Goal: Task Accomplishment & Management: Manage account settings

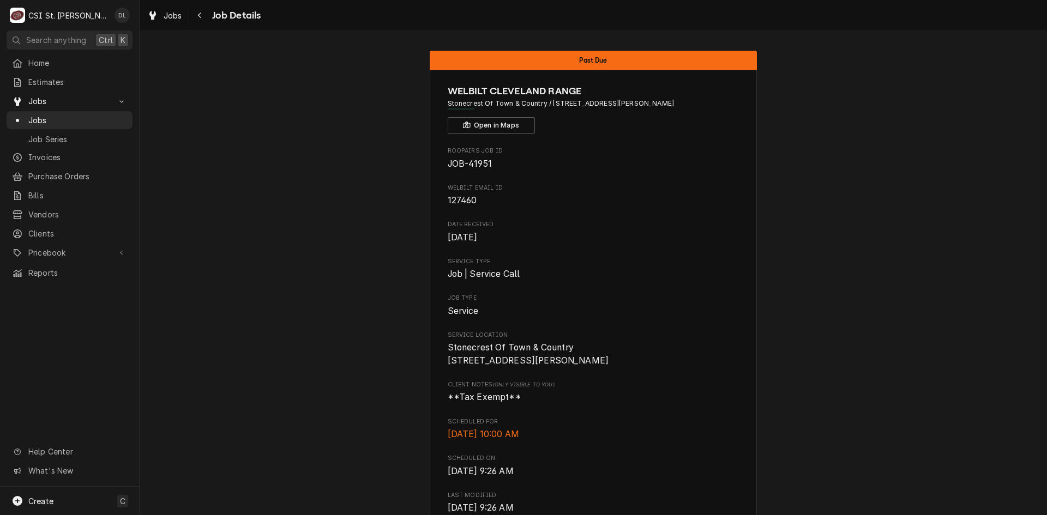
scroll to position [484, 0]
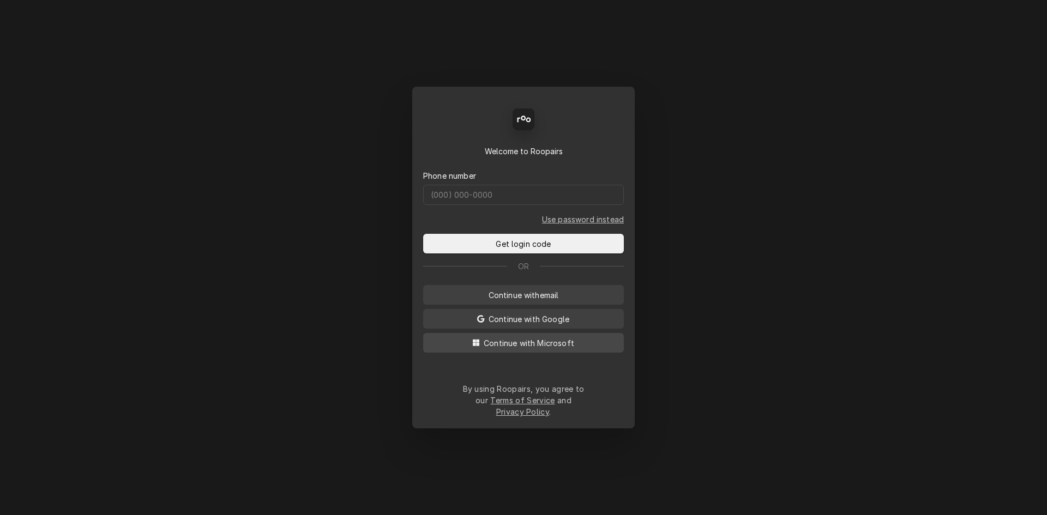
click at [531, 348] on span "Continue with Microsoft" at bounding box center [529, 343] width 95 height 11
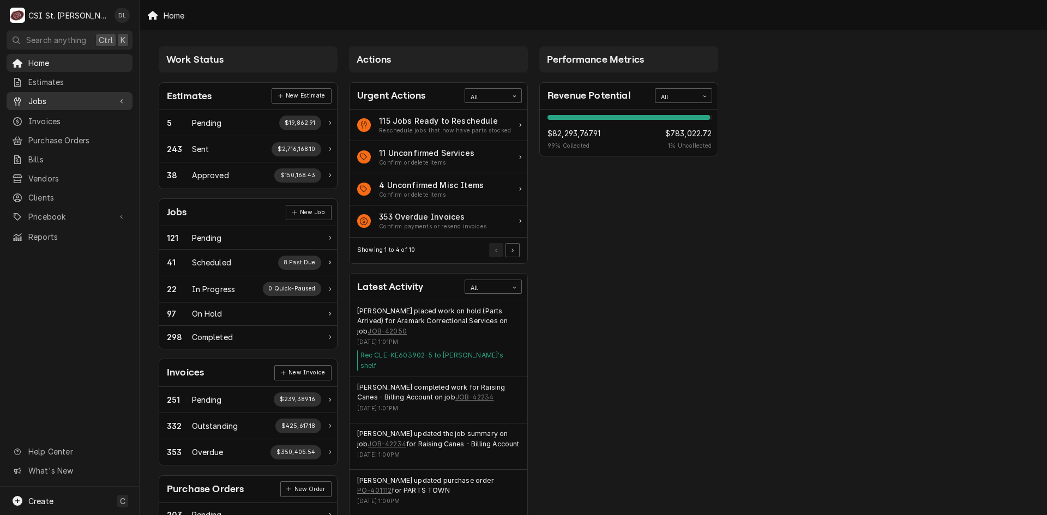
click at [25, 95] on div "Jobs" at bounding box center [61, 100] width 99 height 11
click at [74, 115] on span "Jobs" at bounding box center [77, 120] width 99 height 11
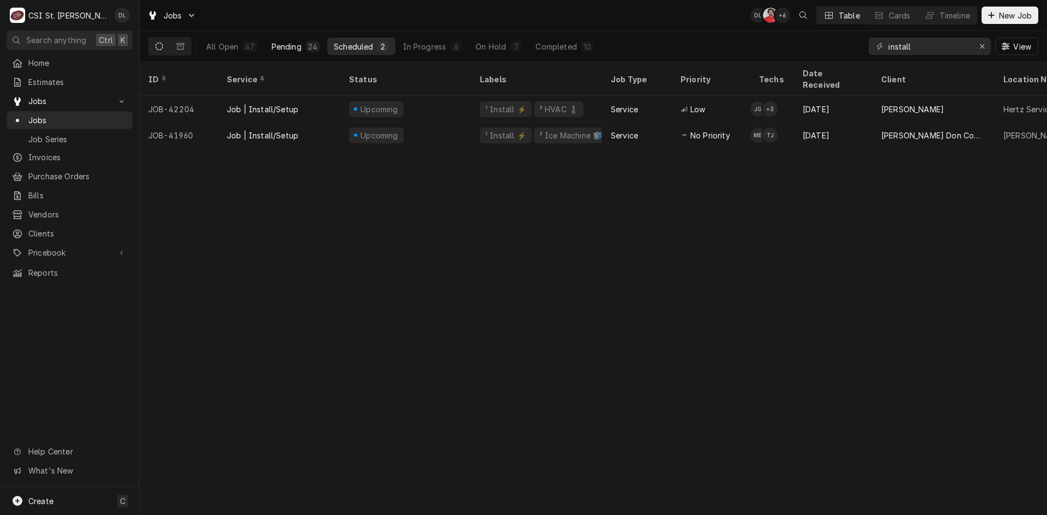
click at [296, 45] on div "Pending" at bounding box center [287, 46] width 30 height 11
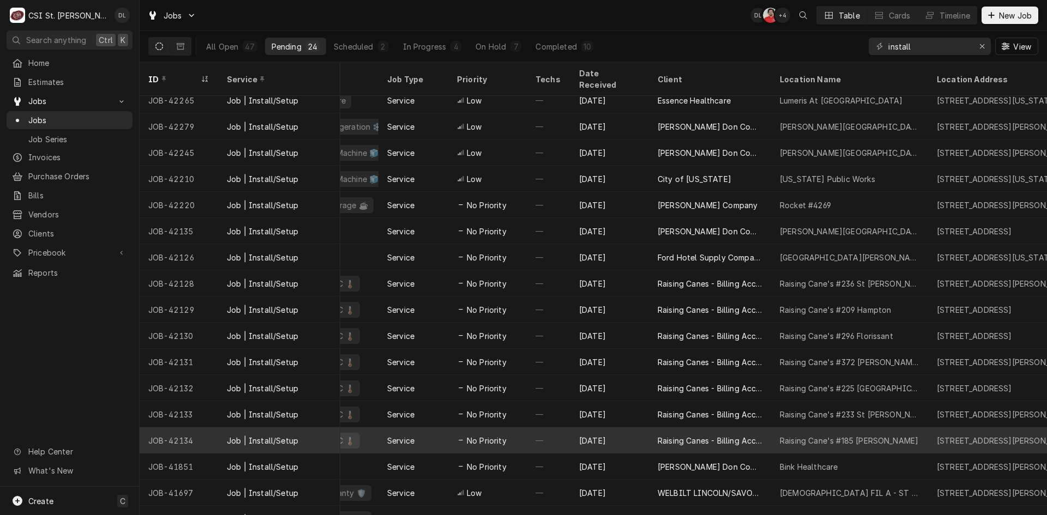
scroll to position [0, 224]
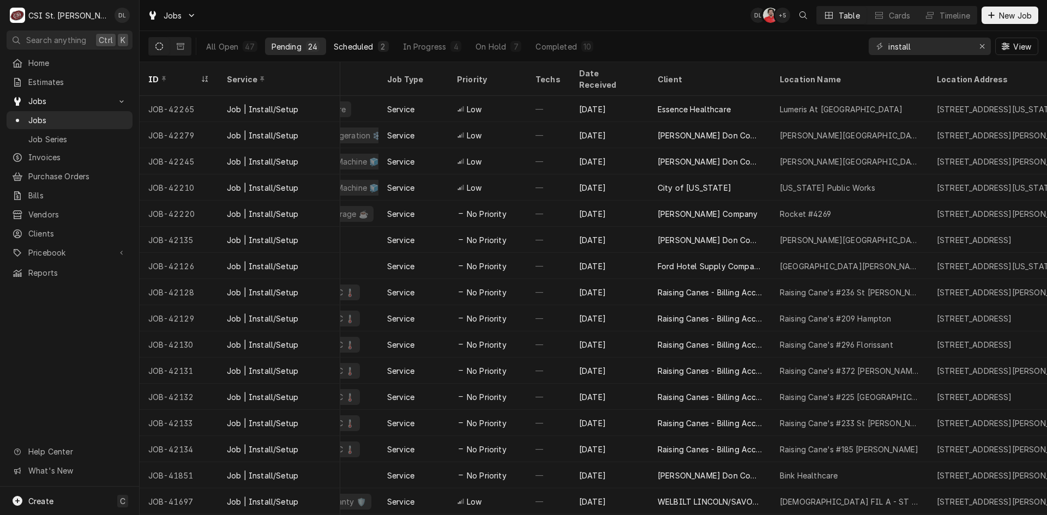
click at [374, 42] on button "Scheduled 2" at bounding box center [361, 46] width 68 height 17
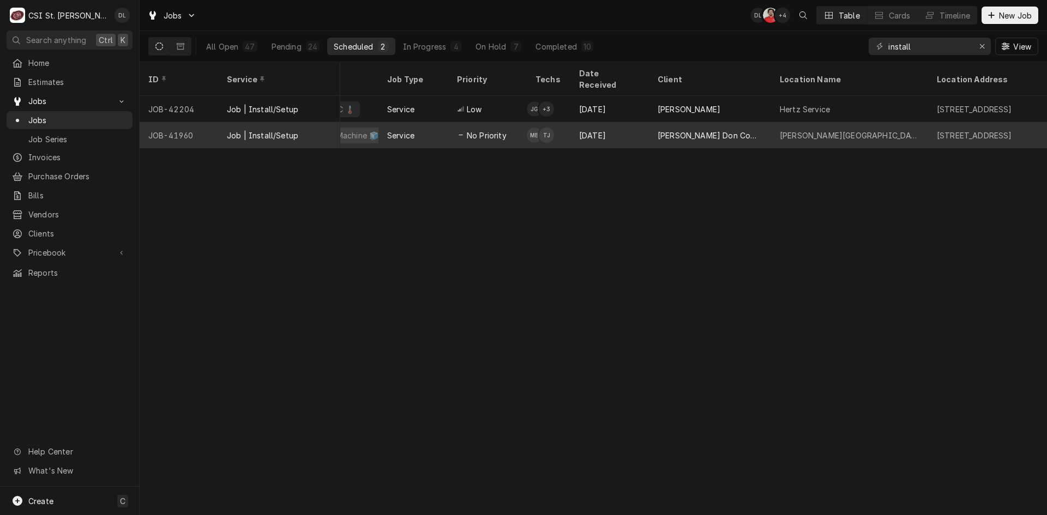
click at [616, 123] on div "[DATE]" at bounding box center [610, 135] width 79 height 26
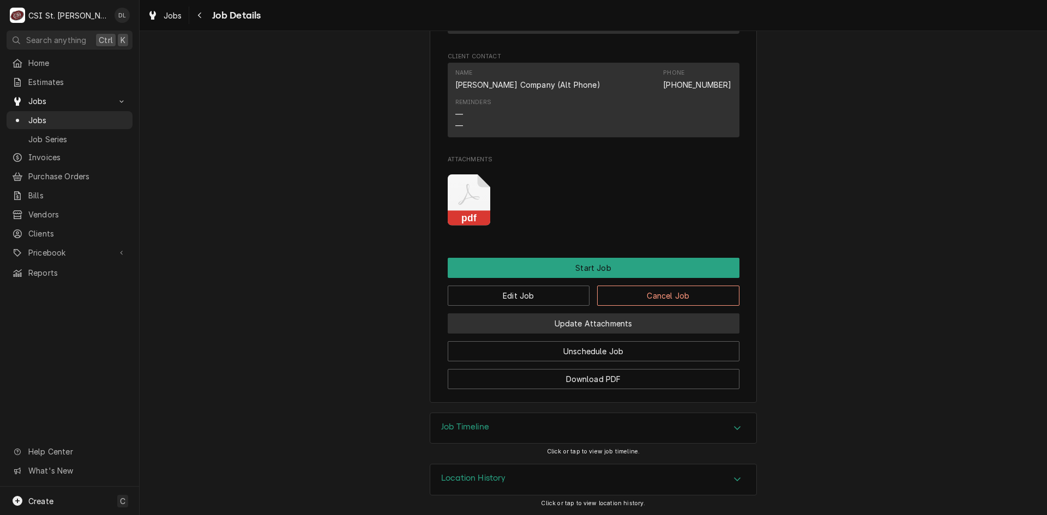
scroll to position [829, 0]
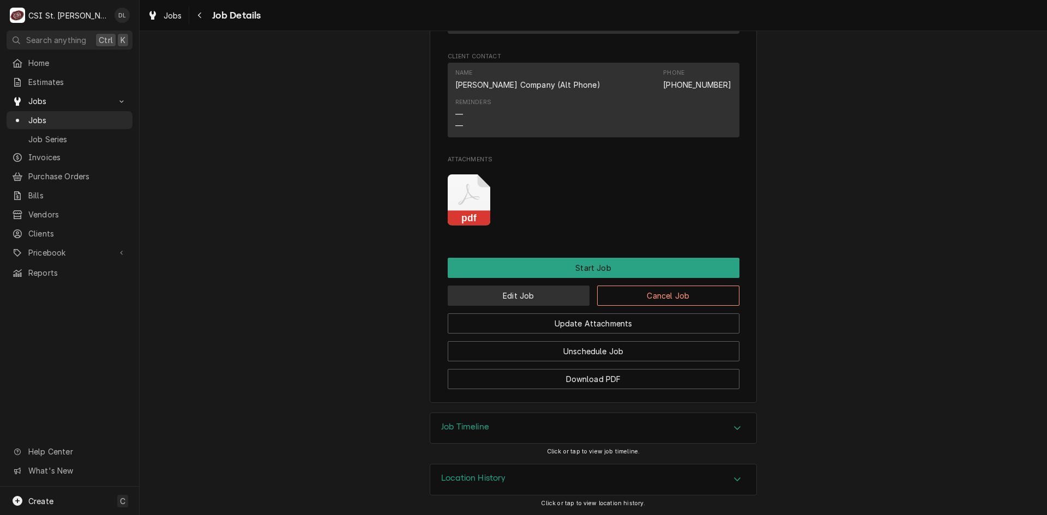
click at [531, 292] on button "Edit Job" at bounding box center [519, 296] width 142 height 20
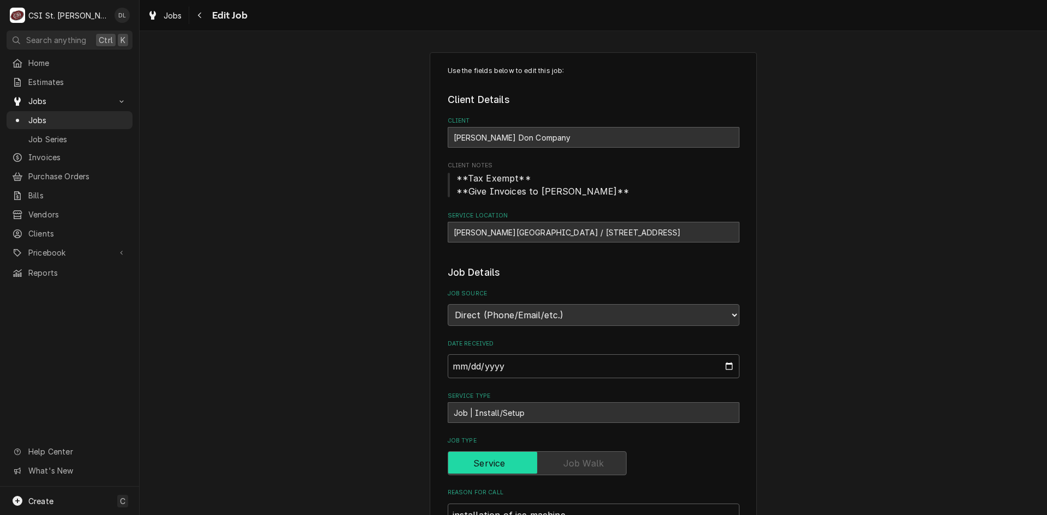
type textarea "x"
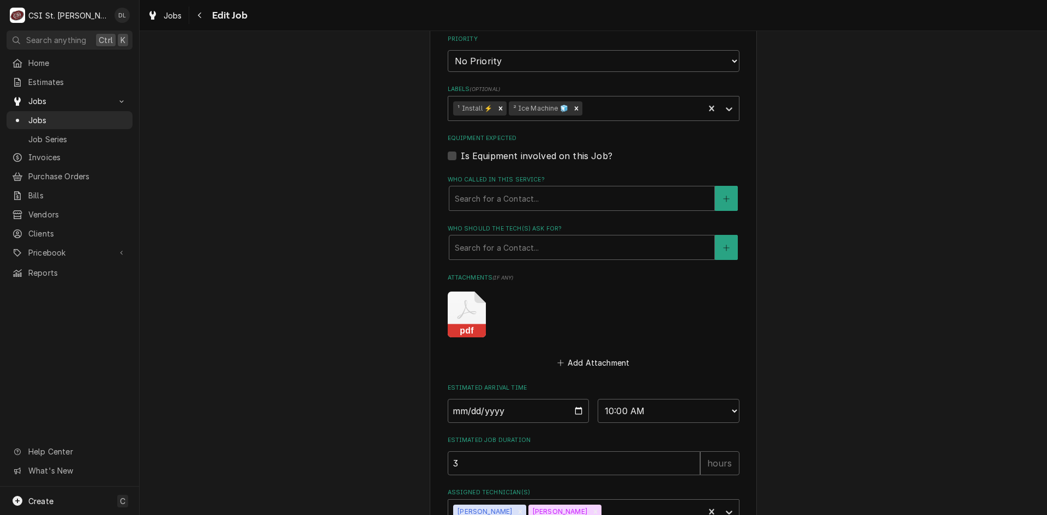
scroll to position [685, 0]
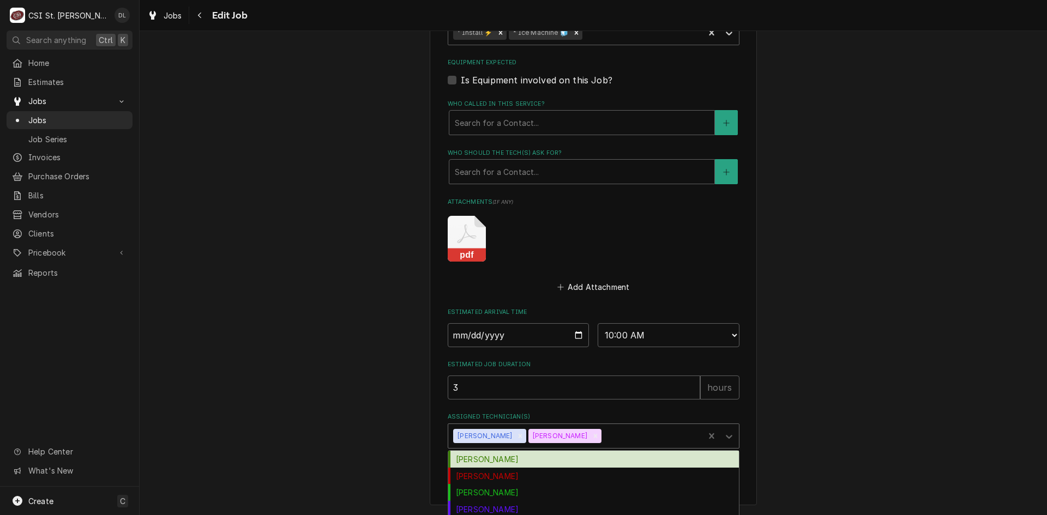
click at [633, 440] on div "Assigned Technician(s)" at bounding box center [651, 437] width 95 height 20
type input "ste"
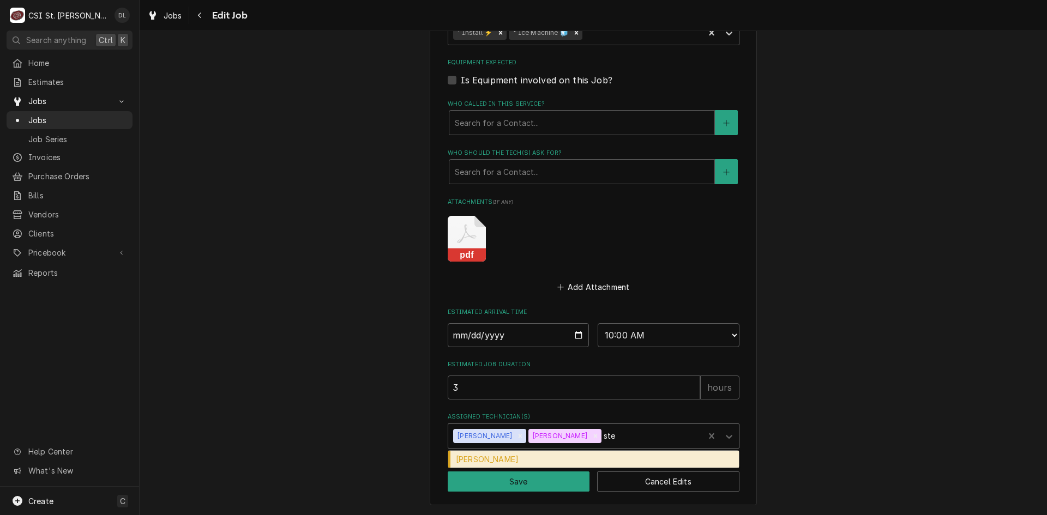
type textarea "x"
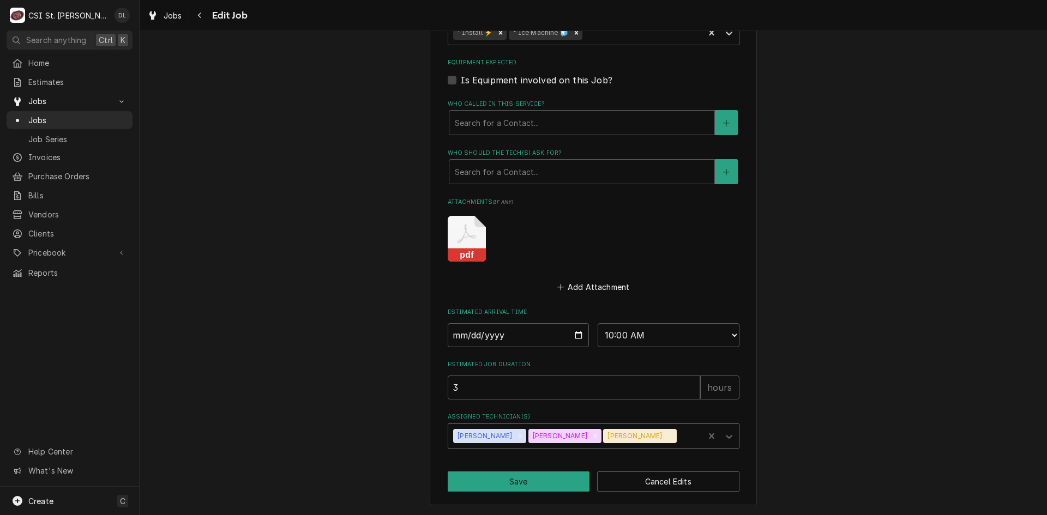
type textarea "x"
click at [727, 334] on select "AM / PM 6:00 AM 6:15 AM 6:30 AM 6:45 AM 7:00 AM 7:15 AM 7:30 AM 7:45 AM 8:00 AM…" at bounding box center [669, 335] width 142 height 24
select select "07:00:00"
click at [598, 323] on select "AM / PM 6:00 AM 6:15 AM 6:30 AM 6:45 AM 7:00 AM 7:15 AM 7:30 AM 7:45 AM 8:00 AM…" at bounding box center [669, 335] width 142 height 24
click at [575, 336] on input "2025-09-04" at bounding box center [519, 335] width 142 height 24
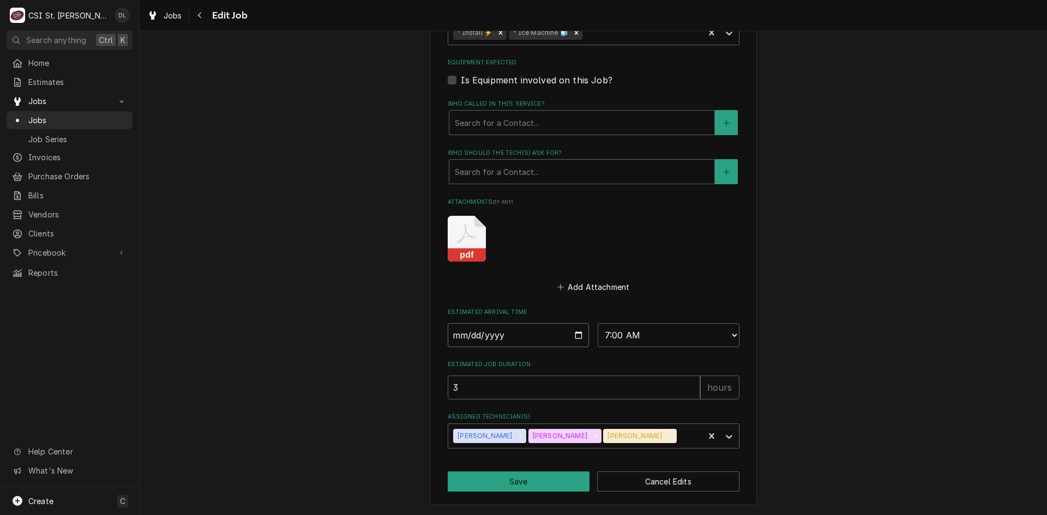
type textarea "x"
type input "2025-08-04"
type textarea "x"
type input "2025-08-27"
click at [517, 482] on button "Save" at bounding box center [519, 482] width 142 height 20
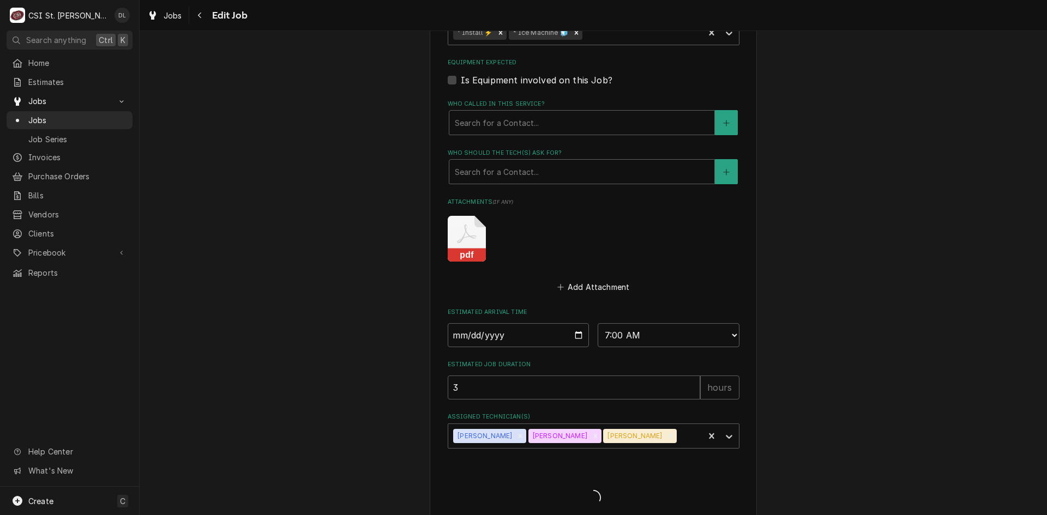
type textarea "x"
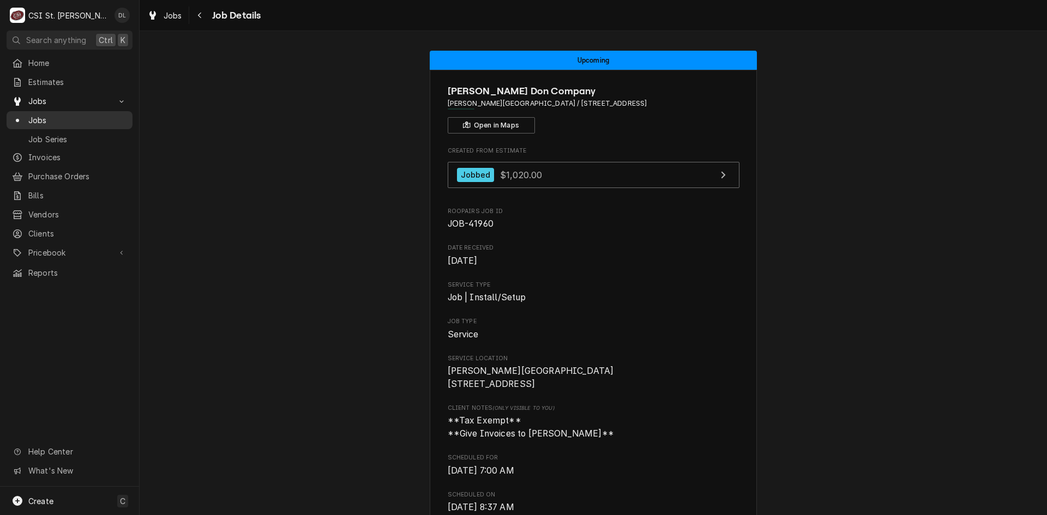
click at [47, 115] on span "Jobs" at bounding box center [77, 120] width 99 height 11
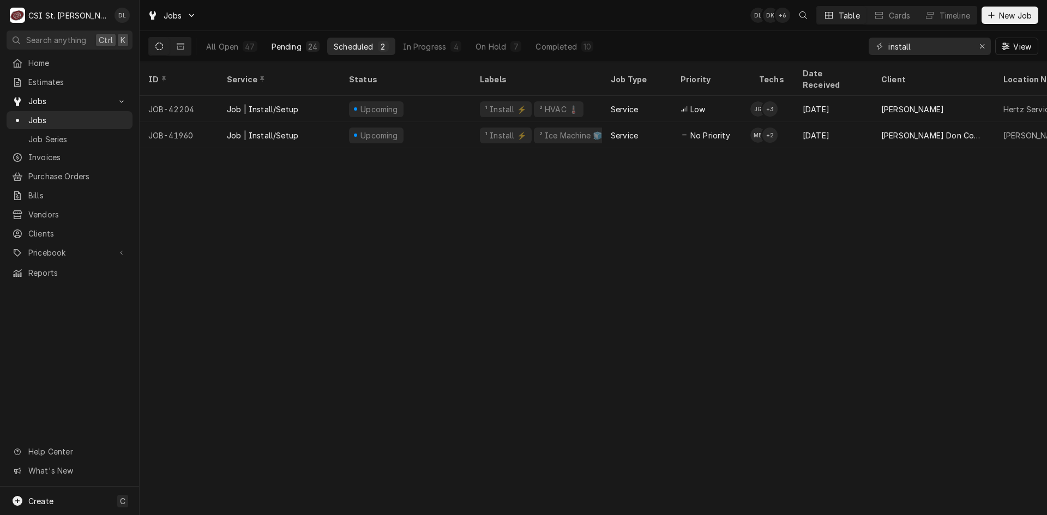
click at [285, 47] on div "Pending" at bounding box center [287, 46] width 30 height 11
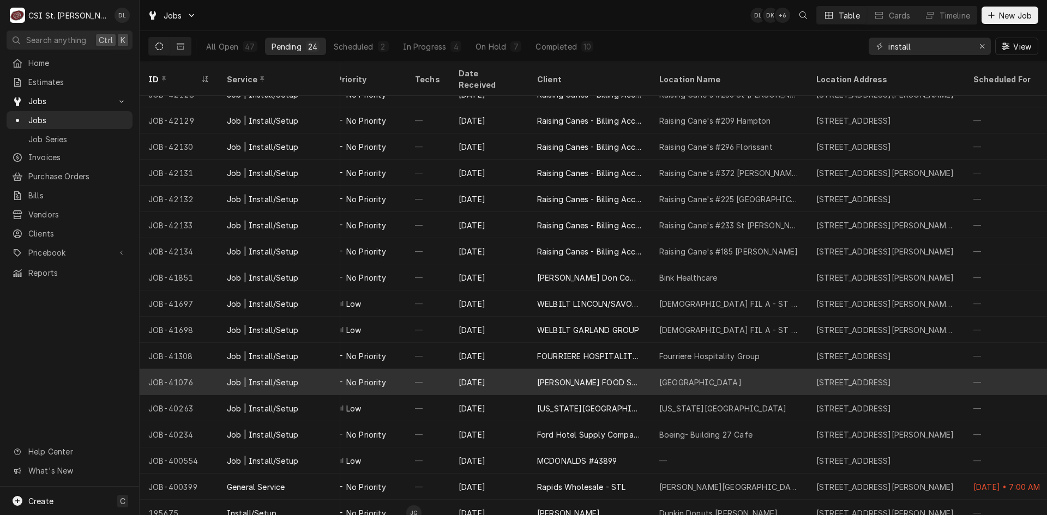
scroll to position [204, 344]
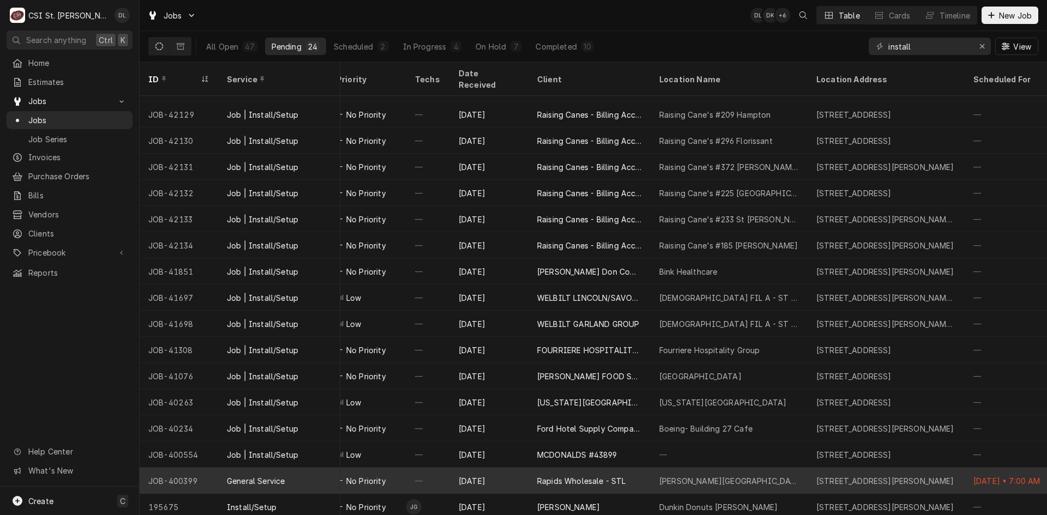
click at [618, 476] on div "Rapids Wholesale - STL" at bounding box center [581, 481] width 89 height 11
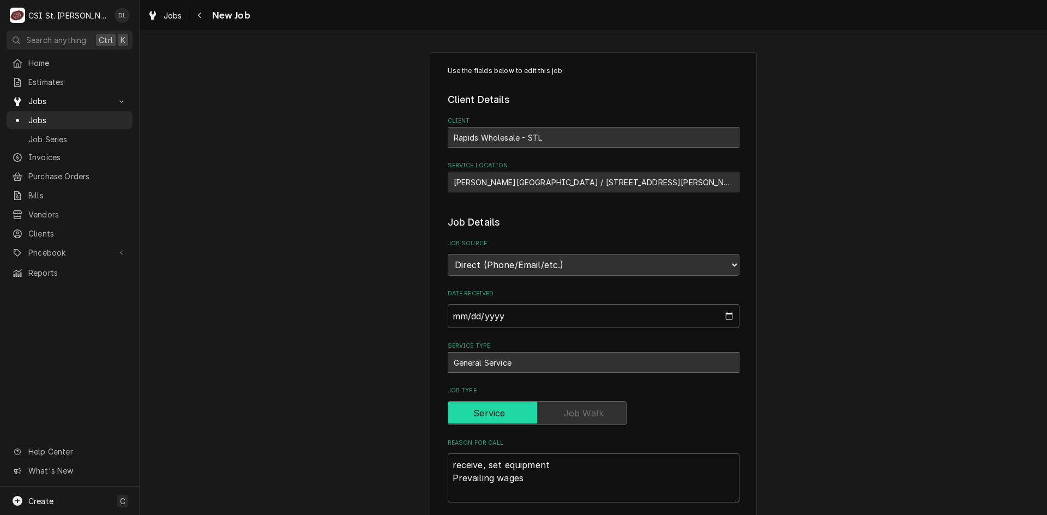
type textarea "x"
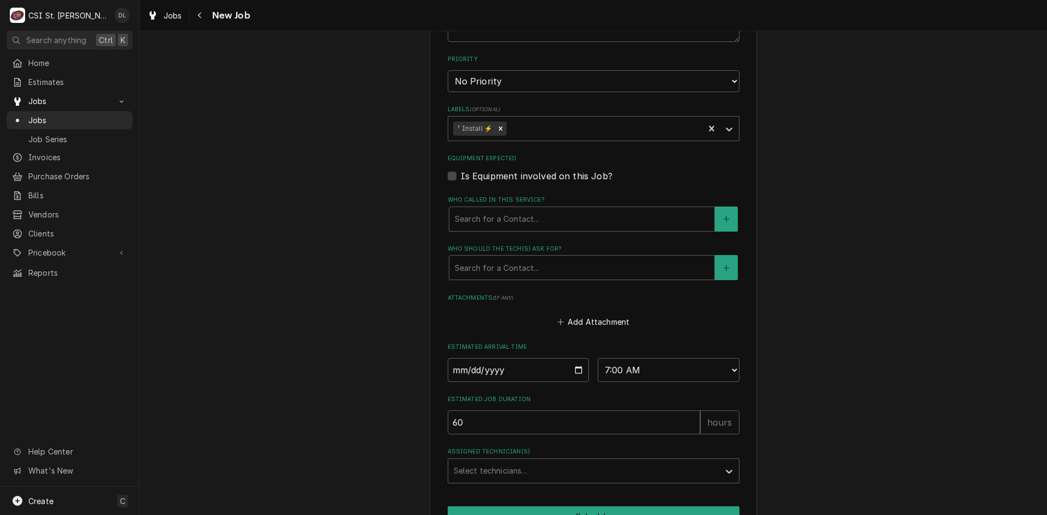
scroll to position [302, 0]
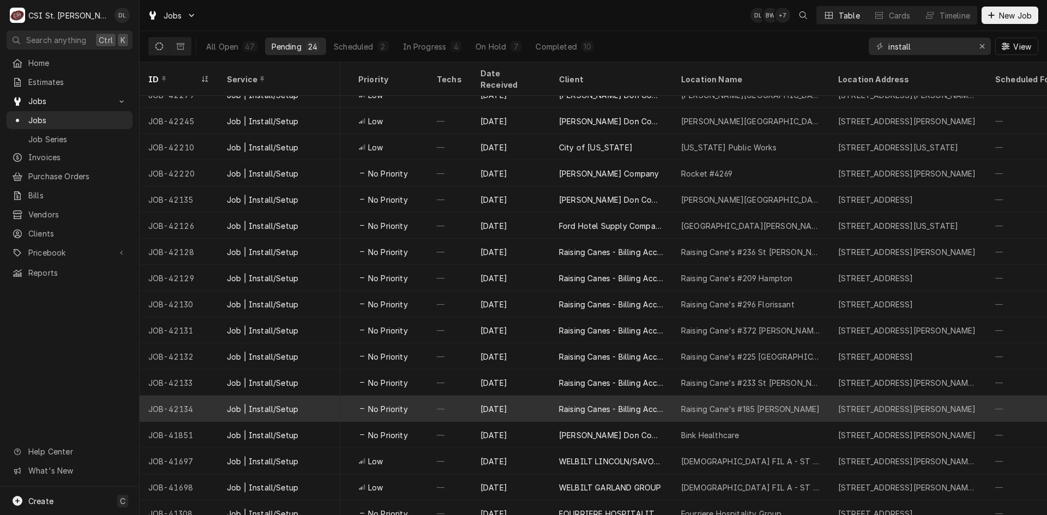
scroll to position [0, 322]
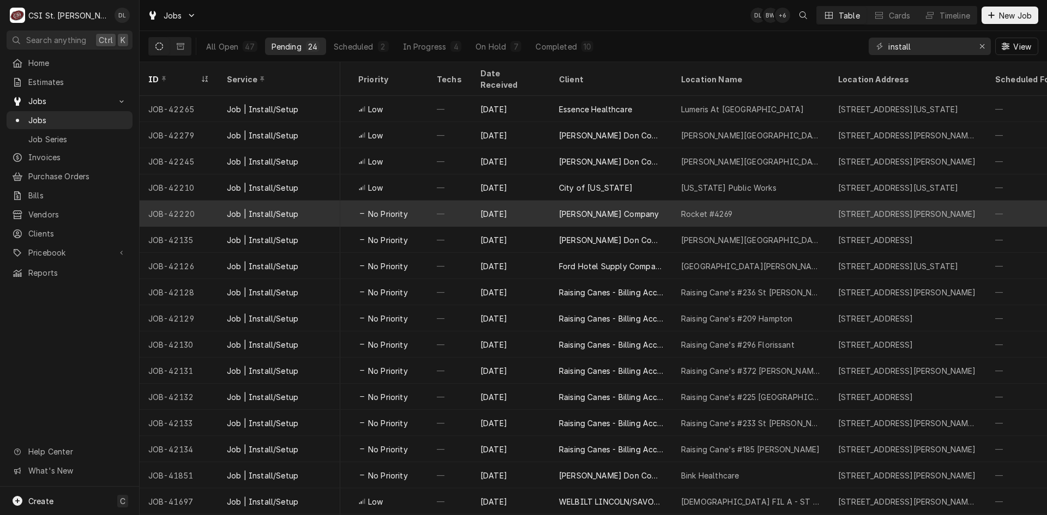
click at [706, 208] on div "Rocket #4269" at bounding box center [706, 213] width 51 height 11
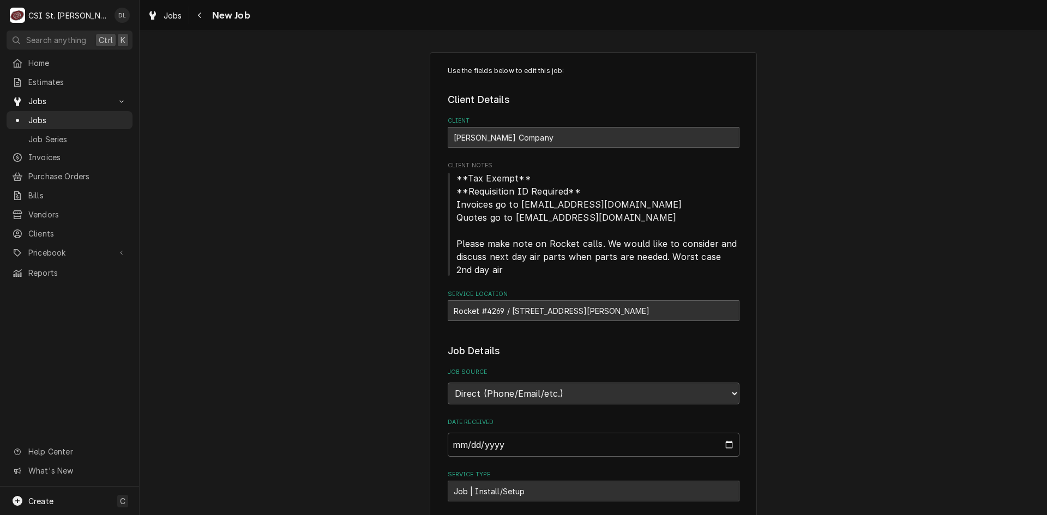
type textarea "x"
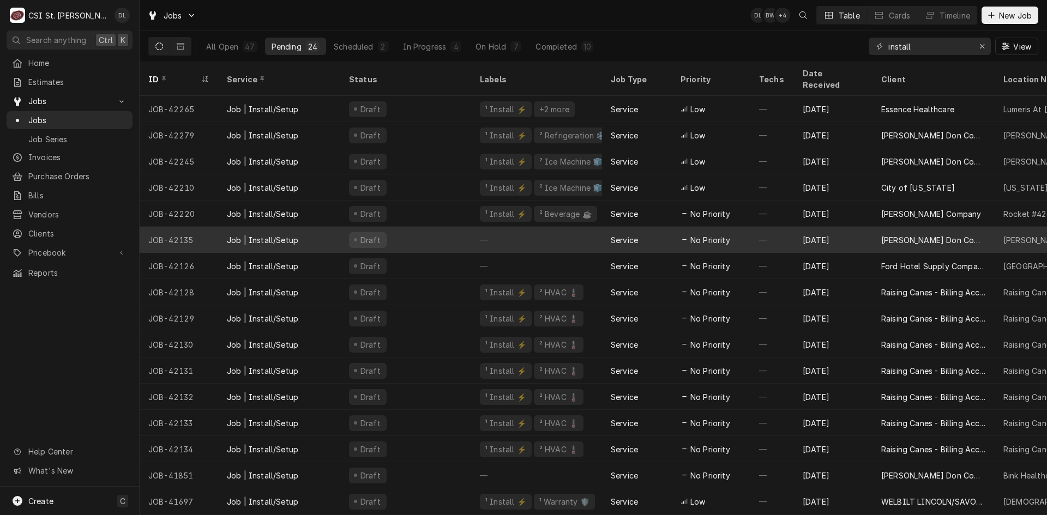
click at [769, 227] on div "—" at bounding box center [773, 240] width 44 height 26
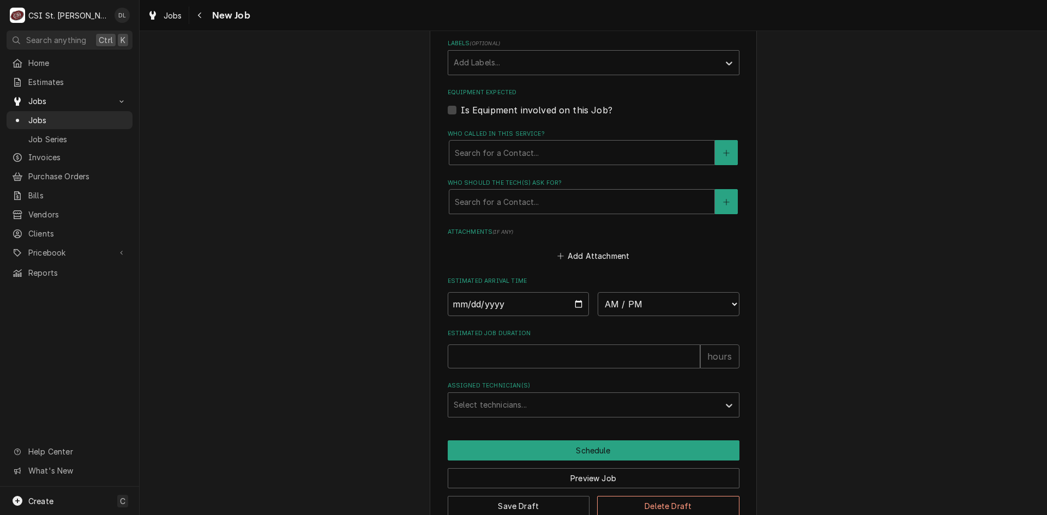
scroll to position [679, 0]
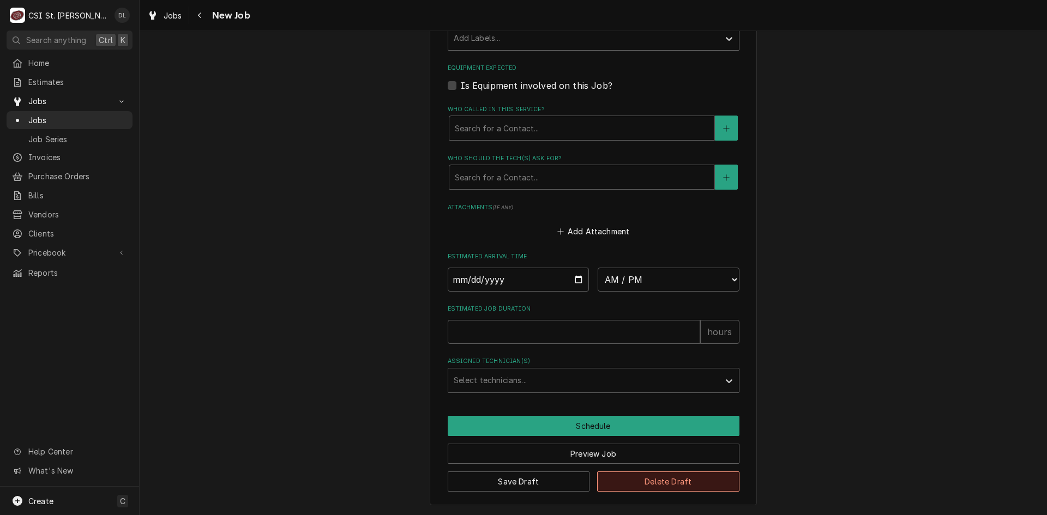
click at [670, 481] on button "Delete Draft" at bounding box center [668, 482] width 142 height 20
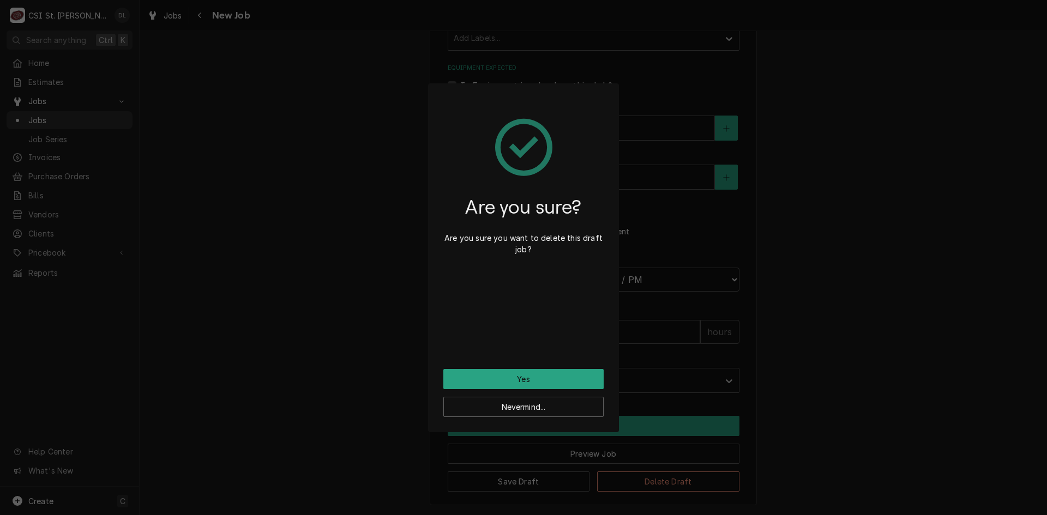
click at [892, 343] on div "Are you sure? Are you sure you want to delete this draft job? Yes Nevermind..." at bounding box center [523, 257] width 1047 height 515
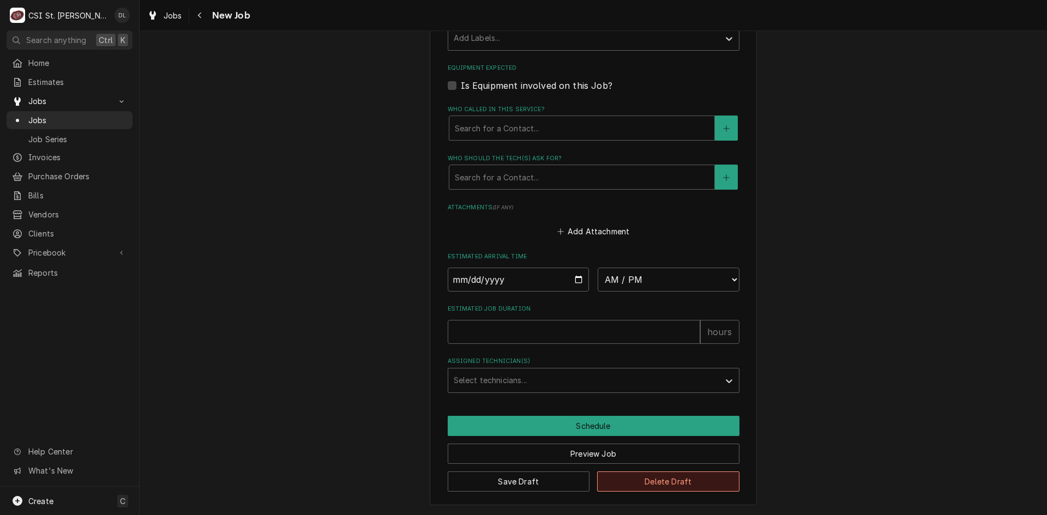
click at [672, 485] on button "Delete Draft" at bounding box center [668, 482] width 142 height 20
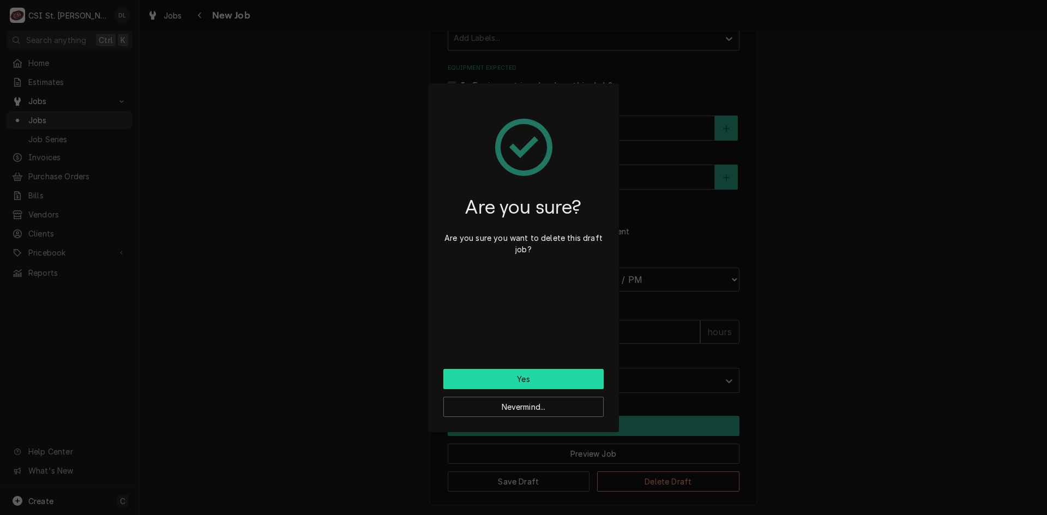
click at [541, 383] on button "Yes" at bounding box center [523, 379] width 160 height 20
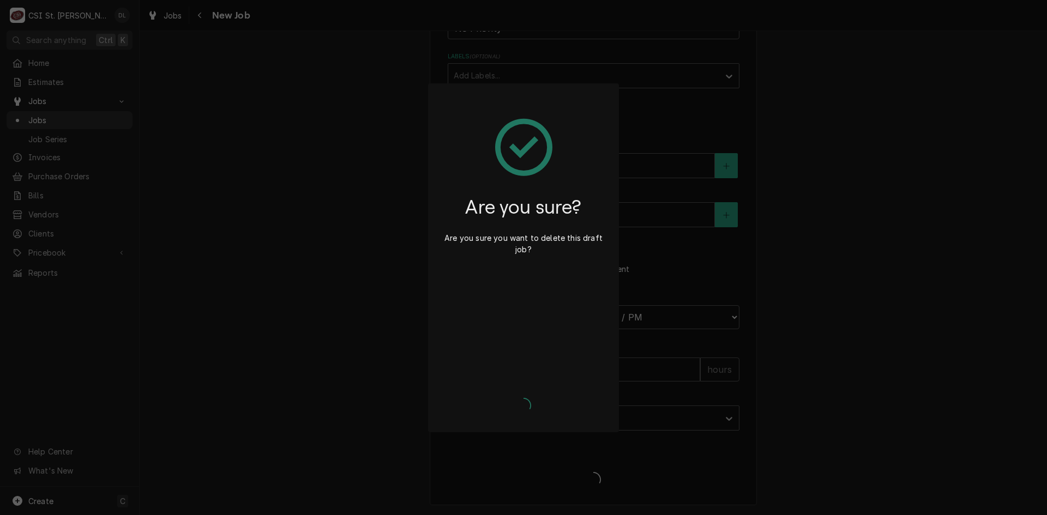
scroll to position [641, 0]
type textarea "x"
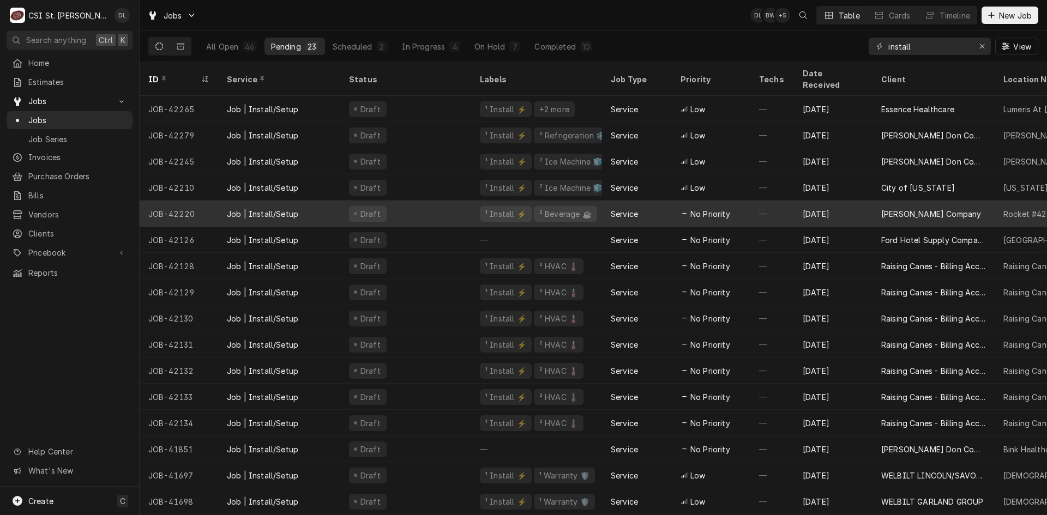
click at [653, 201] on div "Service" at bounding box center [637, 214] width 70 height 26
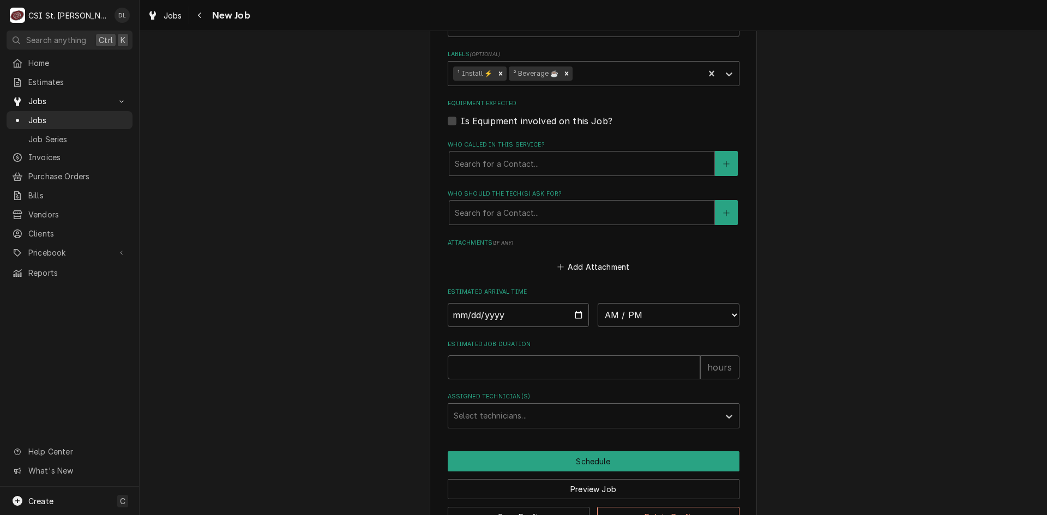
scroll to position [758, 0]
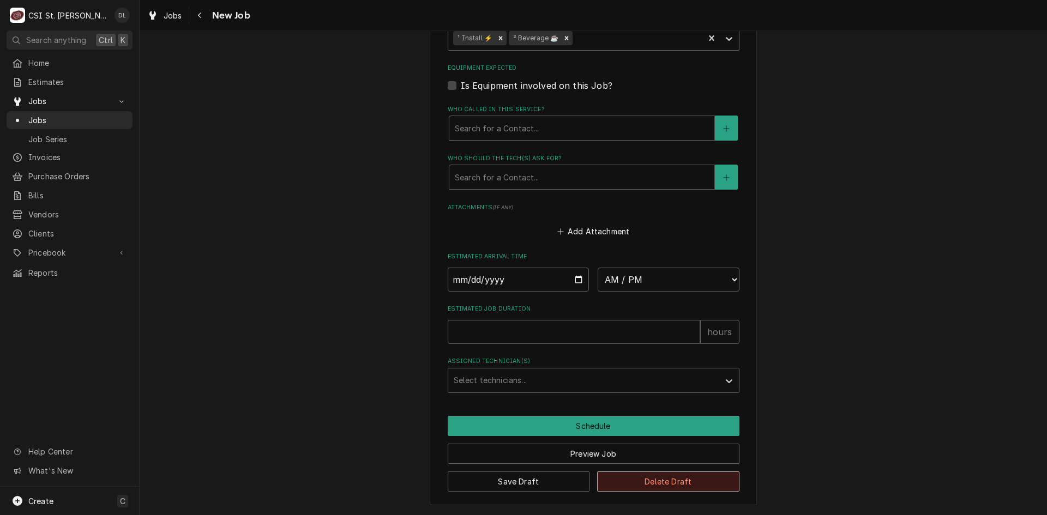
click at [667, 485] on button "Delete Draft" at bounding box center [668, 482] width 142 height 20
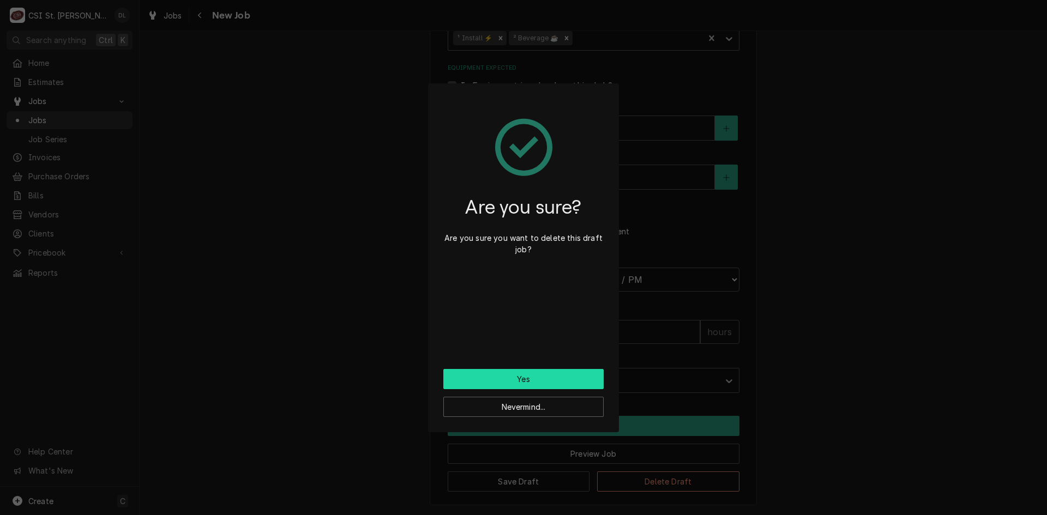
click at [537, 381] on button "Yes" at bounding box center [523, 379] width 160 height 20
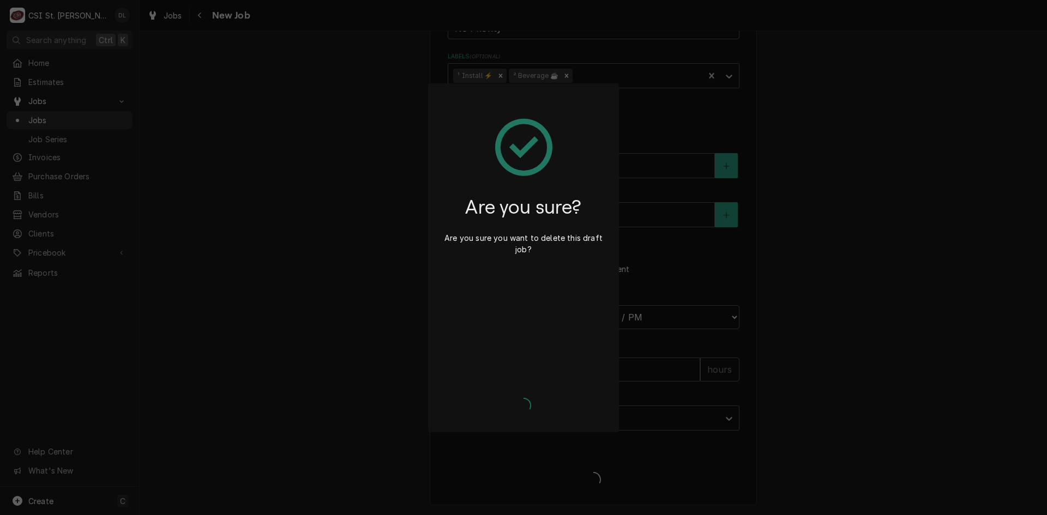
scroll to position [720, 0]
type textarea "x"
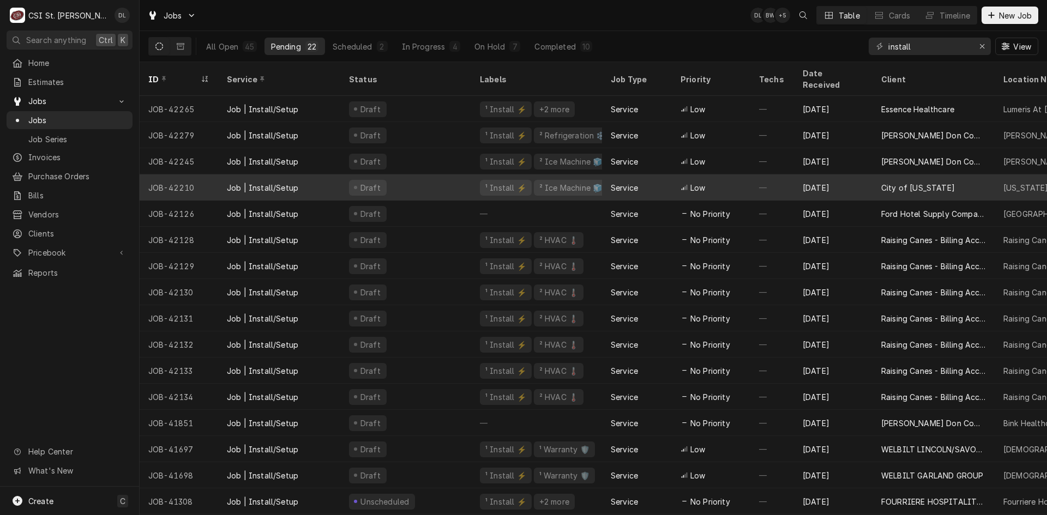
click at [662, 175] on div "Service" at bounding box center [637, 188] width 70 height 26
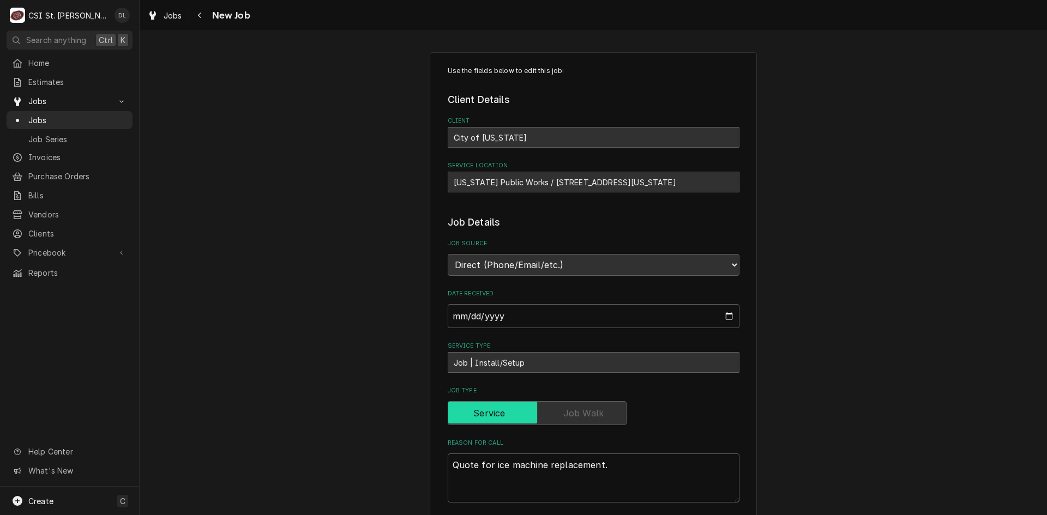
type textarea "x"
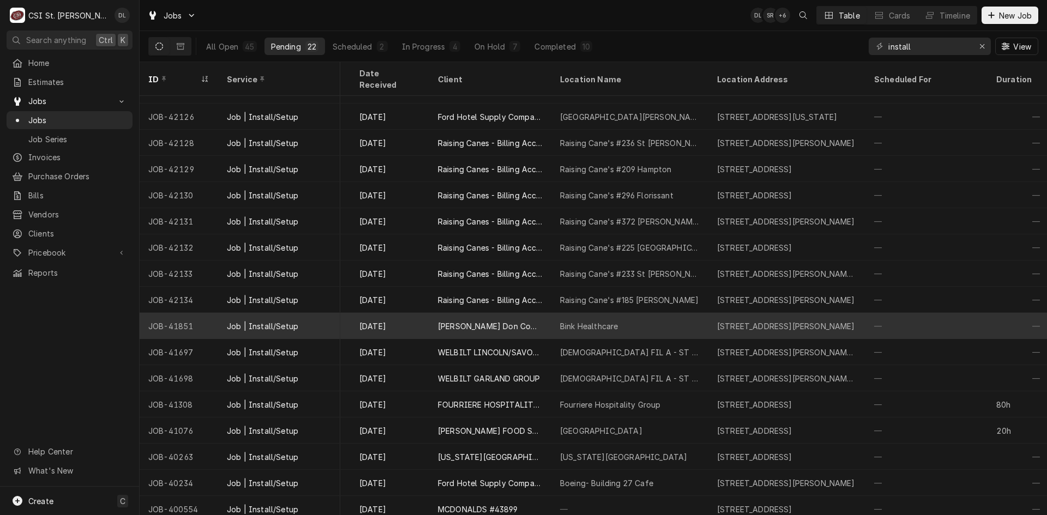
scroll to position [0, 443]
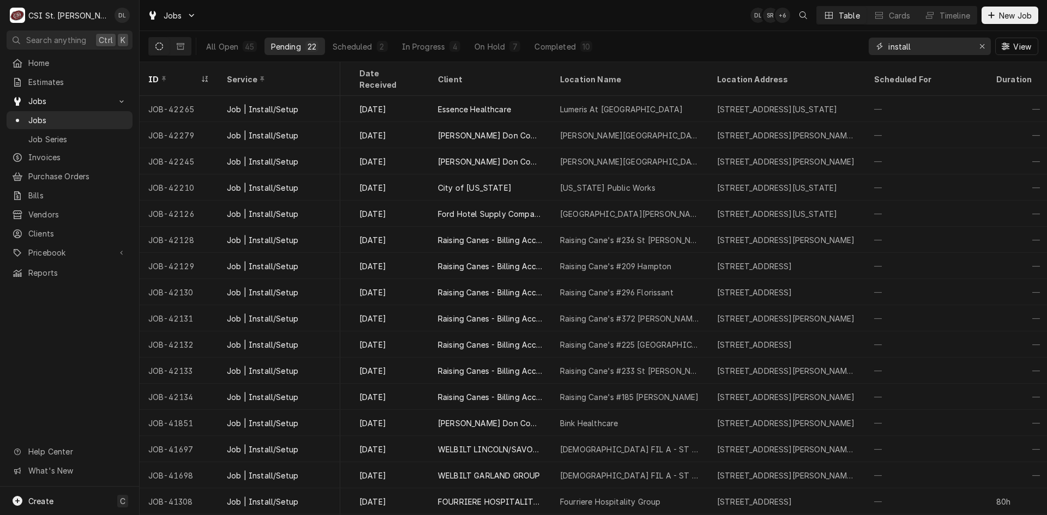
click at [934, 44] on input "install" at bounding box center [930, 46] width 82 height 17
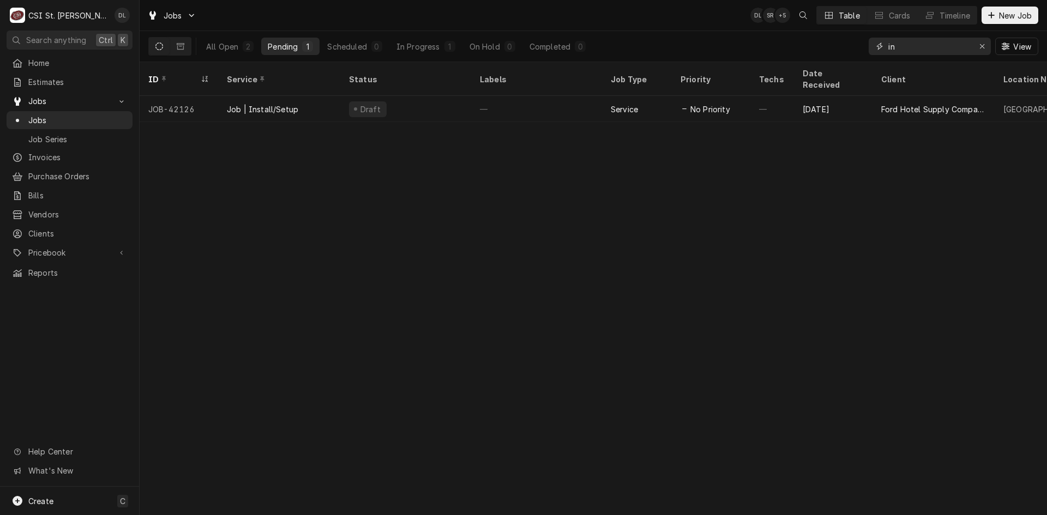
type input "i"
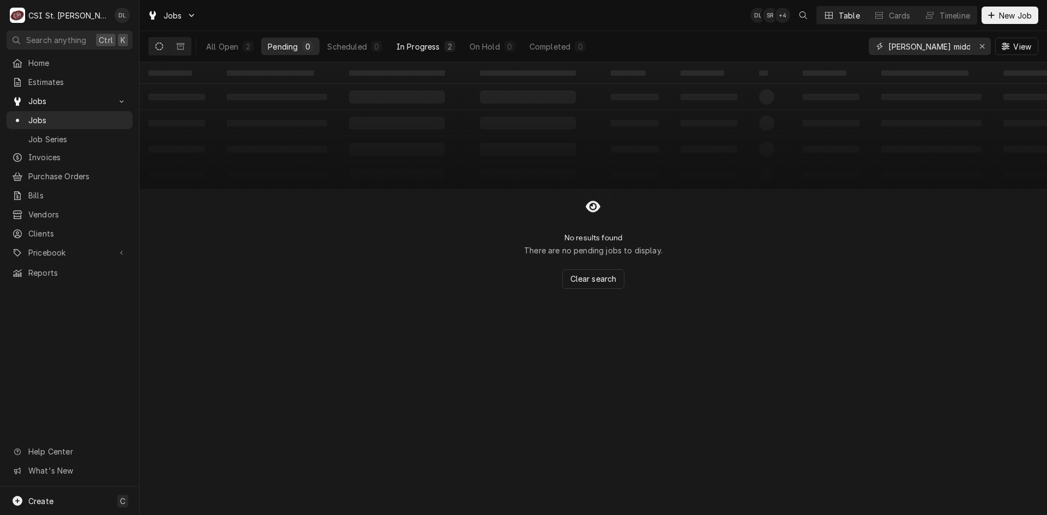
type input "francis howell middle"
click at [413, 46] on div "In Progress" at bounding box center [419, 46] width 44 height 11
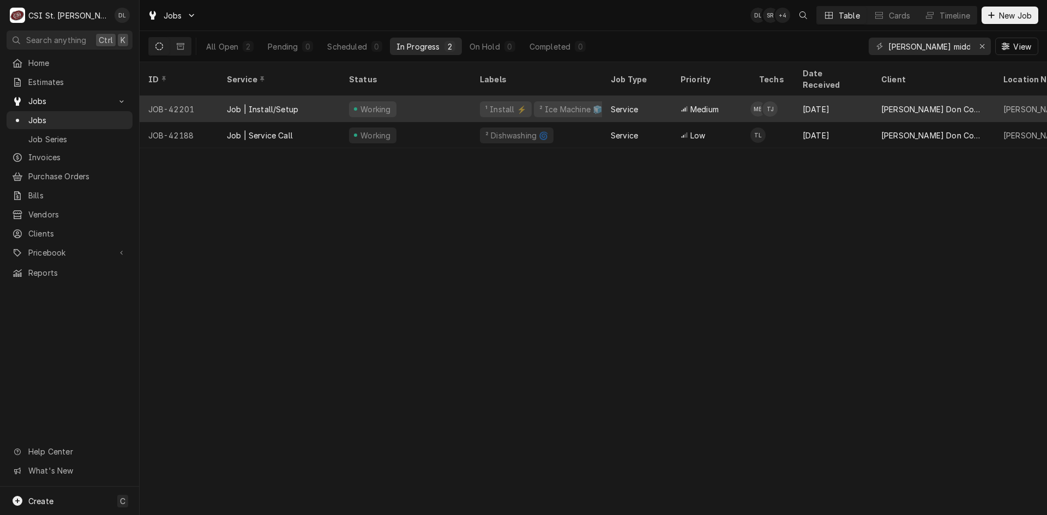
click at [675, 98] on div "Medium" at bounding box center [711, 109] width 79 height 26
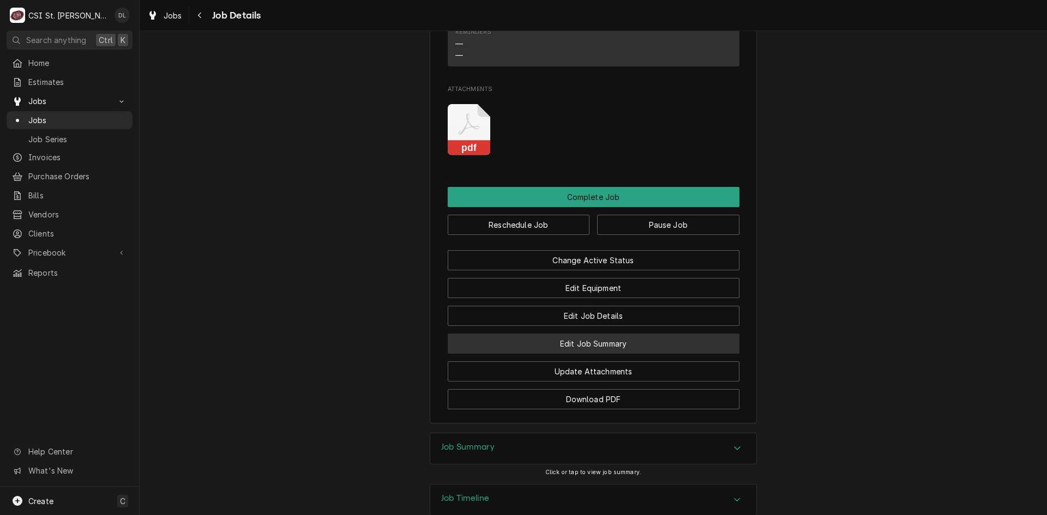
scroll to position [1527, 0]
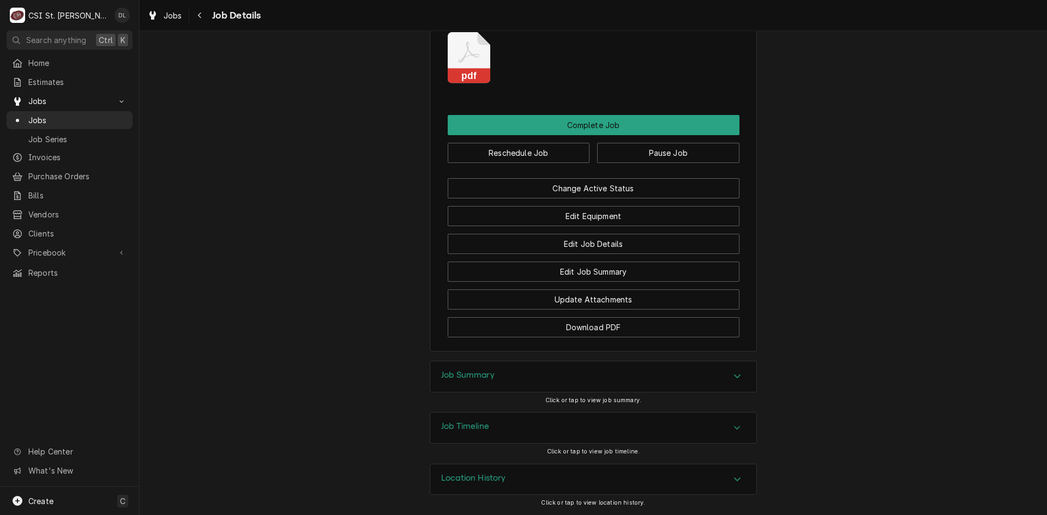
click at [739, 379] on div "Accordion Header" at bounding box center [737, 376] width 16 height 13
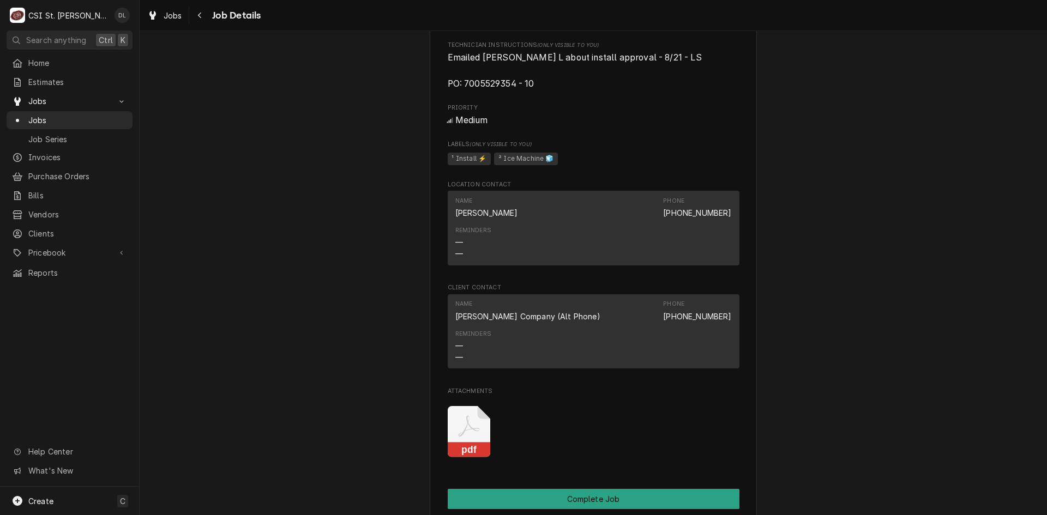
scroll to position [1373, 0]
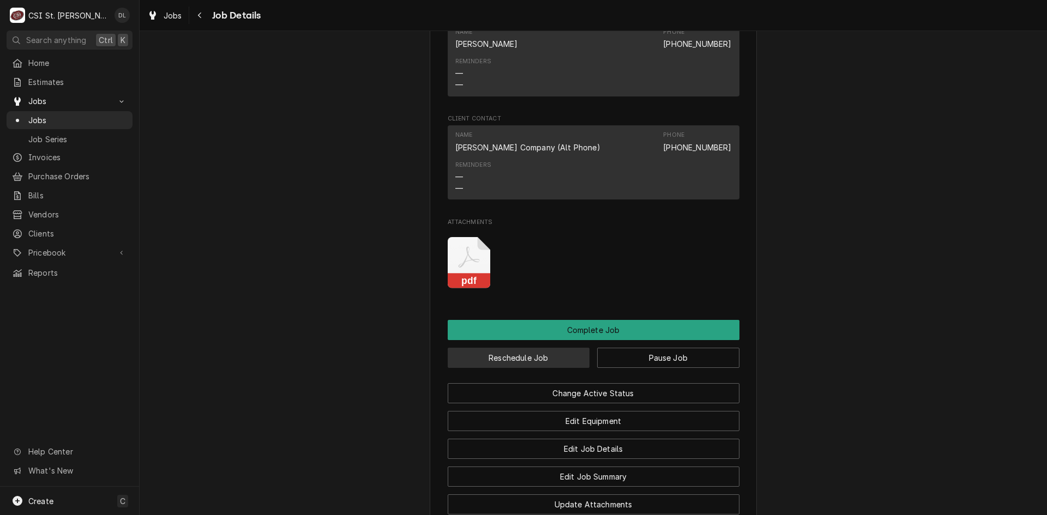
click at [544, 367] on button "Reschedule Job" at bounding box center [519, 358] width 142 height 20
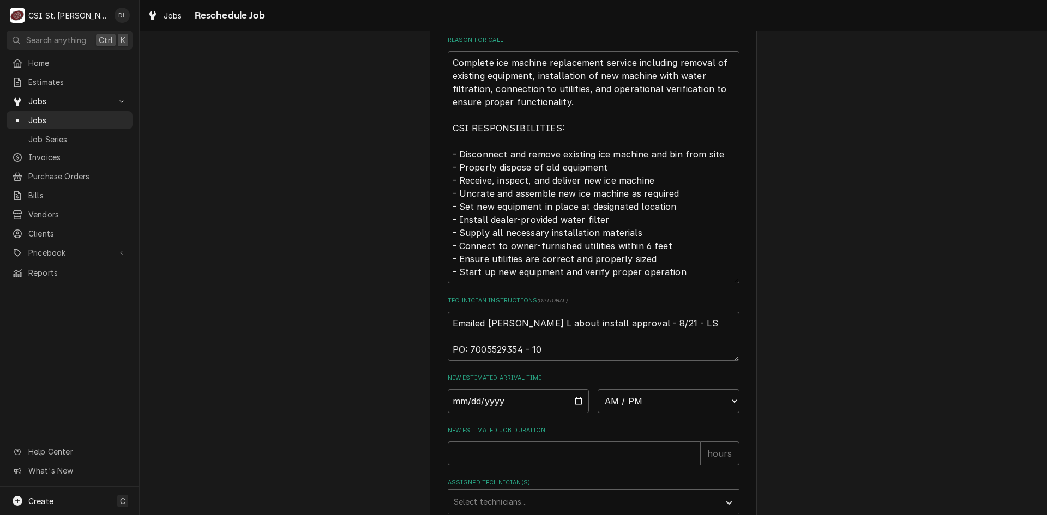
scroll to position [483, 0]
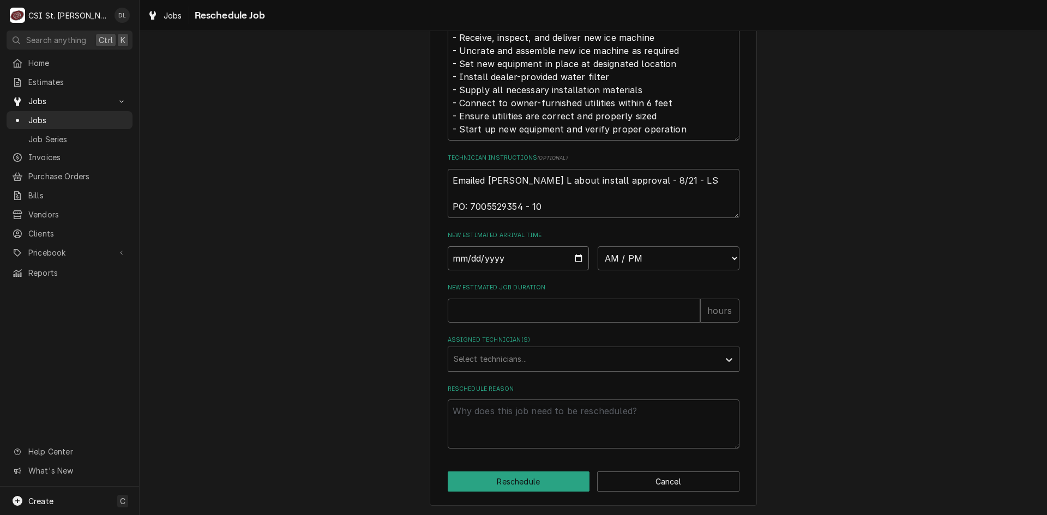
click at [578, 255] on input "Date" at bounding box center [519, 259] width 142 height 24
type textarea "x"
type input "2025-08-27"
click at [703, 256] on select "AM / PM 6:00 AM 6:15 AM 6:30 AM 6:45 AM 7:00 AM 7:15 AM 7:30 AM 7:45 AM 8:00 AM…" at bounding box center [669, 259] width 142 height 24
select select "10:00:00"
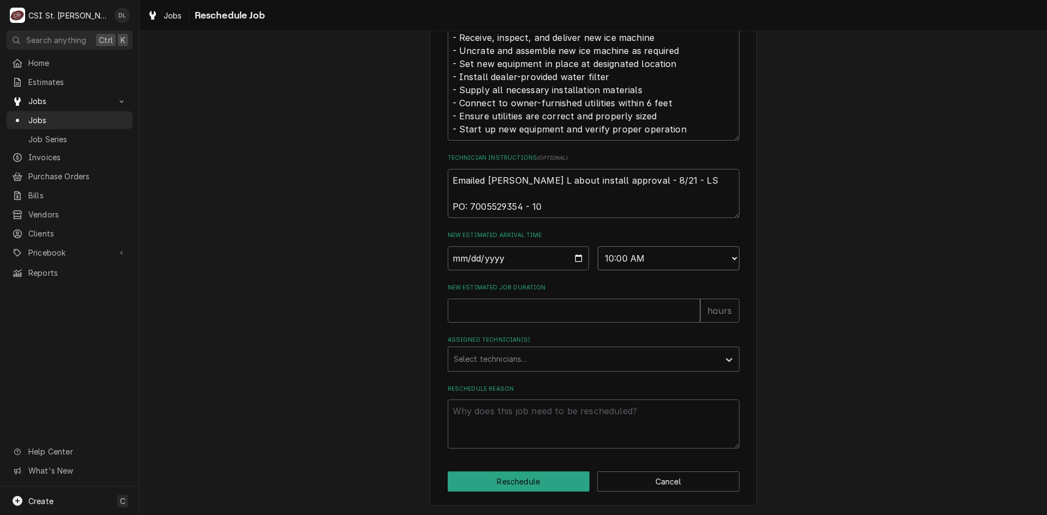
click at [598, 247] on select "AM / PM 6:00 AM 6:15 AM 6:30 AM 6:45 AM 7:00 AM 7:15 AM 7:30 AM 7:45 AM 8:00 AM…" at bounding box center [669, 259] width 142 height 24
type textarea "x"
click at [518, 365] on div "Assigned Technician(s)" at bounding box center [584, 360] width 260 height 20
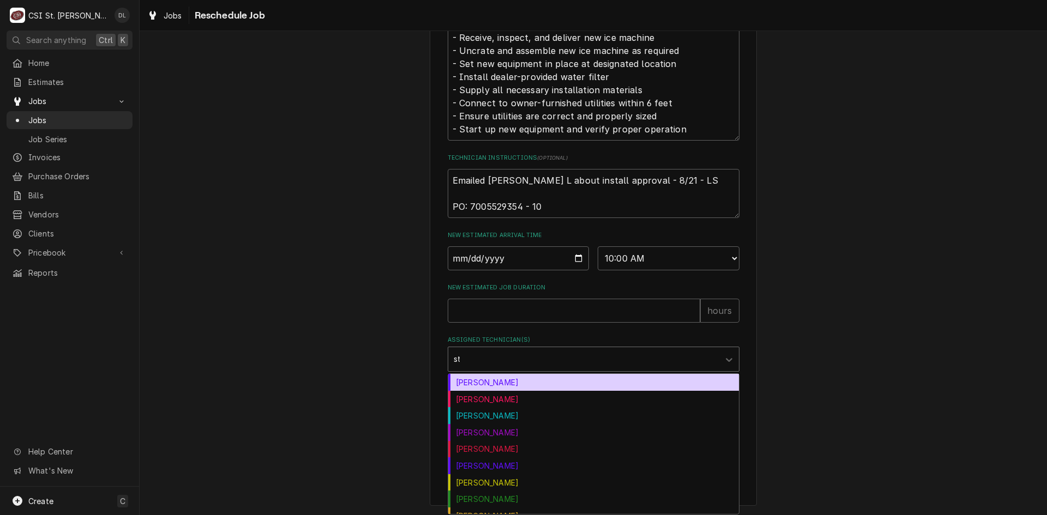
type input "ste"
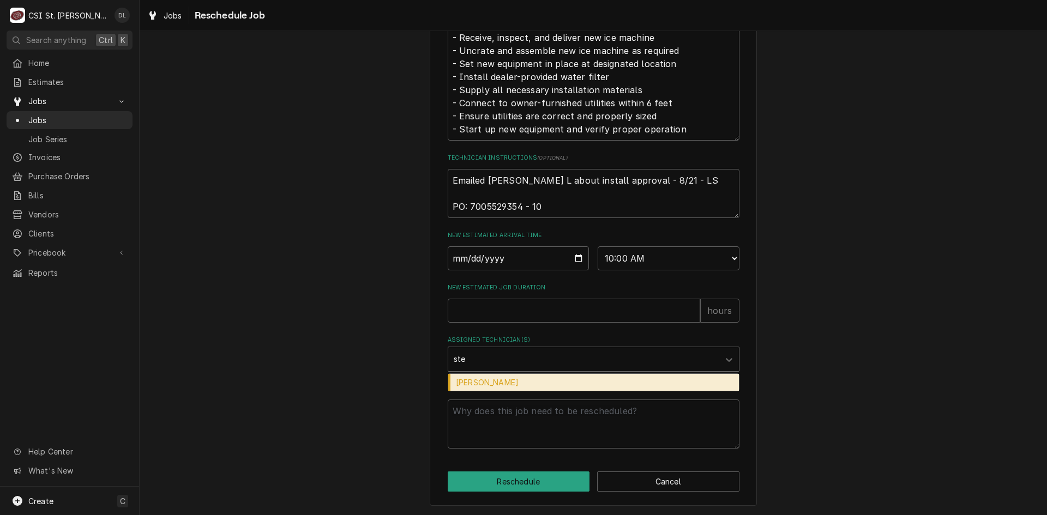
type textarea "x"
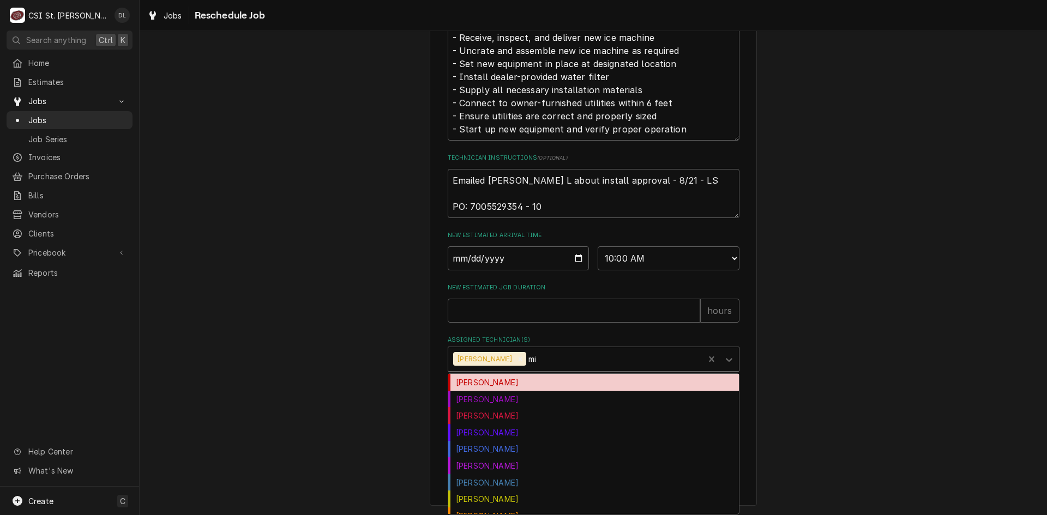
type input "mik"
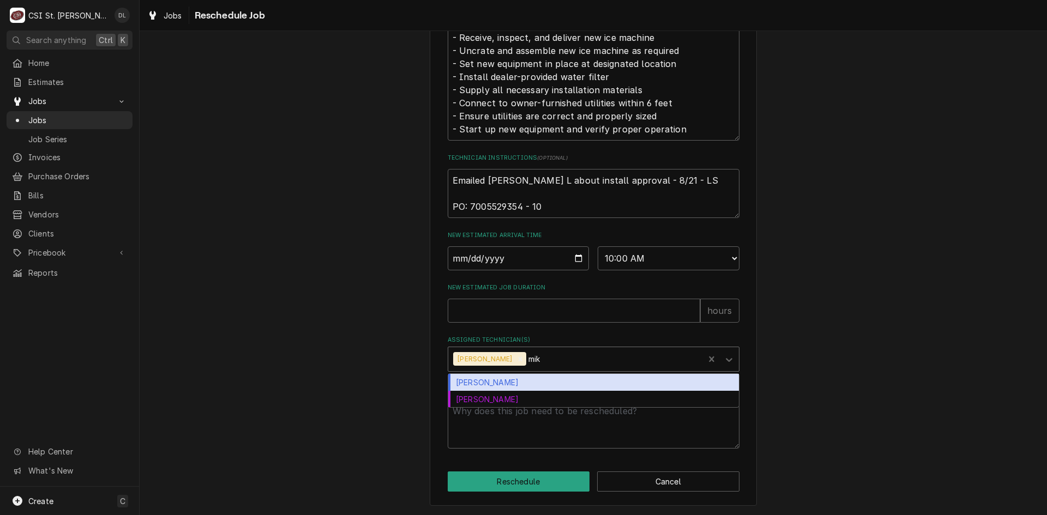
type textarea "x"
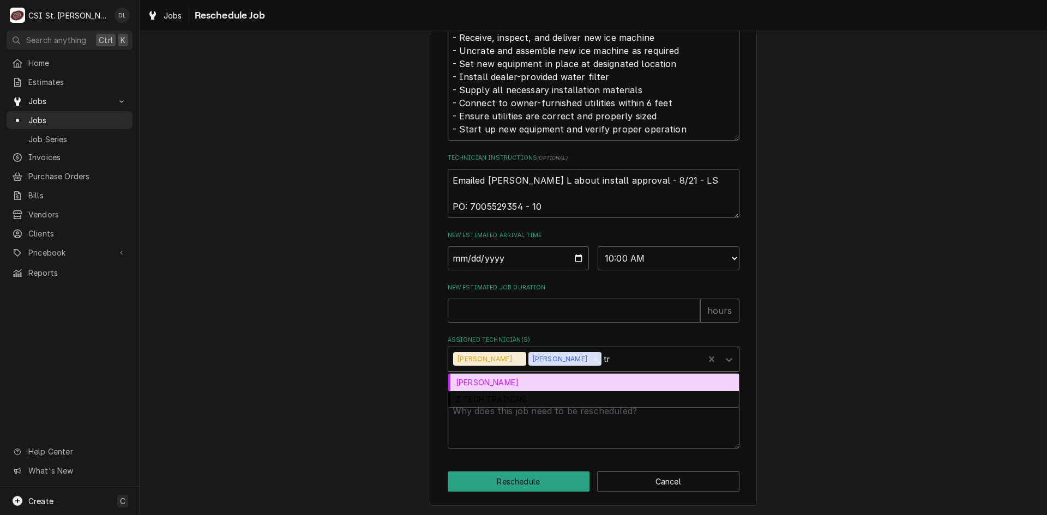
type input "tre"
type textarea "x"
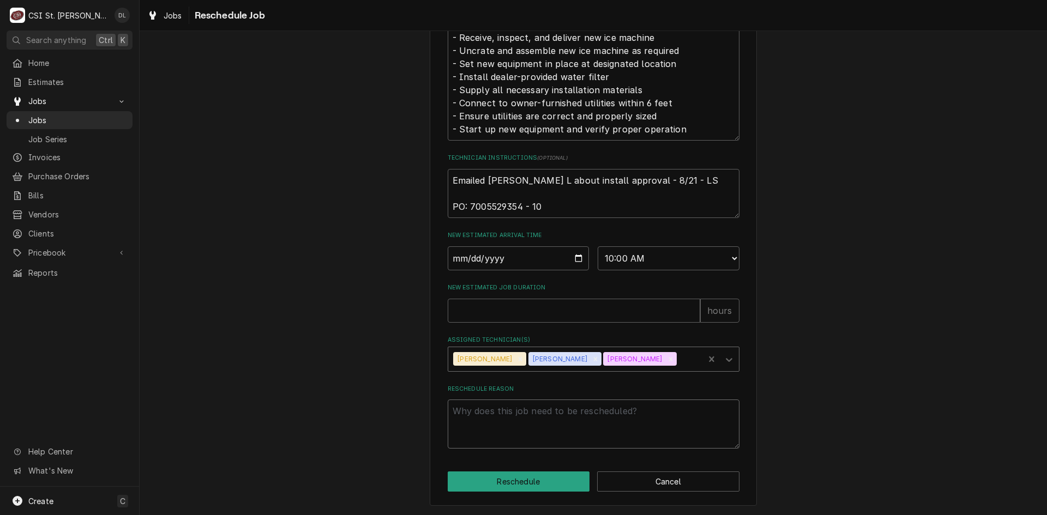
click at [531, 418] on textarea "Reschedule Reason" at bounding box center [594, 424] width 292 height 49
type textarea "x"
type textarea "i"
type textarea "x"
type textarea "ic"
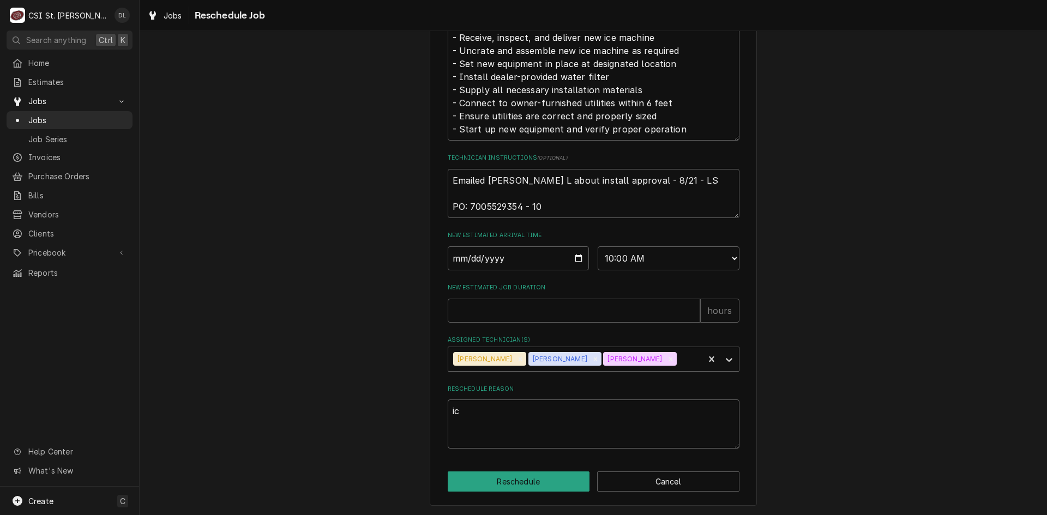
type textarea "x"
type textarea "ice"
type textarea "x"
type textarea "ice"
type textarea "x"
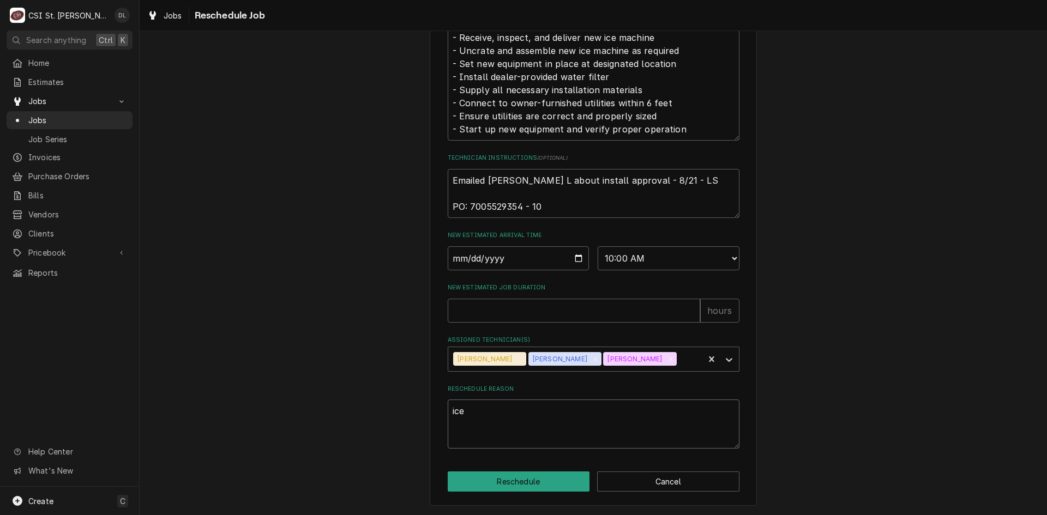
type textarea "ice m"
type textarea "x"
type textarea "ice ma"
type textarea "x"
type textarea "ice mac"
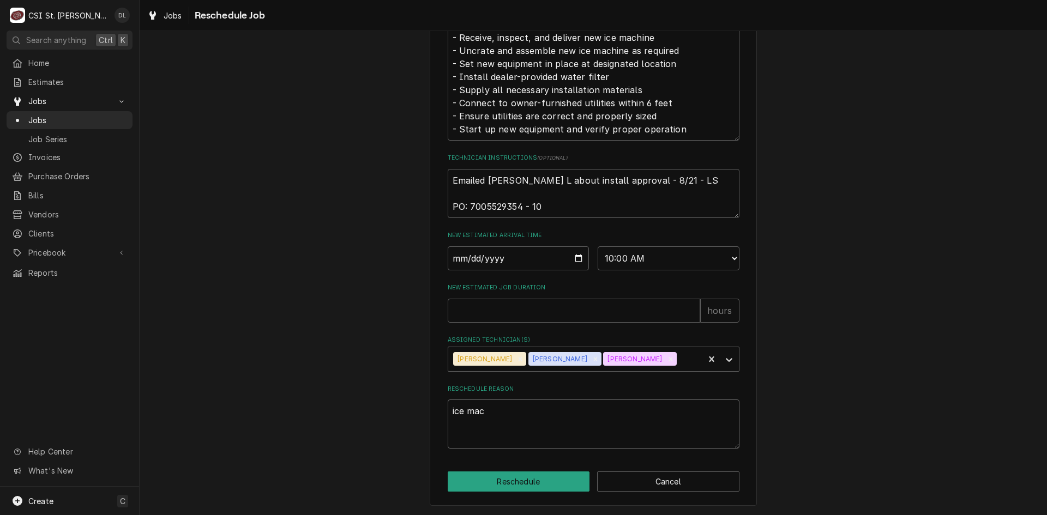
type textarea "x"
type textarea "ice mach"
type textarea "x"
type textarea "ice machi"
type textarea "x"
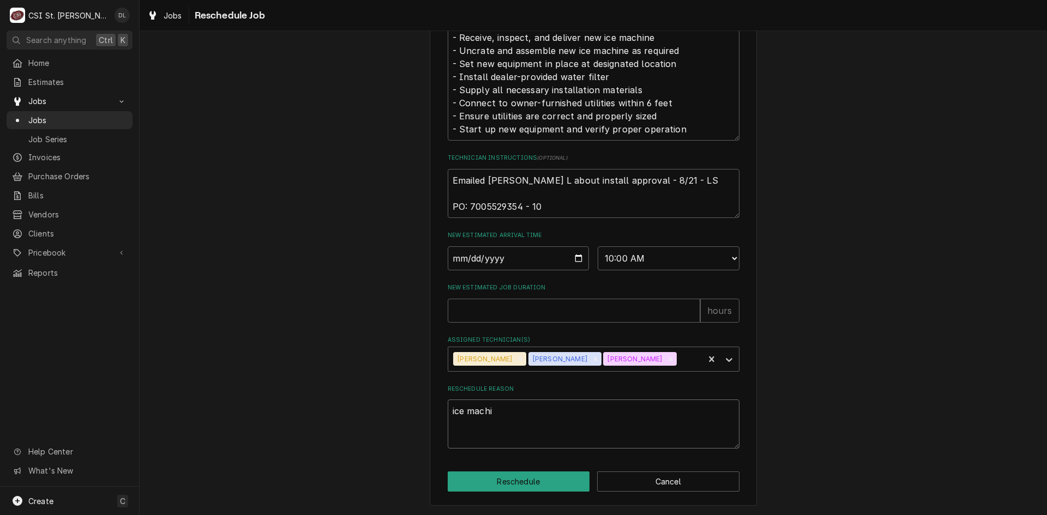
type textarea "ice machin"
type textarea "x"
type textarea "ice machine"
type textarea "x"
type textarea "ice machine"
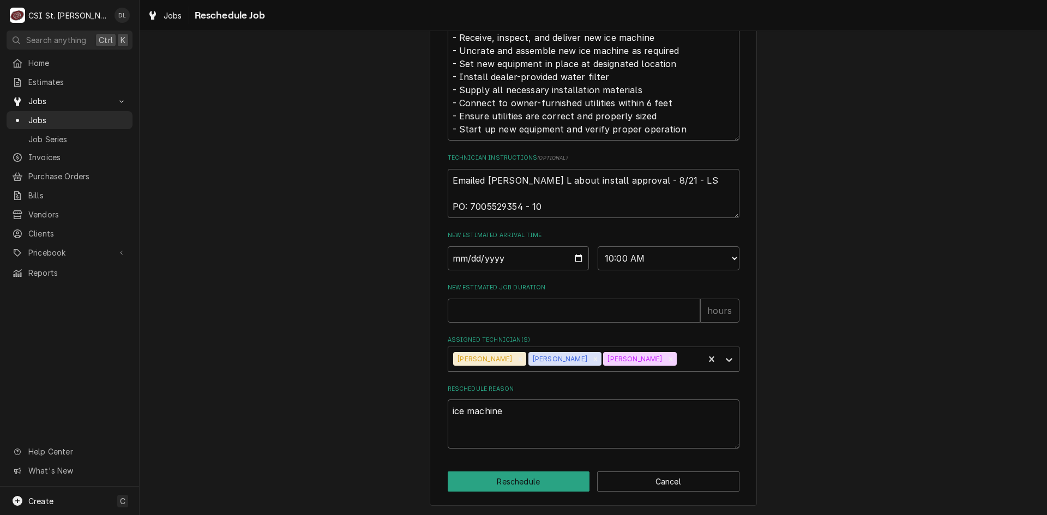
type textarea "x"
type textarea "ice machine i"
type textarea "x"
type textarea "ice machine is"
type textarea "x"
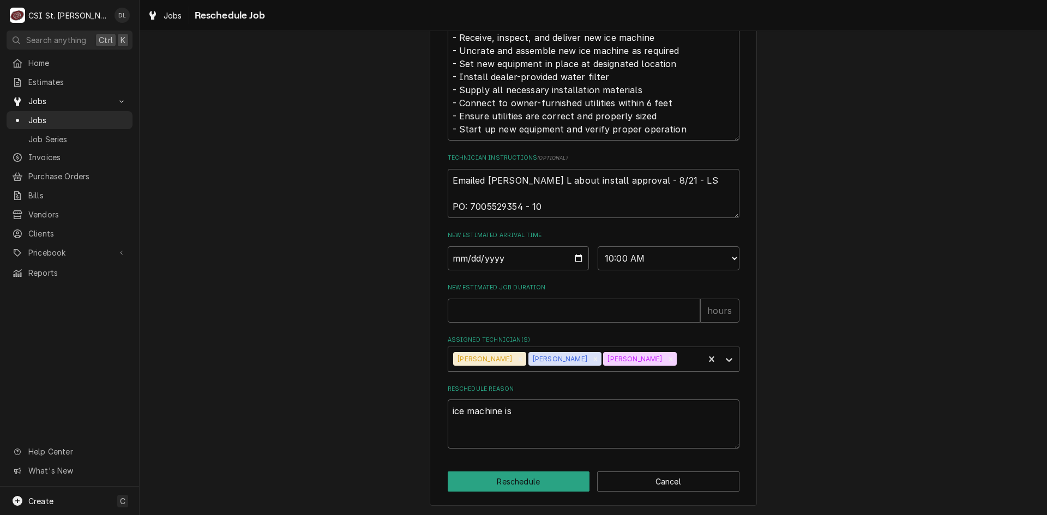
type textarea "ice machine is"
type textarea "x"
type textarea "ice machine is r"
type textarea "x"
type textarea "ice machine is re"
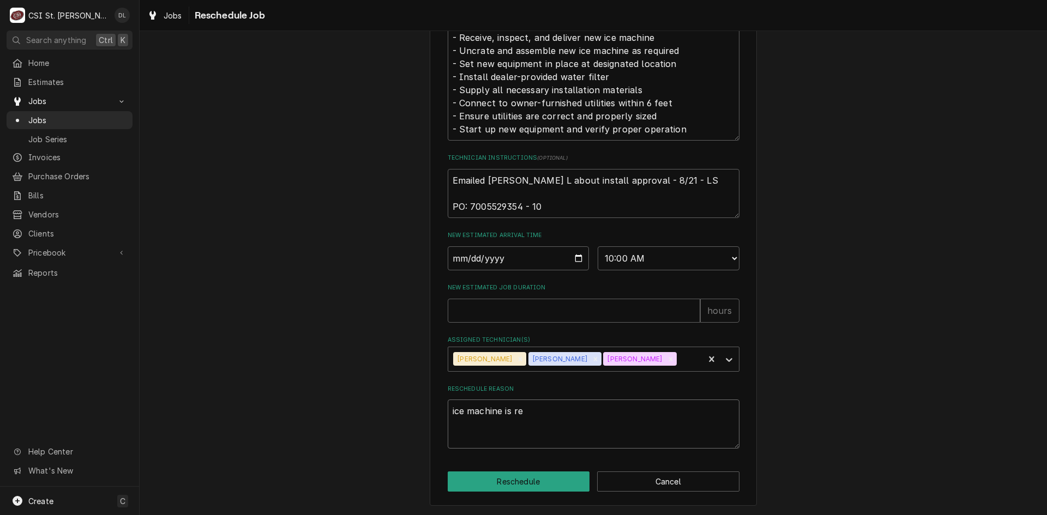
type textarea "x"
type textarea "ice machine is rea"
type textarea "x"
type textarea "ice machine is read"
type textarea "x"
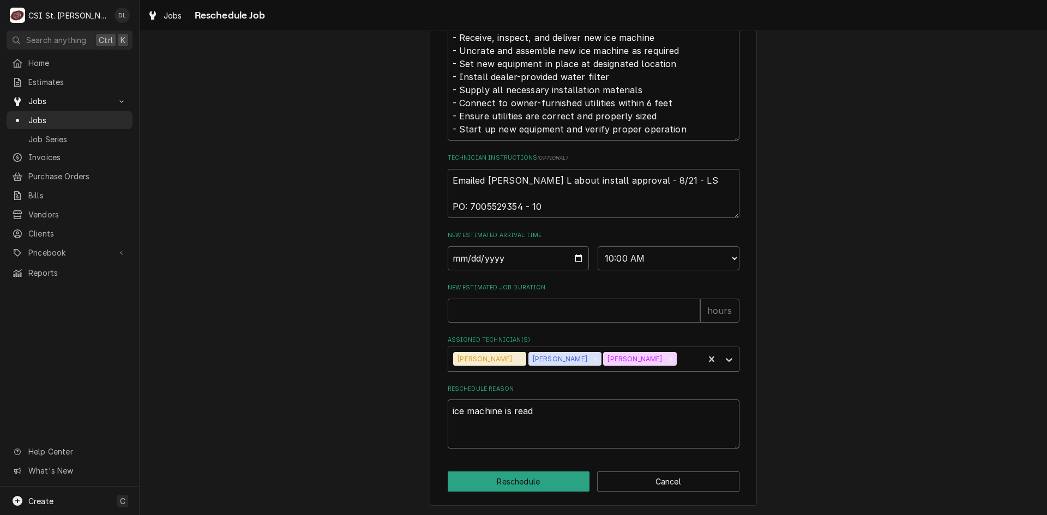
type textarea "ice machine is ready"
type textarea "x"
type textarea "ice machine is ready f"
type textarea "x"
type textarea "ice machine is ready fo"
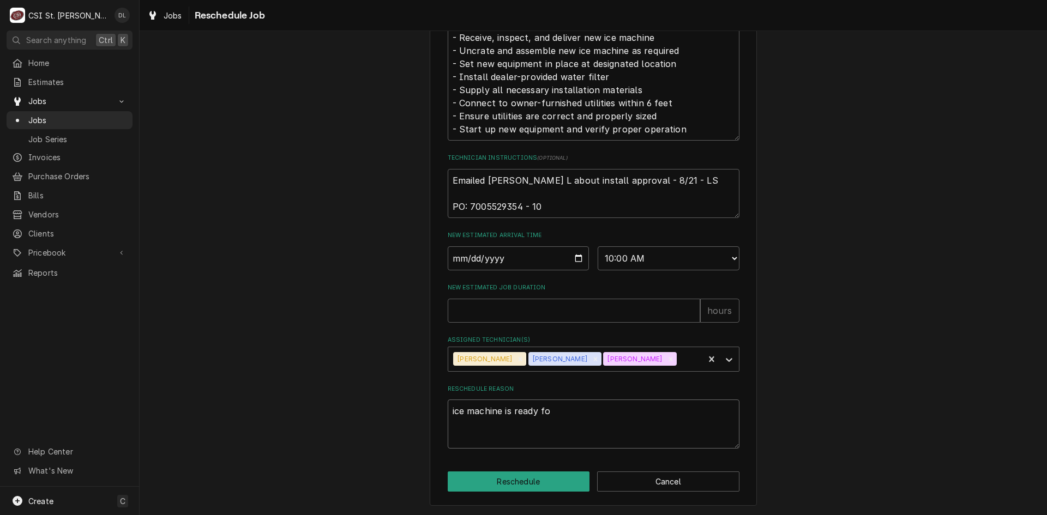
type textarea "x"
type textarea "ice machine is ready fo"
type textarea "x"
type textarea "ice machine is ready fo"
type textarea "x"
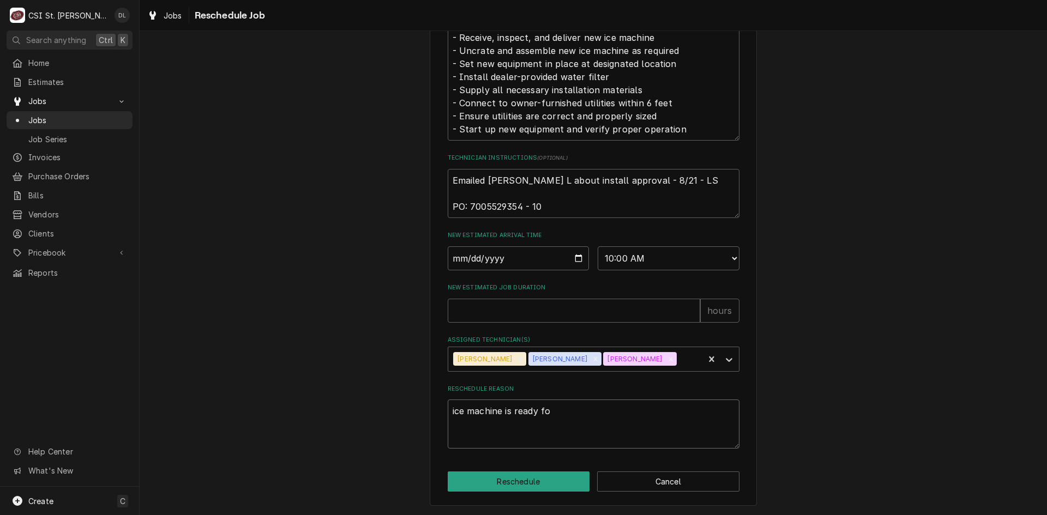
type textarea "ice machine is ready for"
type textarea "x"
type textarea "ice machine is ready for"
type textarea "x"
type textarea "ice machine is ready for i"
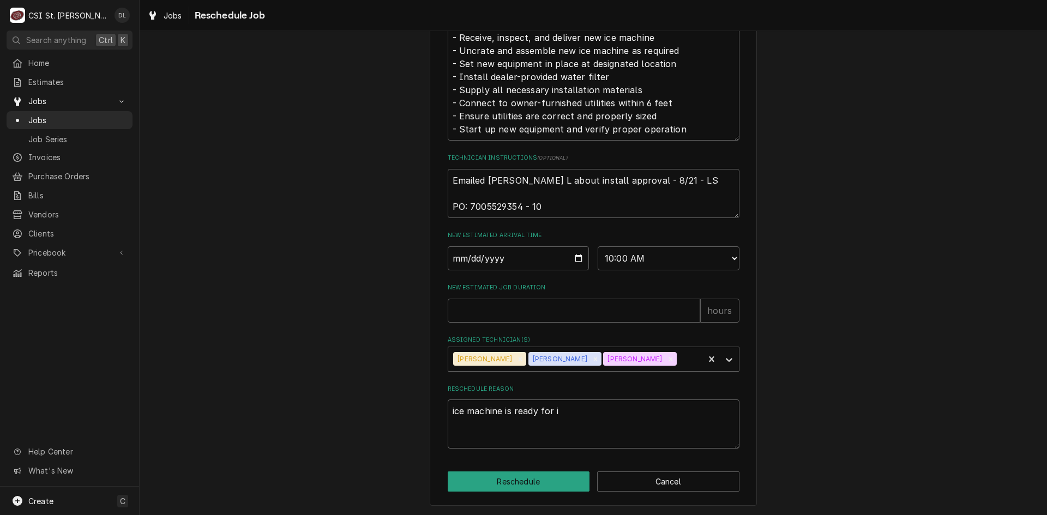
type textarea "x"
type textarea "ice machine is ready for in"
type textarea "x"
type textarea "ice machine is ready for ins"
type textarea "x"
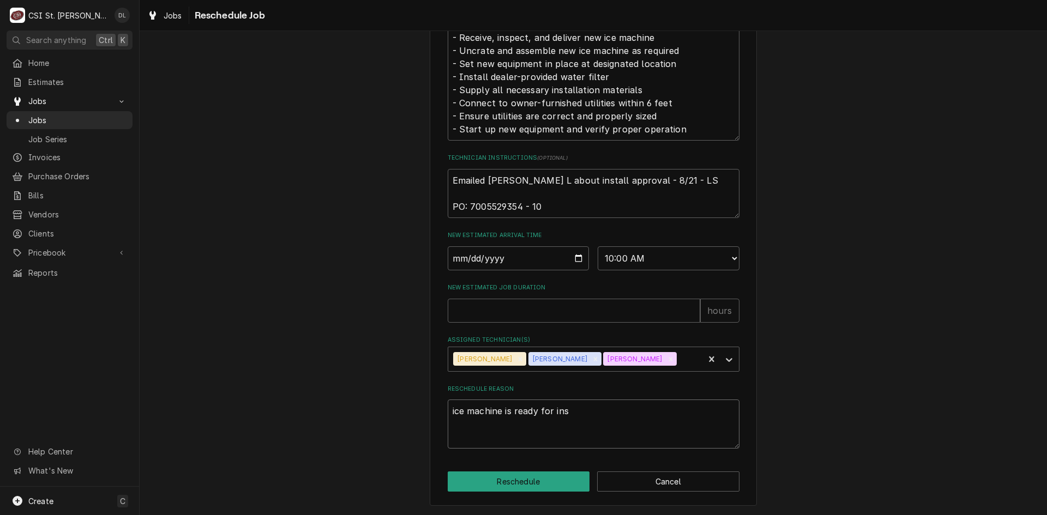
type textarea "ice machine is ready for inst"
type textarea "x"
type textarea "ice machine is ready for insta"
type textarea "x"
type textarea "ice machine is ready for instal"
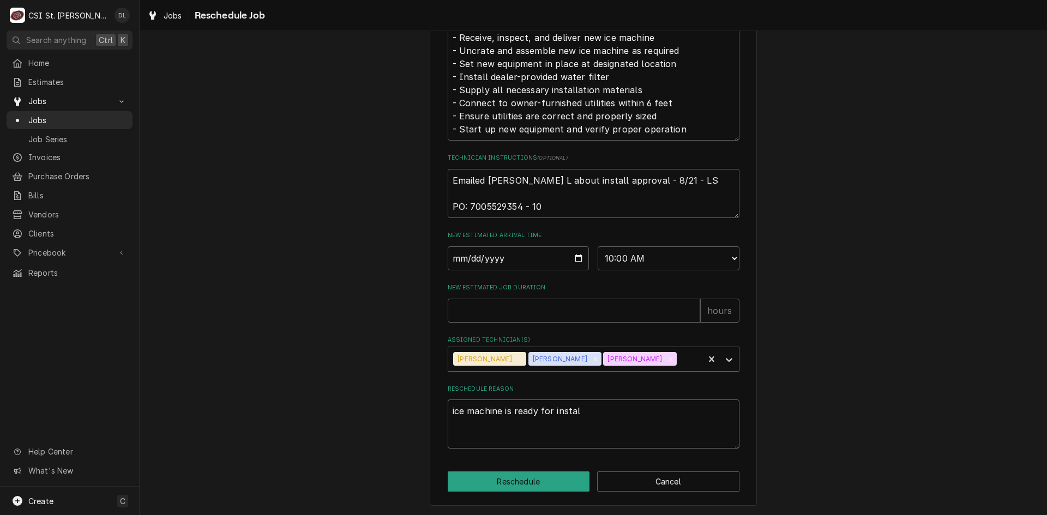
type textarea "x"
type textarea "ice machine is ready for install"
click at [500, 484] on button "Reschedule" at bounding box center [519, 482] width 142 height 20
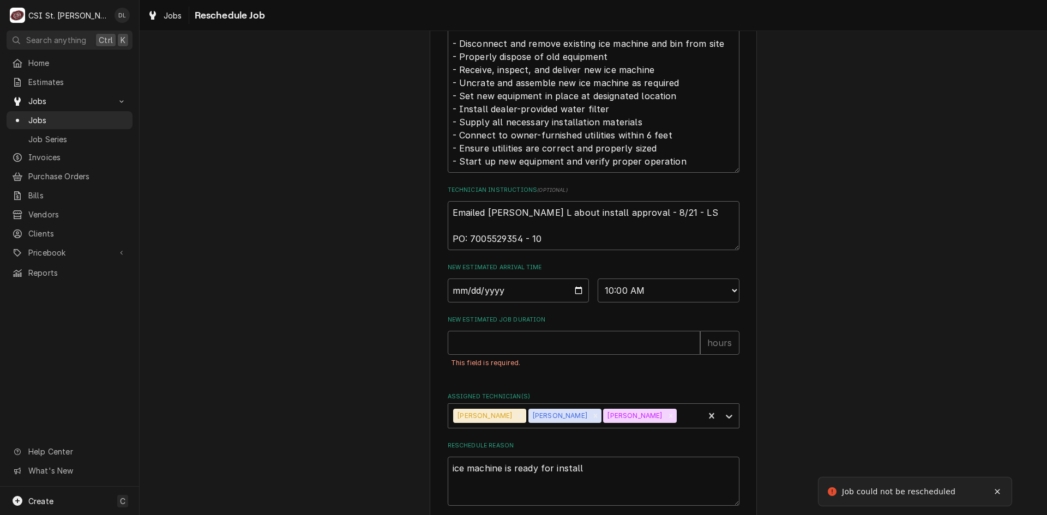
scroll to position [508, 0]
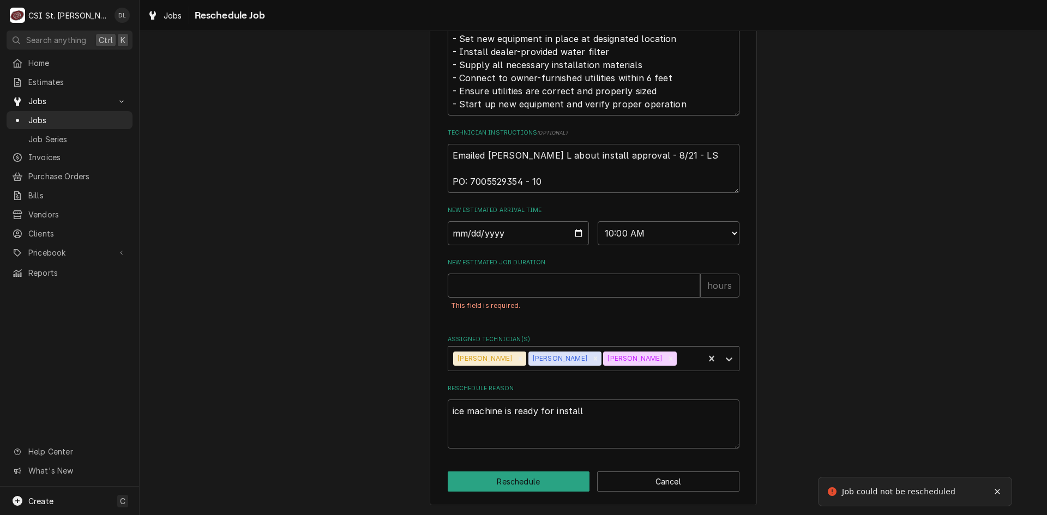
click at [571, 295] on input "New Estimated Job Duration" at bounding box center [574, 286] width 253 height 24
type textarea "x"
type input "4"
click at [536, 487] on button "Reschedule" at bounding box center [519, 482] width 142 height 20
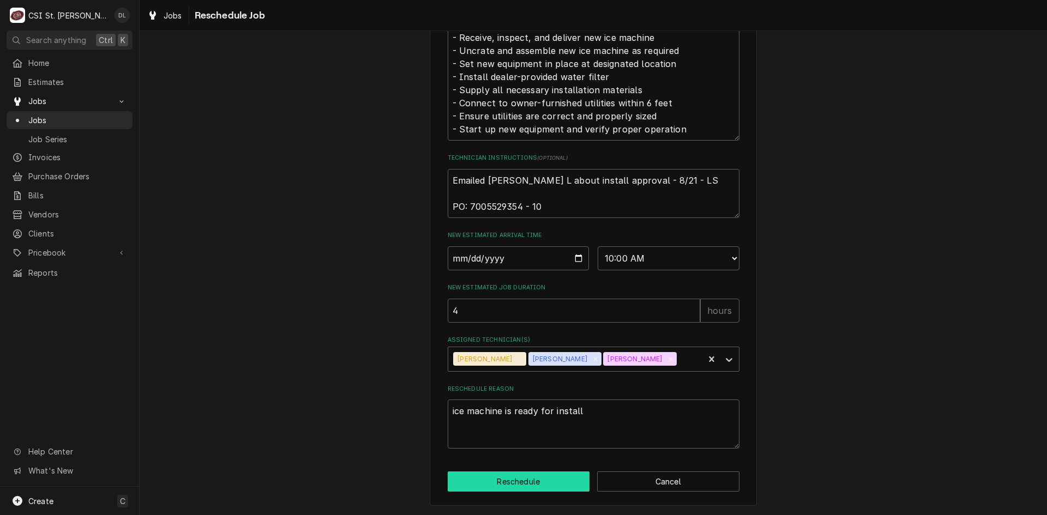
type textarea "x"
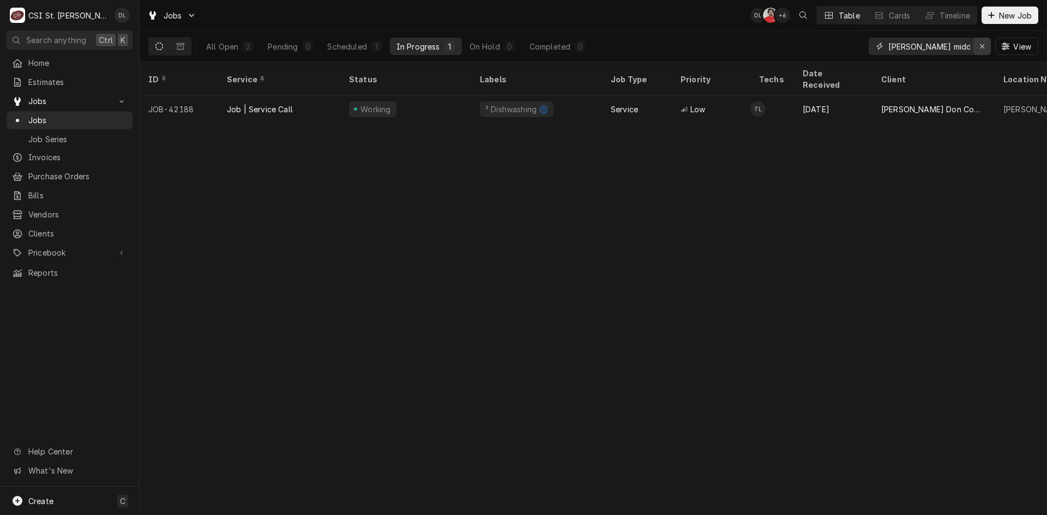
click at [985, 46] on div "Erase input" at bounding box center [982, 46] width 11 height 11
click at [963, 45] on input "Dynamic Content Wrapper" at bounding box center [940, 46] width 103 height 17
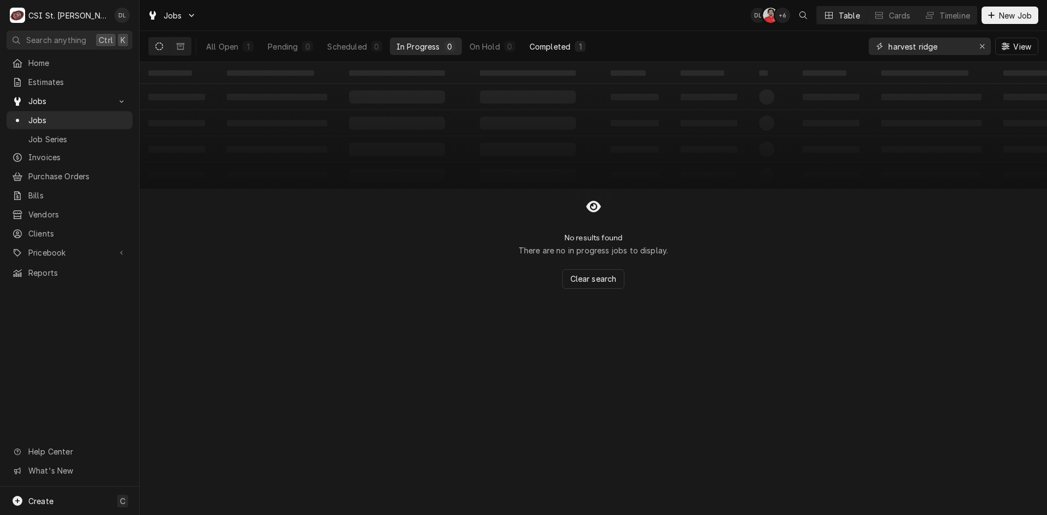
type input "harvest ridge"
click at [569, 44] on div "Completed" at bounding box center [550, 46] width 41 height 11
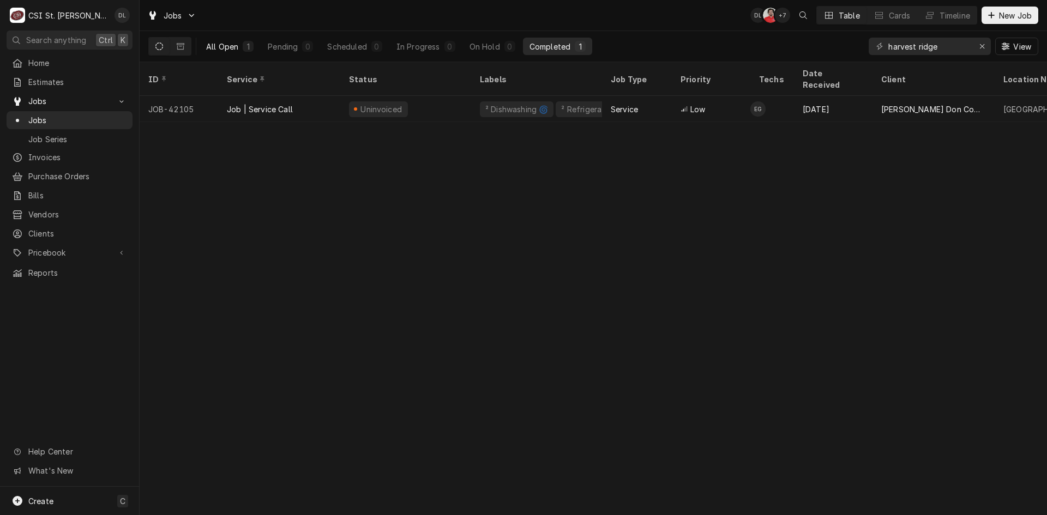
click at [235, 46] on div "All Open" at bounding box center [222, 46] width 32 height 11
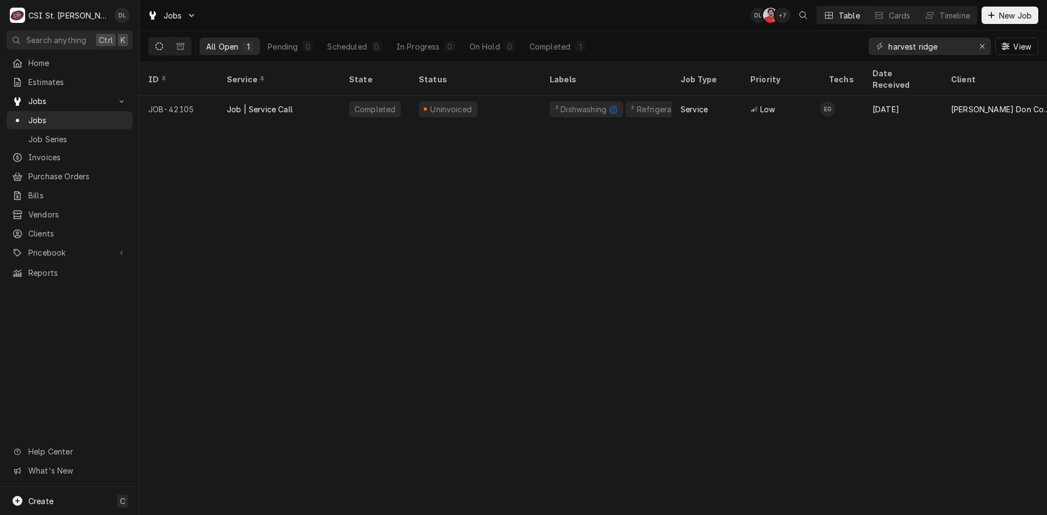
click at [153, 43] on button "Dynamic Content Wrapper" at bounding box center [159, 46] width 21 height 17
click at [177, 46] on icon "Dynamic Content Wrapper" at bounding box center [181, 47] width 8 height 8
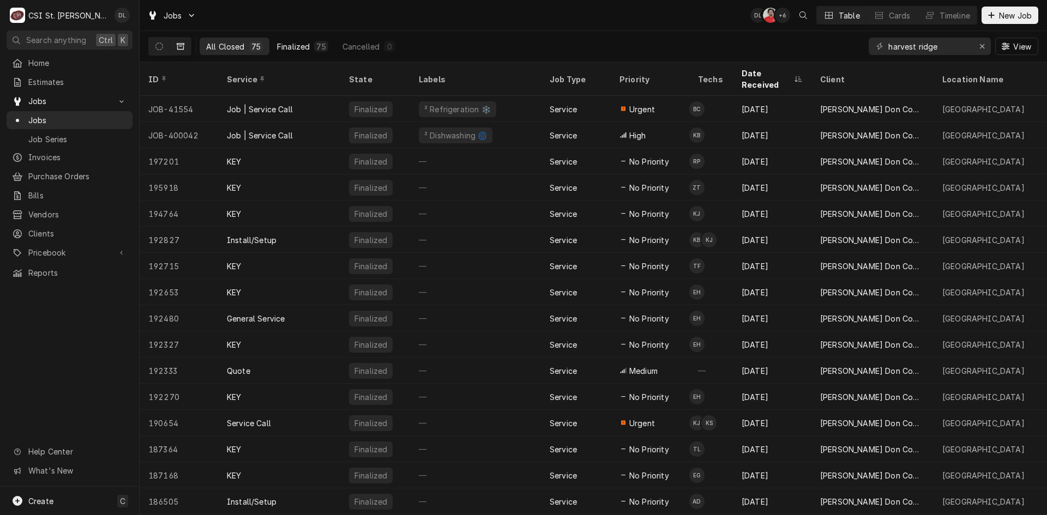
click at [295, 48] on div "Finalized" at bounding box center [293, 46] width 33 height 11
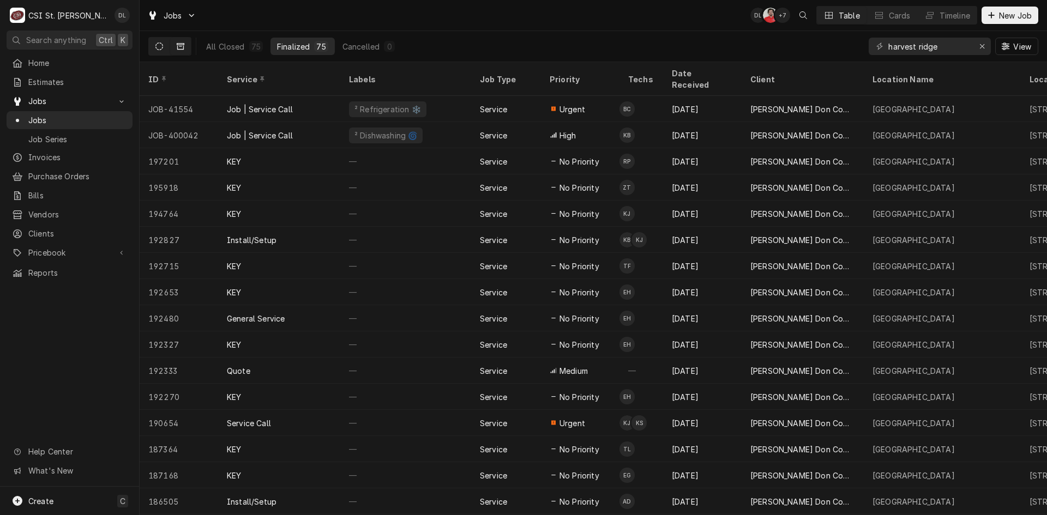
click at [159, 47] on icon "Dynamic Content Wrapper" at bounding box center [159, 47] width 8 height 8
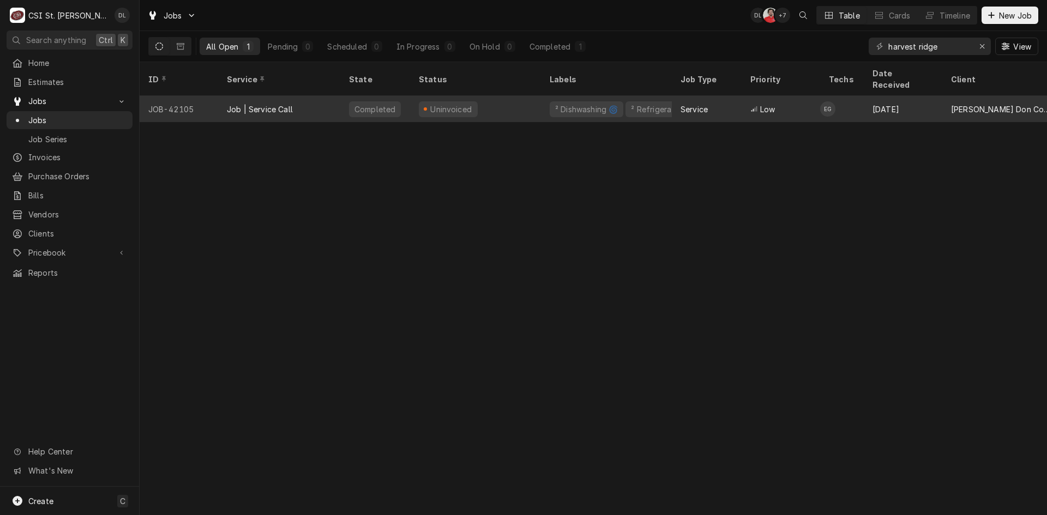
click at [545, 99] on div "² Dishwashing 🌀 ² Refrigeration ❄️" at bounding box center [606, 109] width 131 height 26
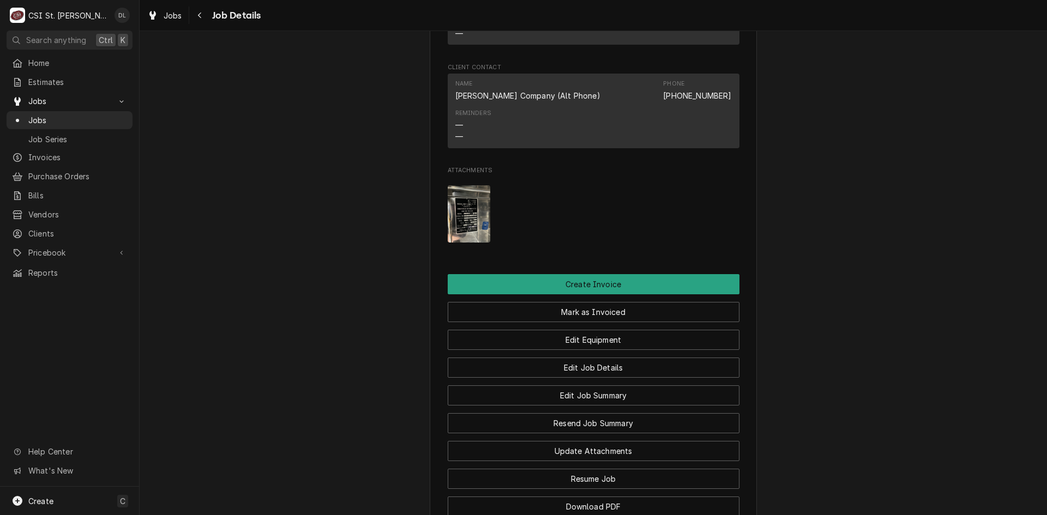
scroll to position [873, 0]
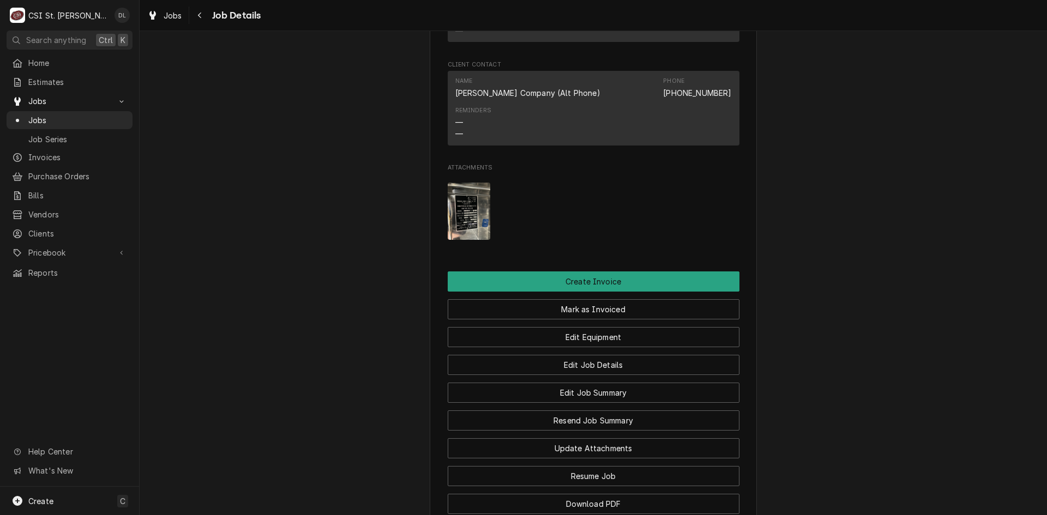
click at [469, 232] on img "Attachments" at bounding box center [469, 211] width 43 height 57
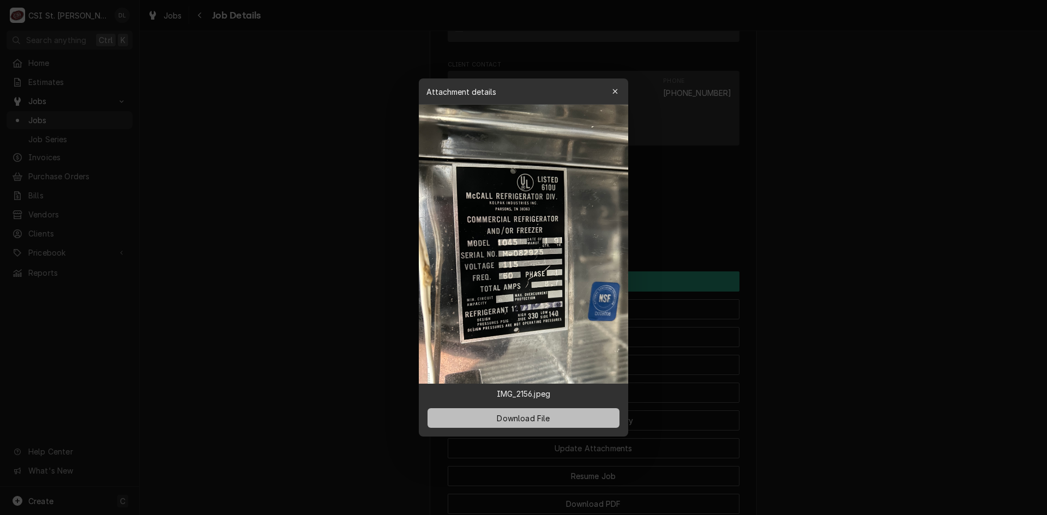
click at [530, 417] on span "Download File" at bounding box center [523, 418] width 57 height 11
click at [617, 92] on icon "button" at bounding box center [616, 92] width 6 height 8
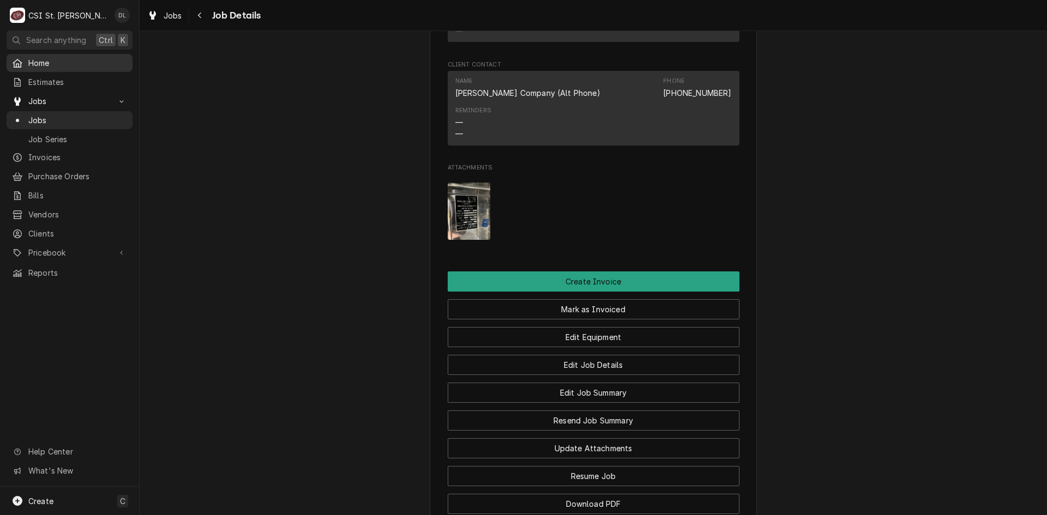
click at [32, 64] on span "Home" at bounding box center [77, 62] width 99 height 11
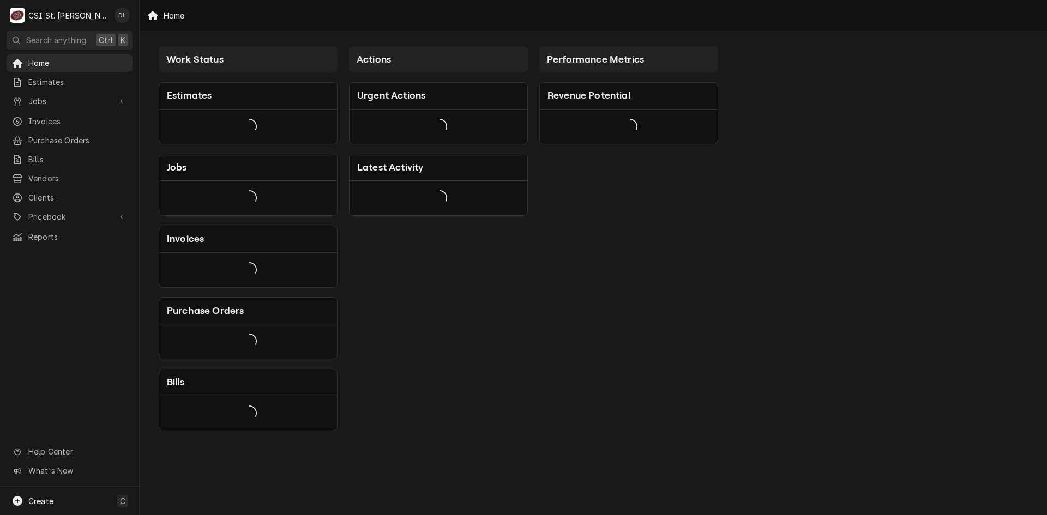
click at [472, 228] on div "Actions Urgent Actions Latest Activity" at bounding box center [439, 239] width 190 height 397
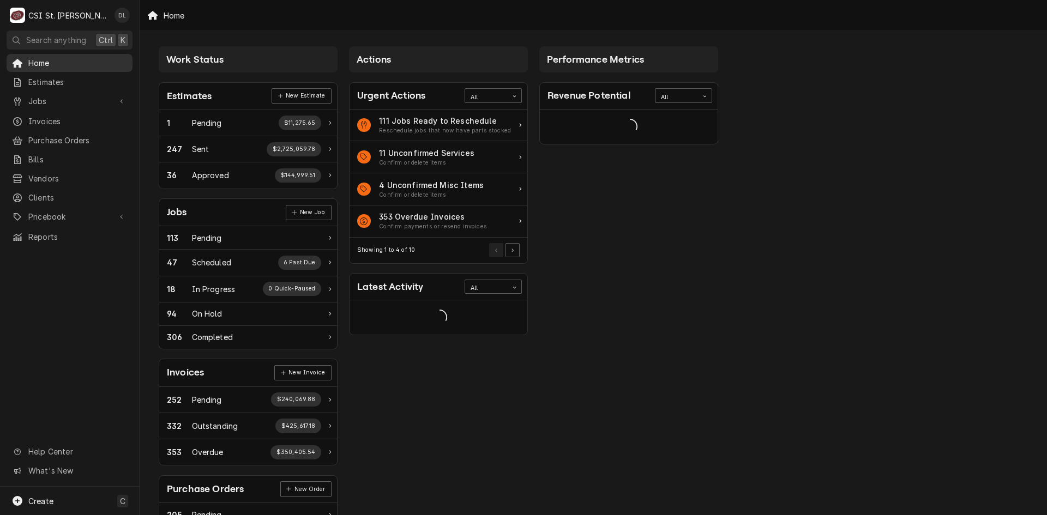
click at [37, 63] on span "Home" at bounding box center [77, 62] width 99 height 11
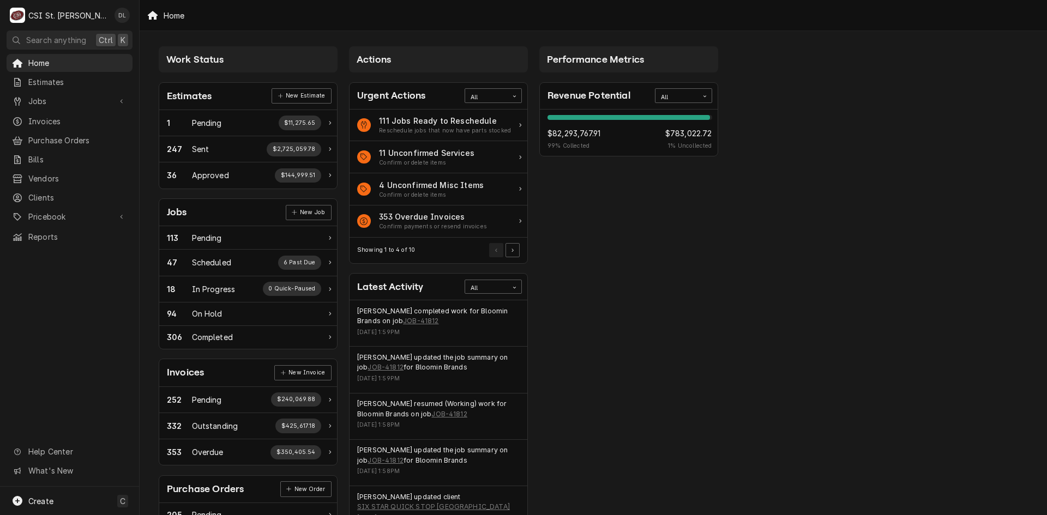
click at [121, 287] on div "Home Estimates Jobs Jobs Job Series Invoices Purchase Orders Bills Vendors Clie…" at bounding box center [69, 270] width 139 height 433
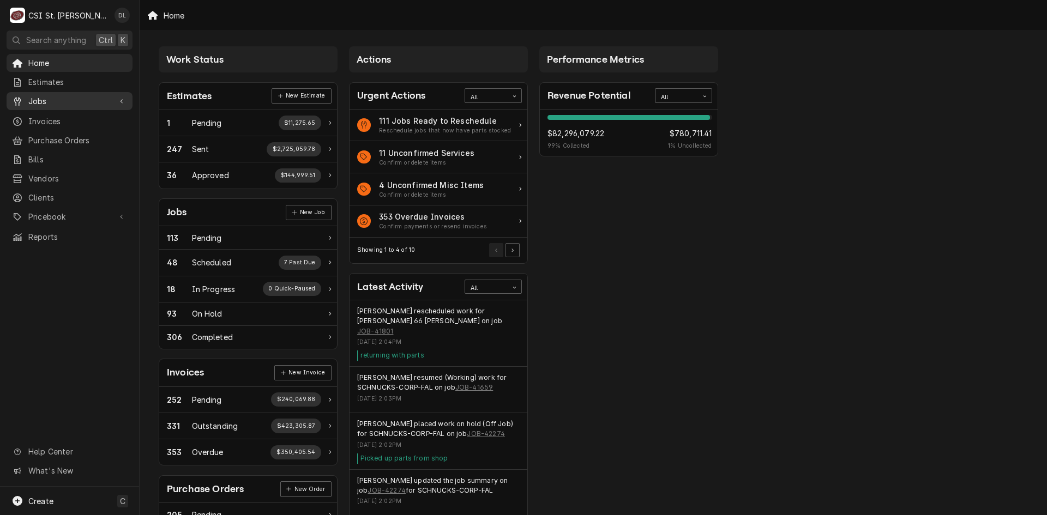
click at [42, 98] on span "Jobs" at bounding box center [69, 100] width 82 height 11
click at [63, 76] on span "Estimates" at bounding box center [77, 81] width 99 height 11
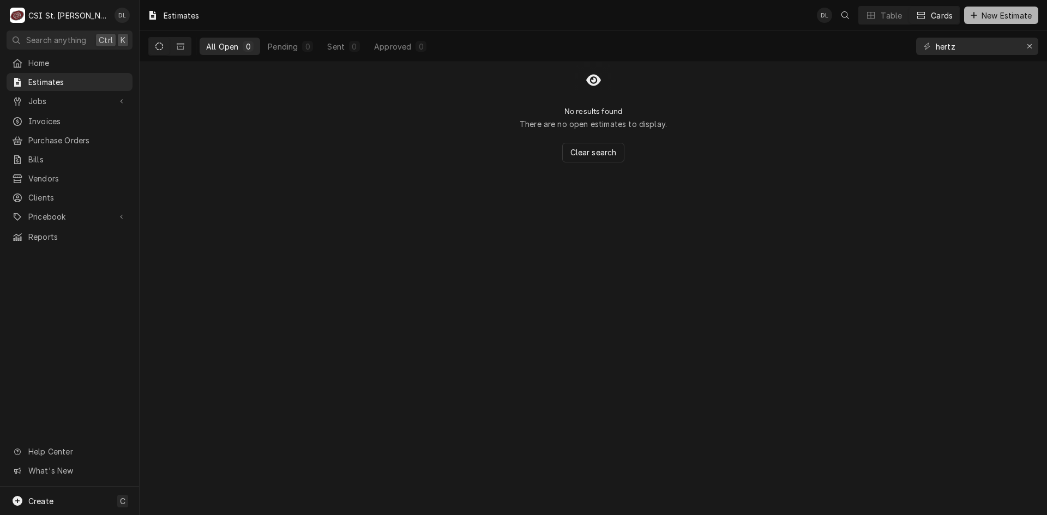
click at [977, 12] on div "Dynamic Content Wrapper" at bounding box center [974, 15] width 11 height 11
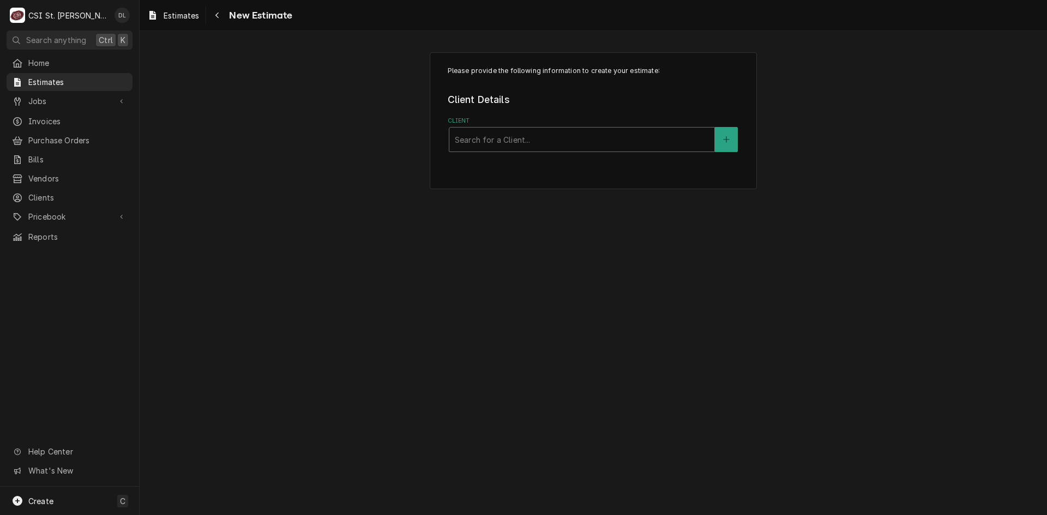
click at [566, 137] on div "Client" at bounding box center [582, 140] width 254 height 20
type input "edward don"
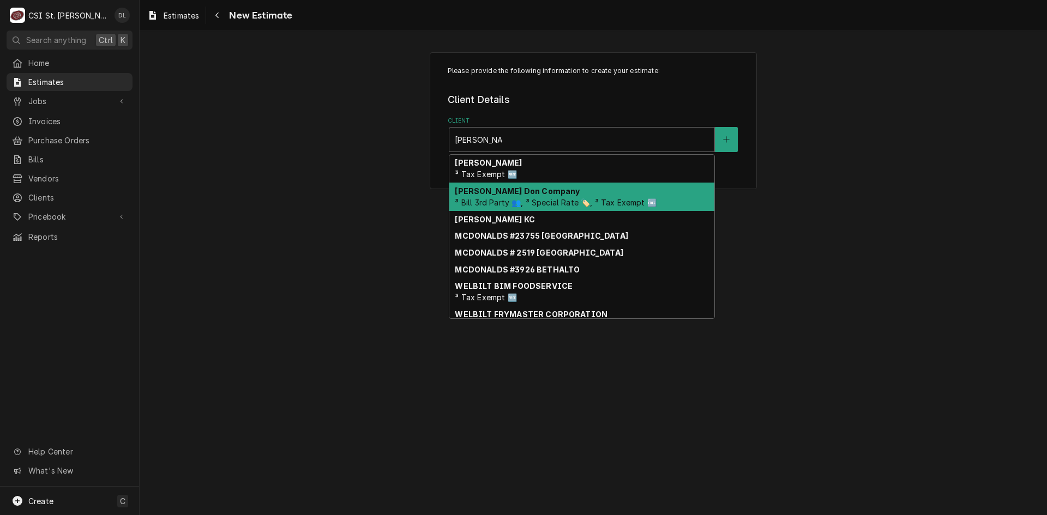
click at [581, 208] on div "Edward Don Company ³ Bill 3rd Party 👥, ³ Special Rate 🏷️, ³ Tax Exempt 🆓" at bounding box center [581, 197] width 265 height 28
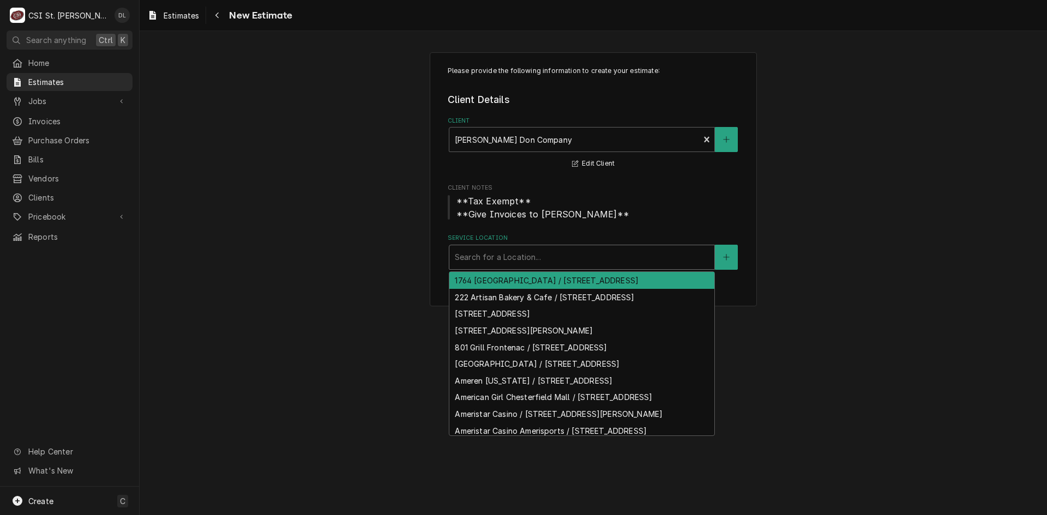
click at [539, 259] on div "Service Location" at bounding box center [582, 258] width 254 height 20
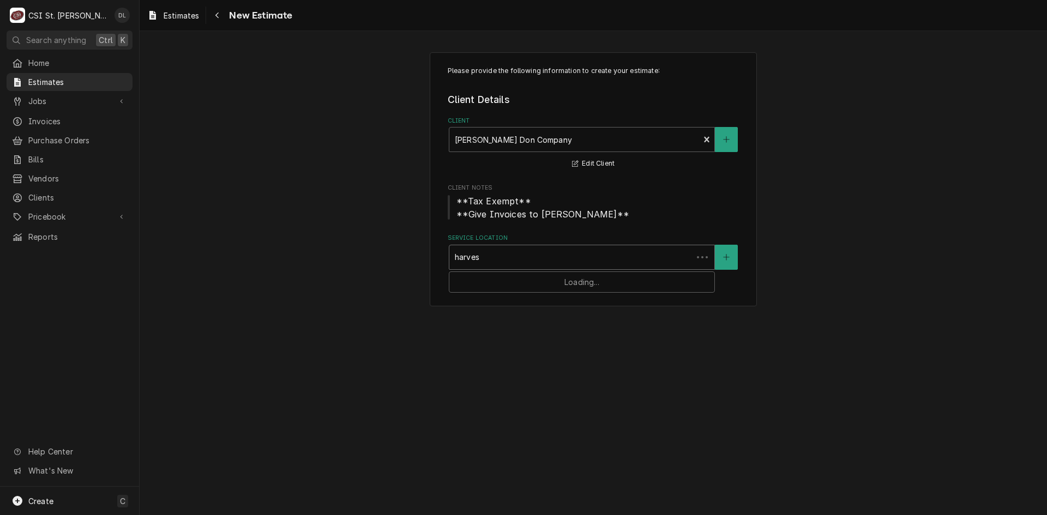
type input "harvest"
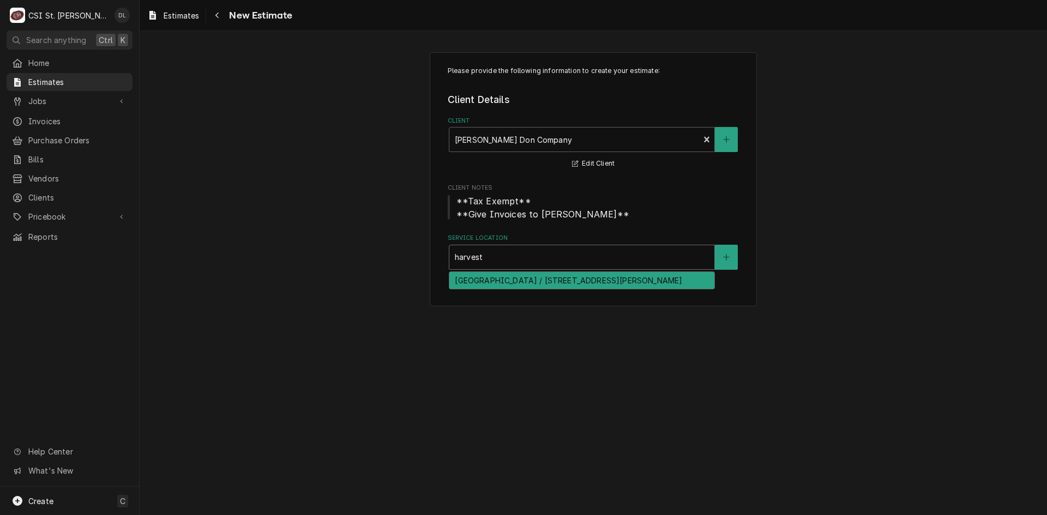
click at [597, 283] on div "Harvest Ridge Elementary / 1220 Harvest Ridge Dr, St Charles, MO 63003" at bounding box center [581, 280] width 265 height 17
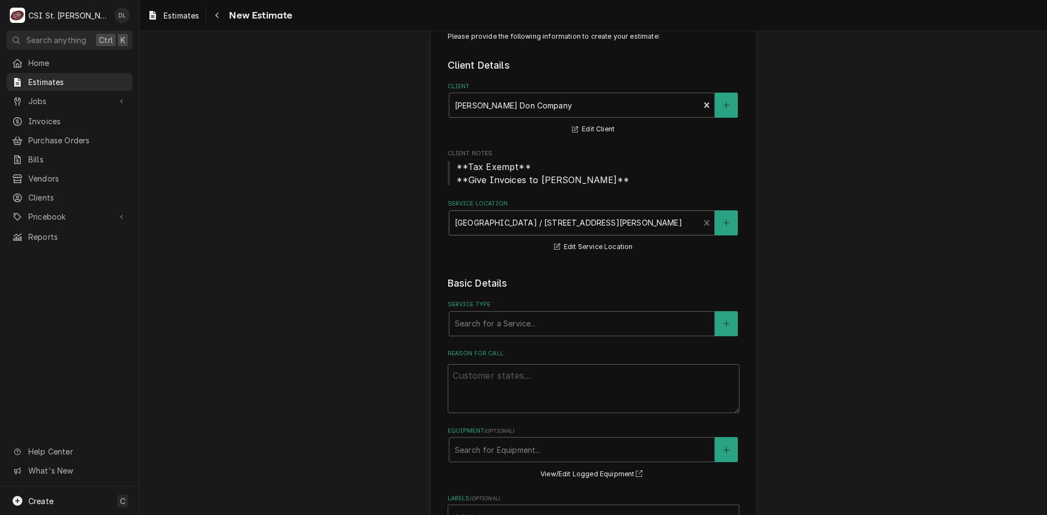
scroll to position [164, 0]
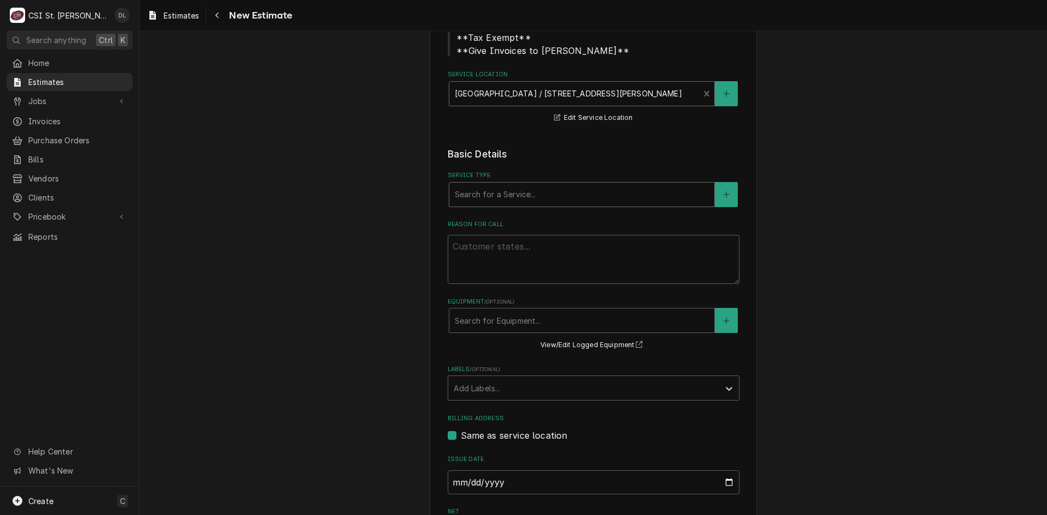
click at [595, 200] on div "Service Type" at bounding box center [582, 195] width 254 height 20
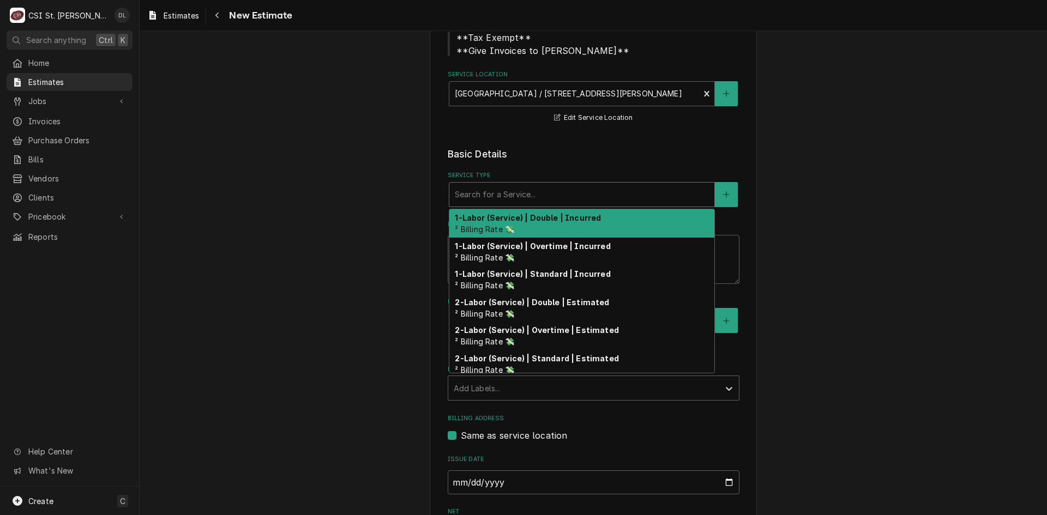
type textarea "x"
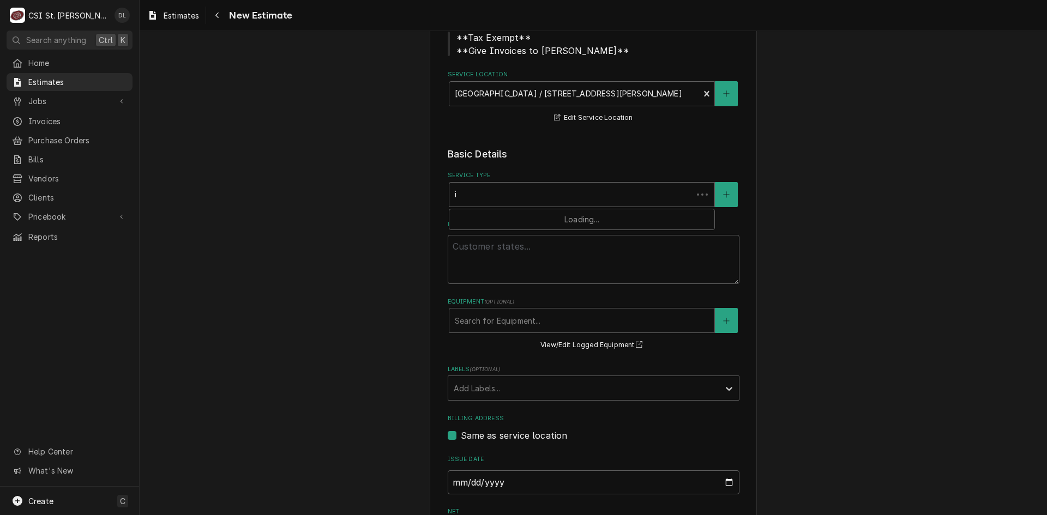
type input "in"
type textarea "x"
type input "inst"
type textarea "x"
type input "insta"
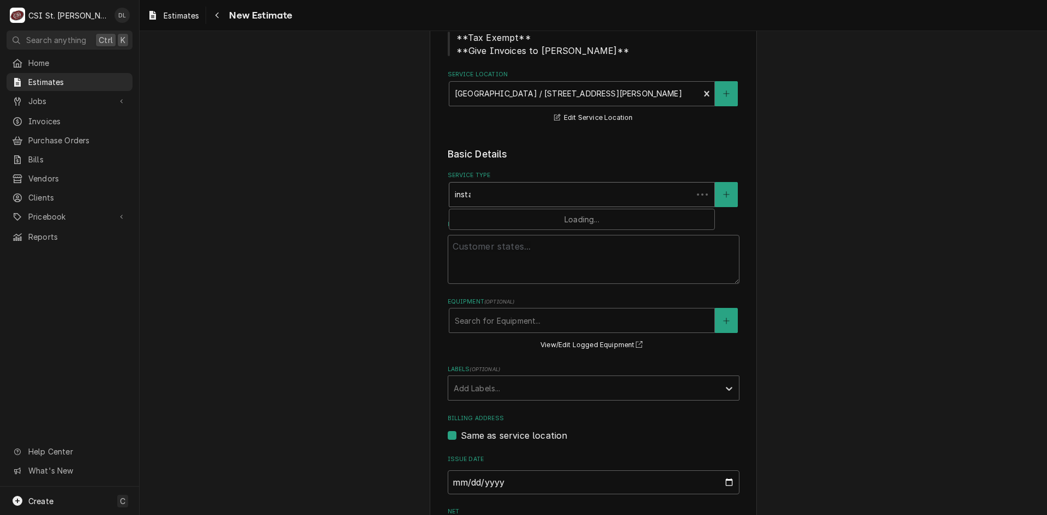
type textarea "x"
type input "instal"
type textarea "x"
type input "install"
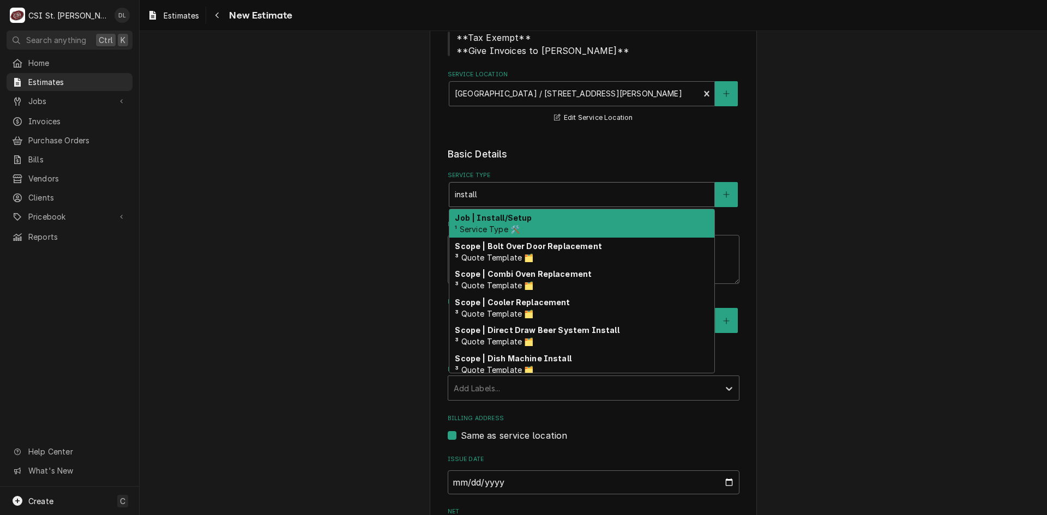
click at [497, 223] on div "Job | Install/Setup ¹ Service Type 🛠️" at bounding box center [581, 223] width 265 height 28
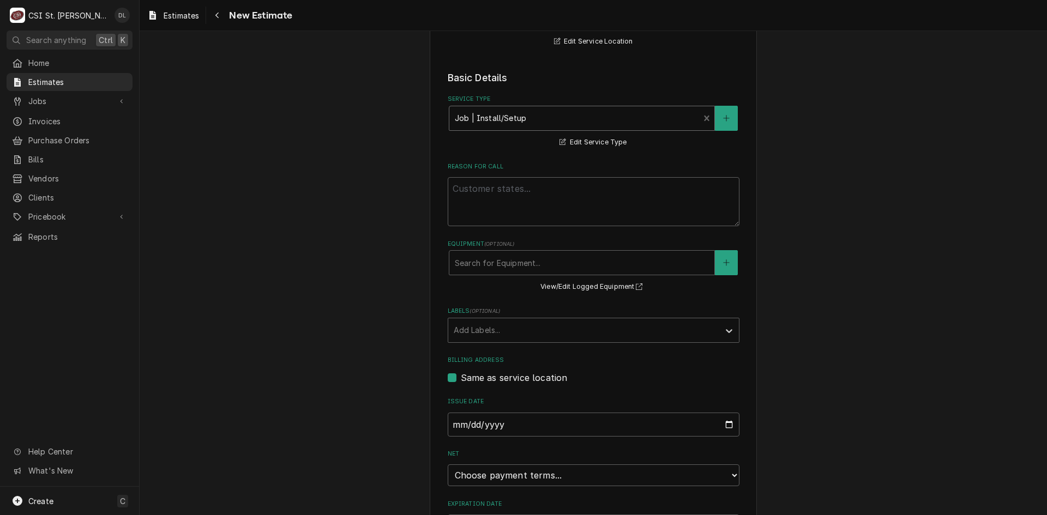
scroll to position [273, 0]
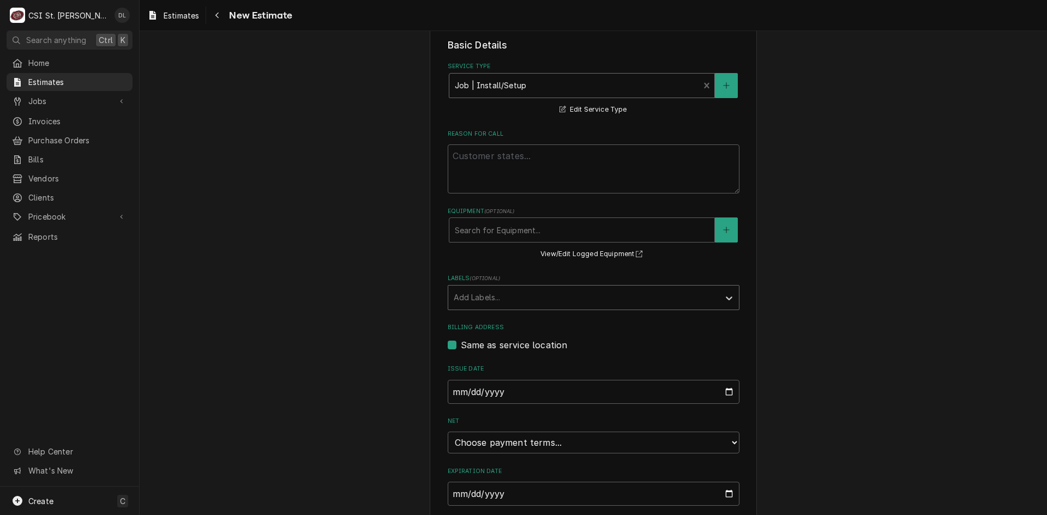
click at [697, 294] on div "Labels" at bounding box center [584, 298] width 260 height 20
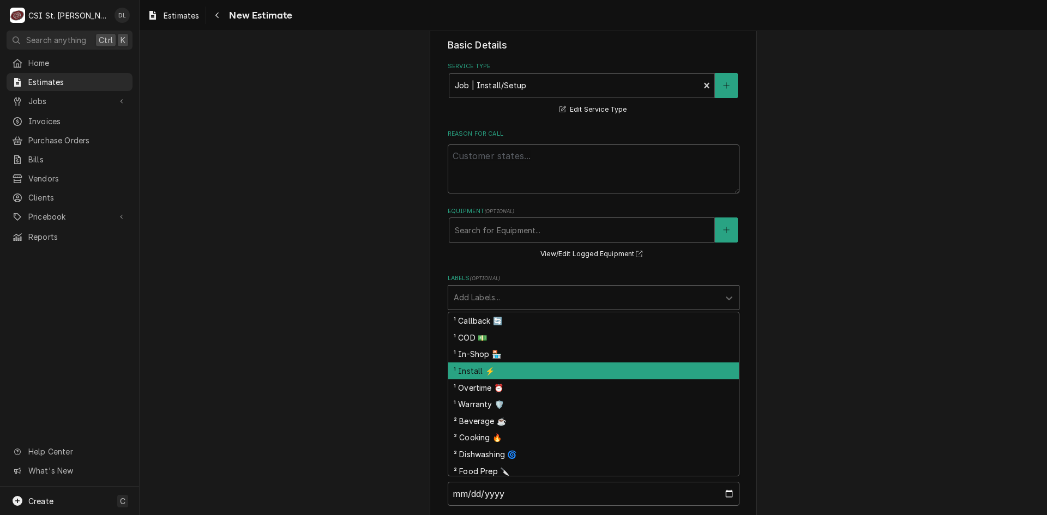
click at [521, 364] on div "¹ Install ⚡️" at bounding box center [593, 371] width 291 height 17
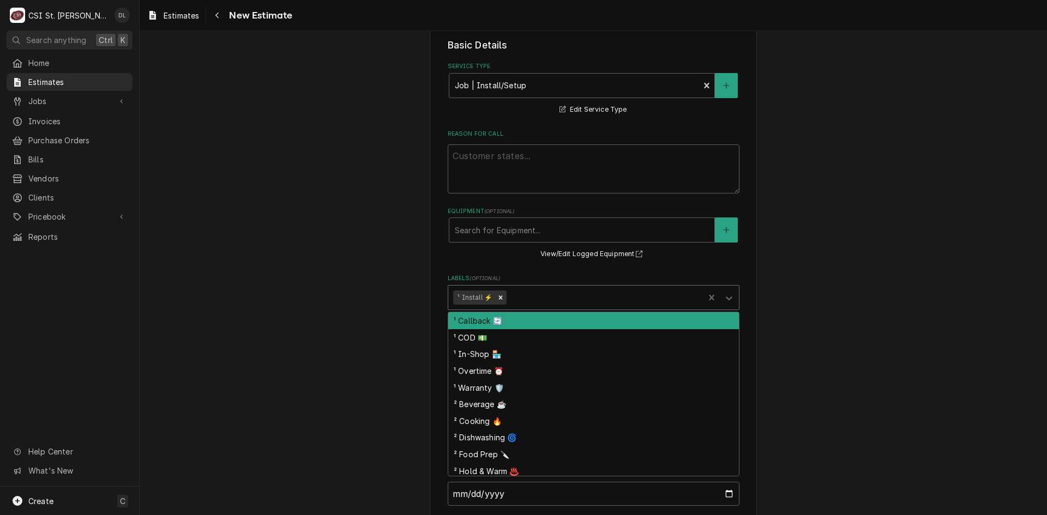
click at [561, 296] on div "Labels" at bounding box center [604, 298] width 190 height 20
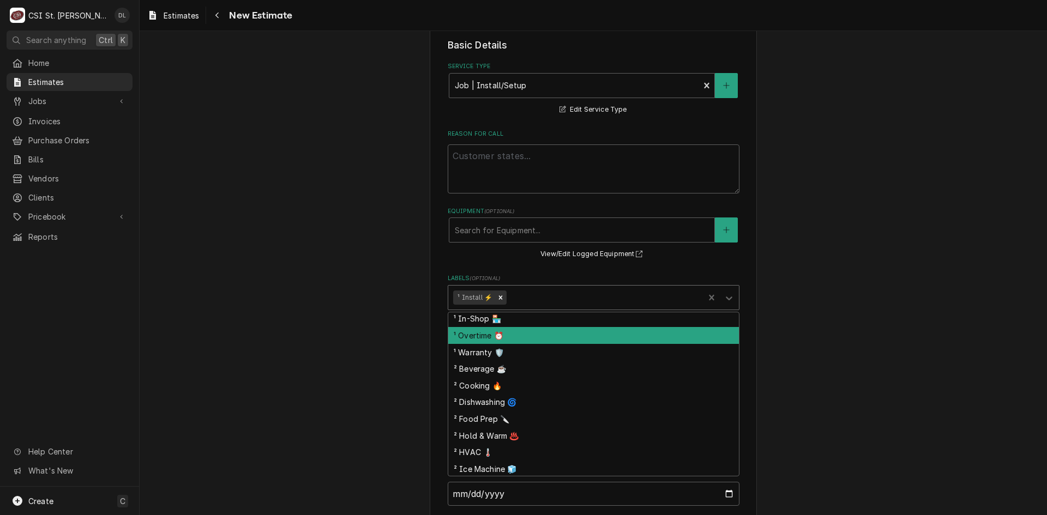
scroll to position [55, 0]
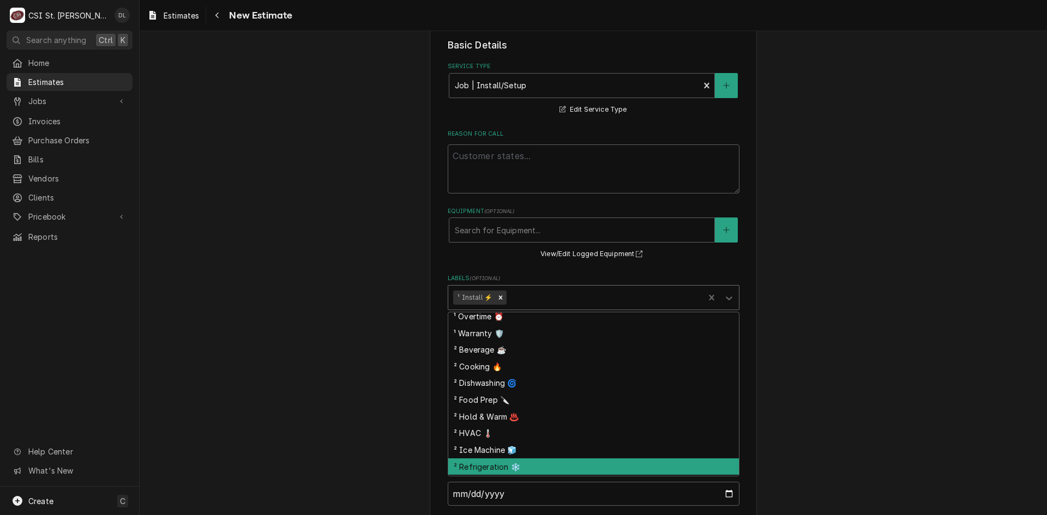
click at [500, 469] on div "² Refrigeration ❄️" at bounding box center [593, 467] width 291 height 17
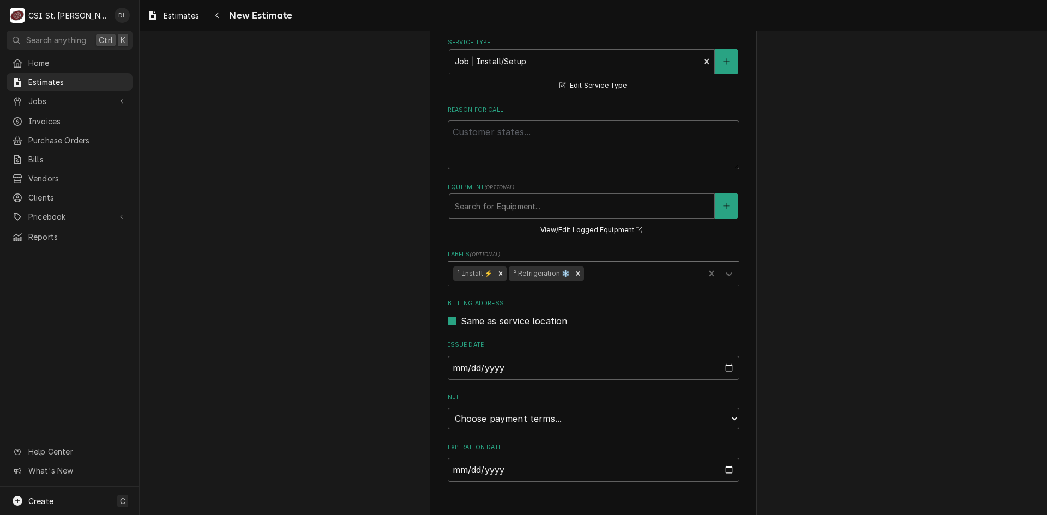
scroll to position [310, 0]
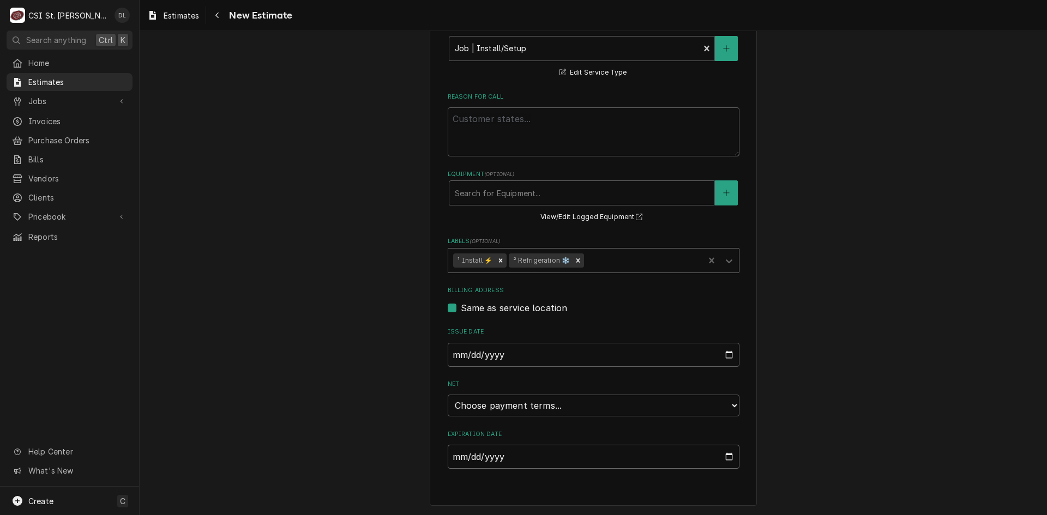
click at [730, 456] on input "Expiration Date" at bounding box center [594, 457] width 292 height 24
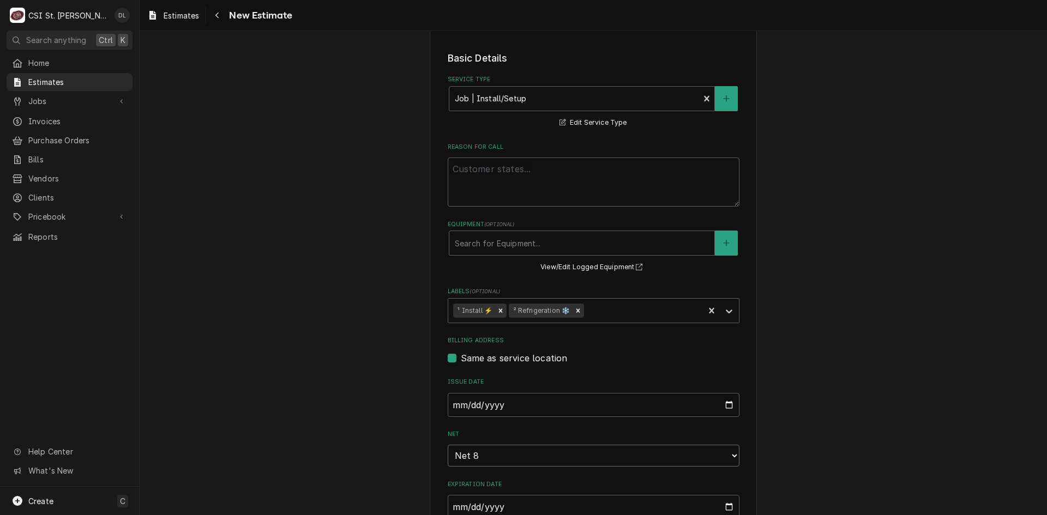
click at [724, 452] on select "Choose payment terms... Same Day Net 7 Net 8 Net 14 Net 21 Net 30 Net 45 Net 60…" at bounding box center [594, 456] width 292 height 22
type textarea "x"
click at [728, 356] on div "Same as service location" at bounding box center [594, 358] width 292 height 13
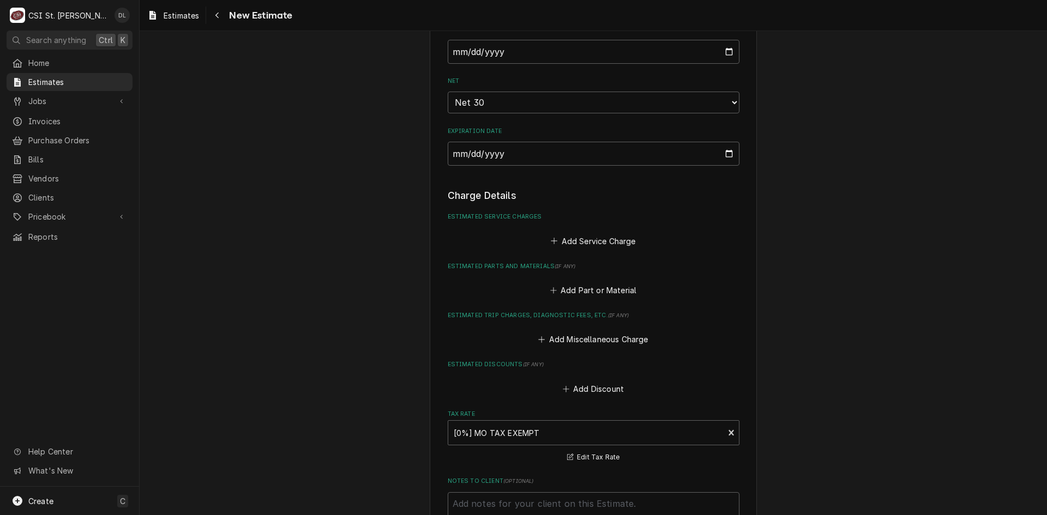
scroll to position [641, 0]
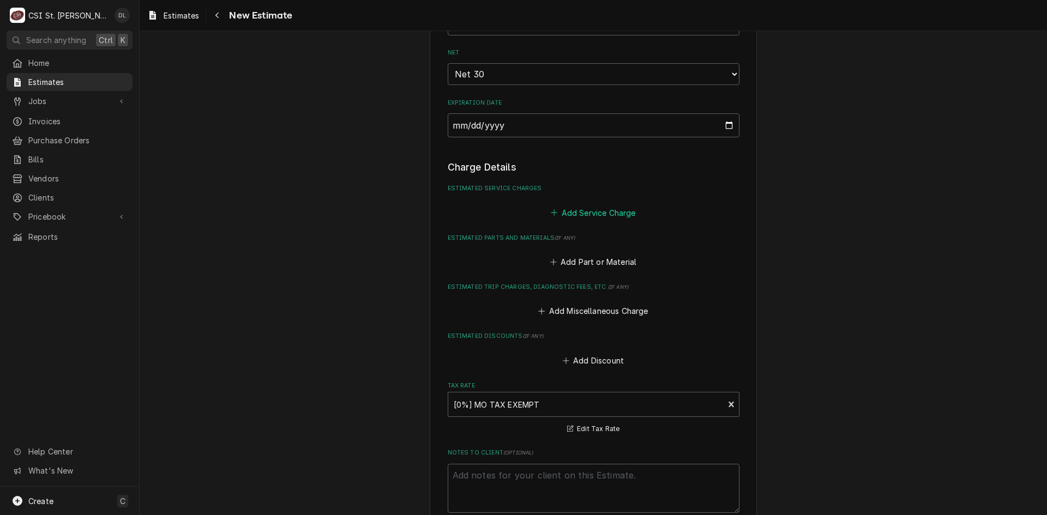
click at [549, 210] on button "Add Service Charge" at bounding box center [593, 212] width 88 height 15
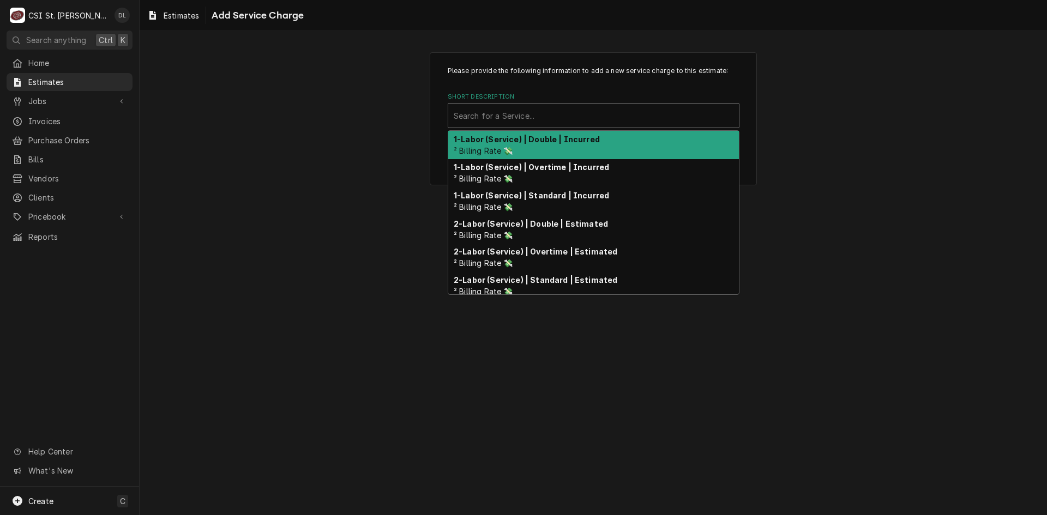
click at [542, 124] on div "Short Description" at bounding box center [594, 116] width 280 height 20
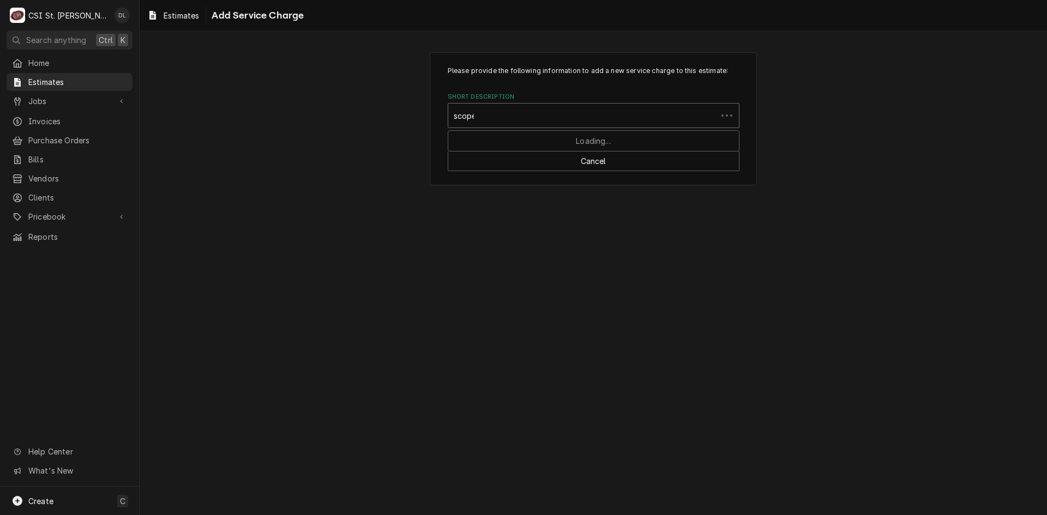
type input "scope"
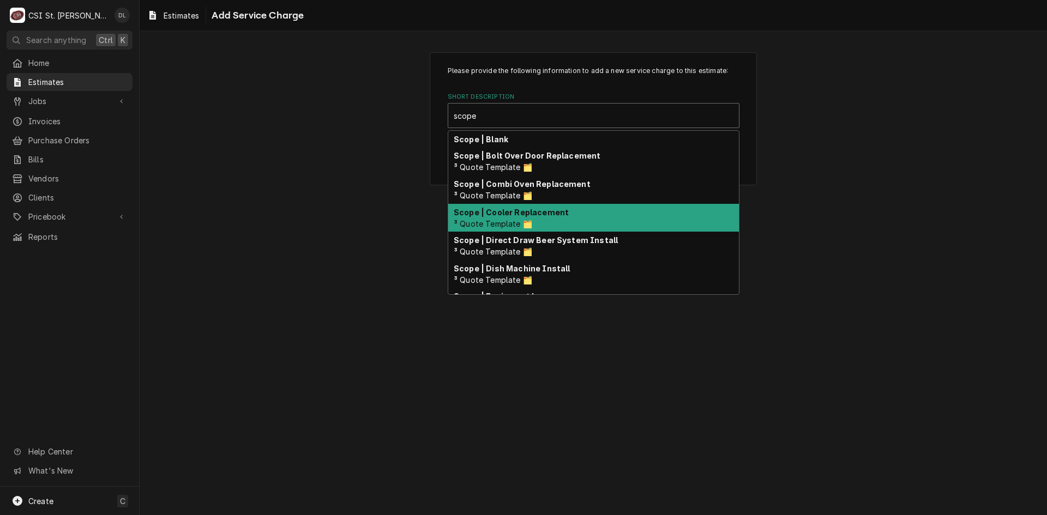
click at [550, 211] on strong "Scope | Cooler Replacement" at bounding box center [511, 212] width 115 height 9
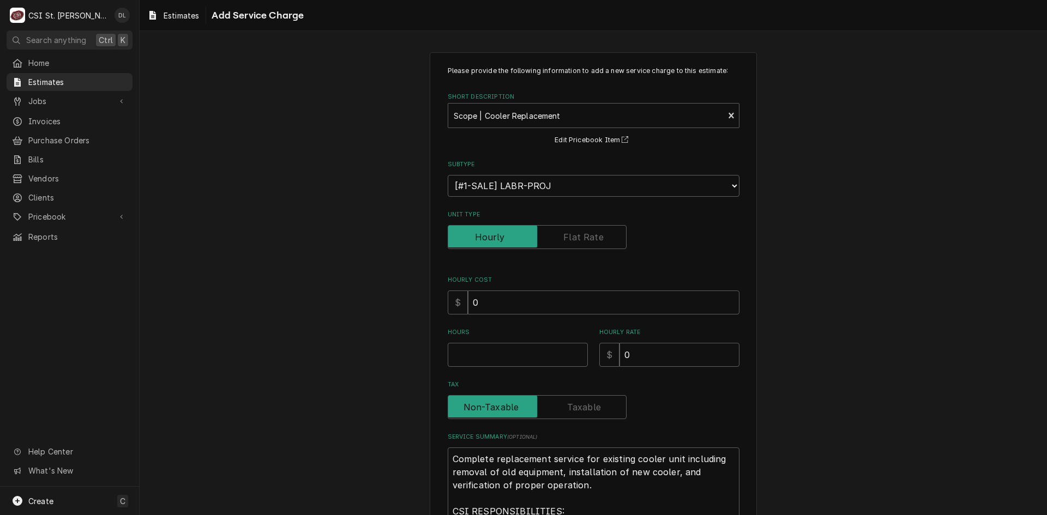
type textarea "x"
click at [597, 236] on label "Unit Type" at bounding box center [537, 237] width 179 height 24
click at [597, 236] on input "Unit Type" at bounding box center [537, 237] width 169 height 24
checkbox input "true"
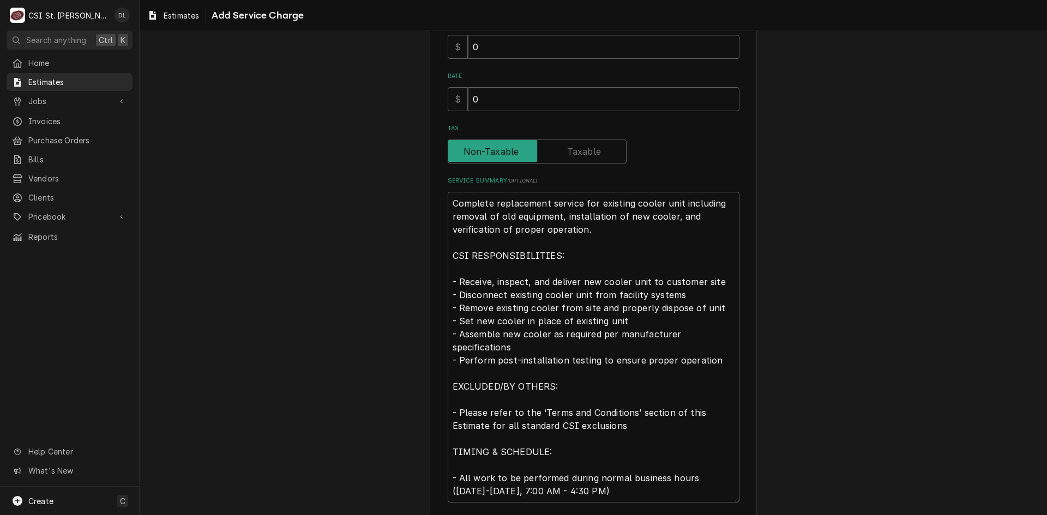
scroll to position [273, 0]
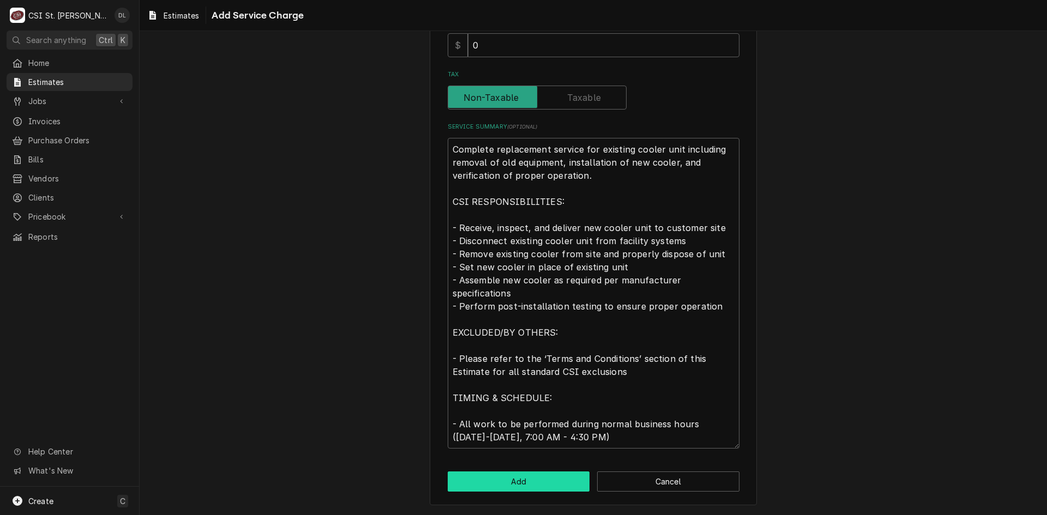
click at [525, 484] on button "Add" at bounding box center [519, 482] width 142 height 20
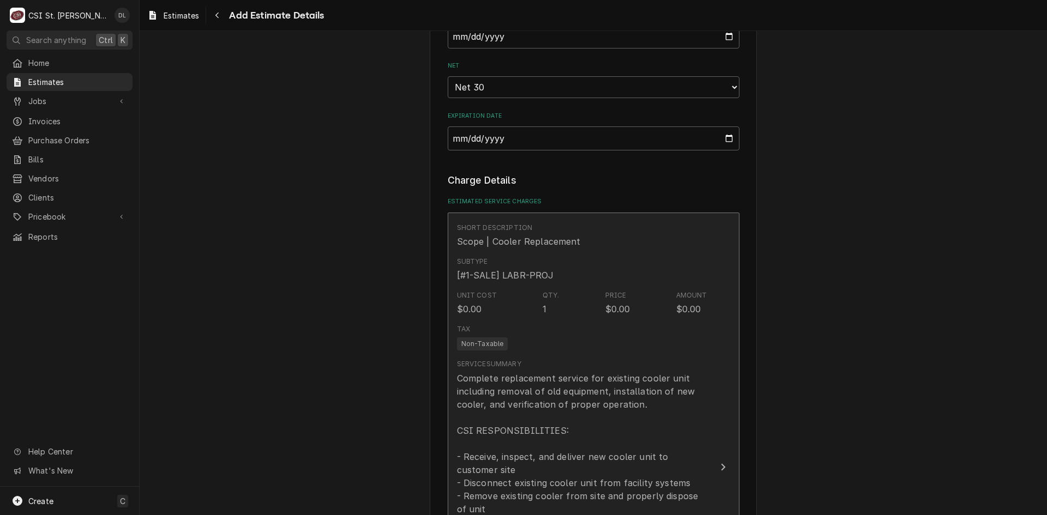
type textarea "x"
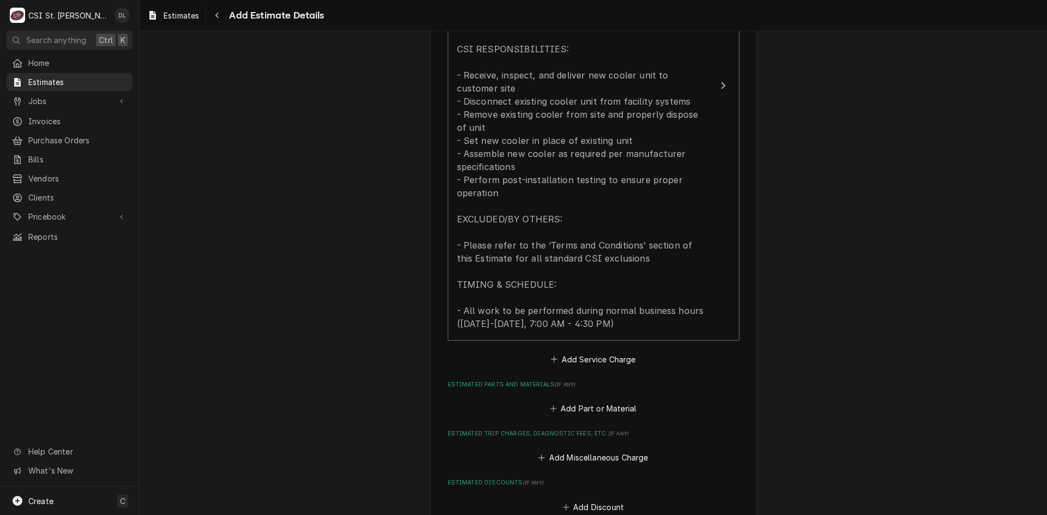
scroll to position [1174, 0]
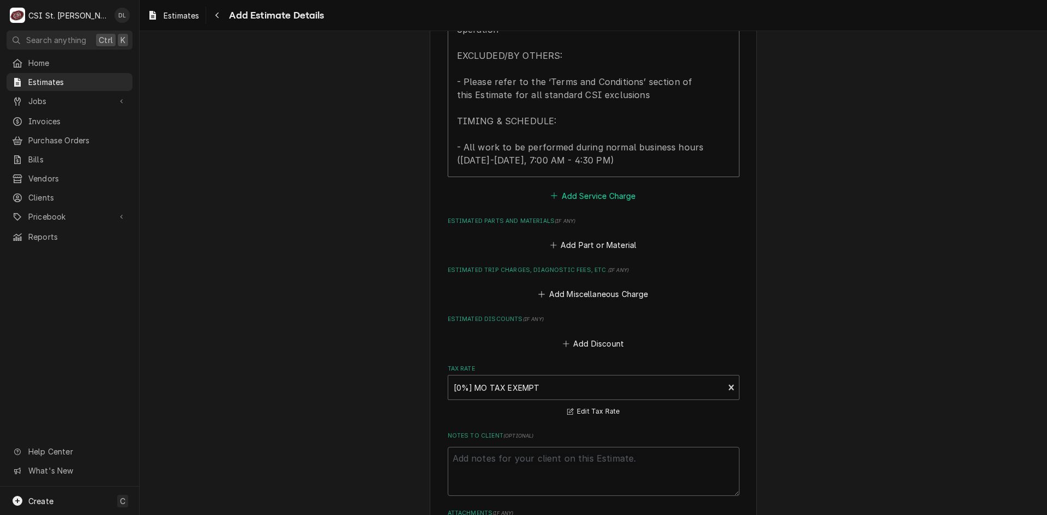
click at [551, 196] on icon "Estimated Service Charges" at bounding box center [554, 196] width 6 height 6
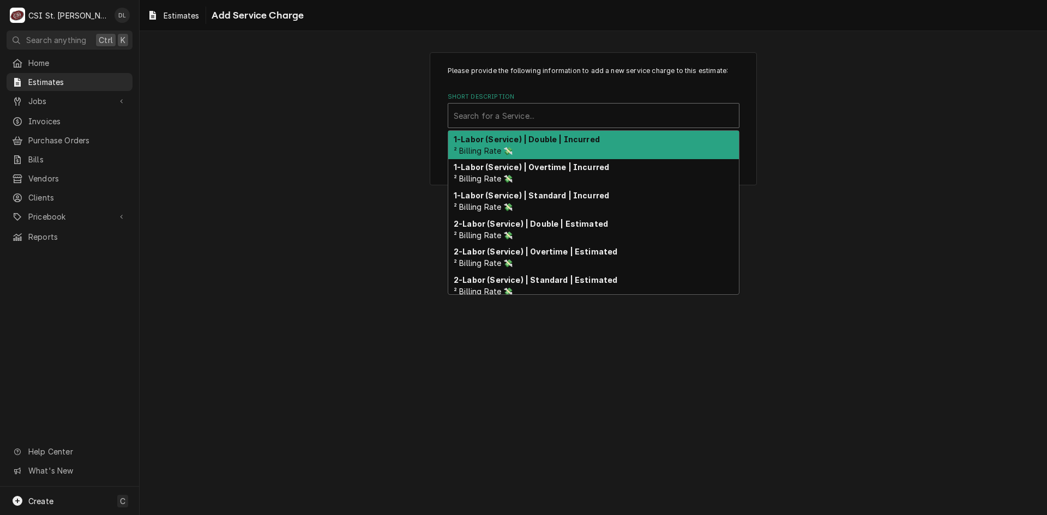
click at [550, 115] on div "Short Description" at bounding box center [594, 116] width 280 height 20
type input "o"
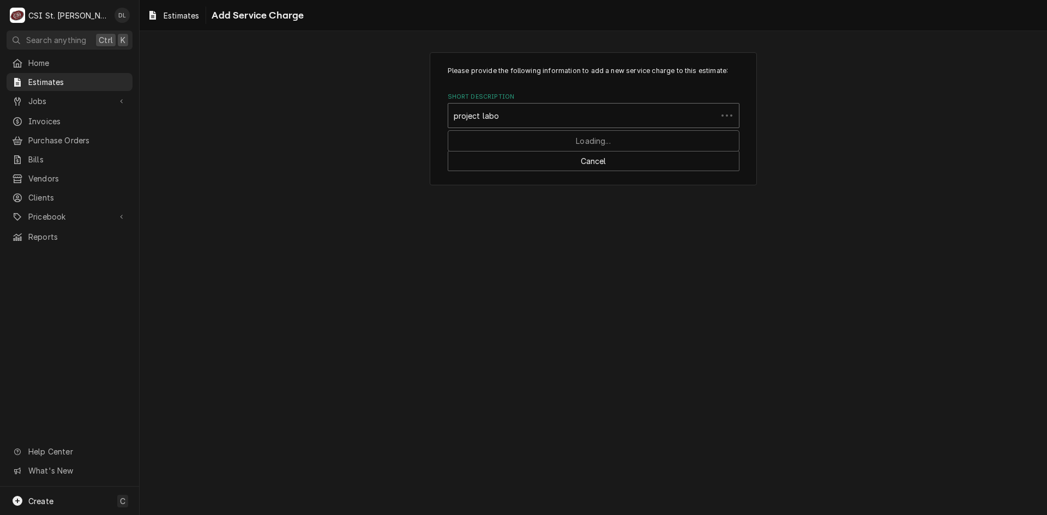
type input "project labor"
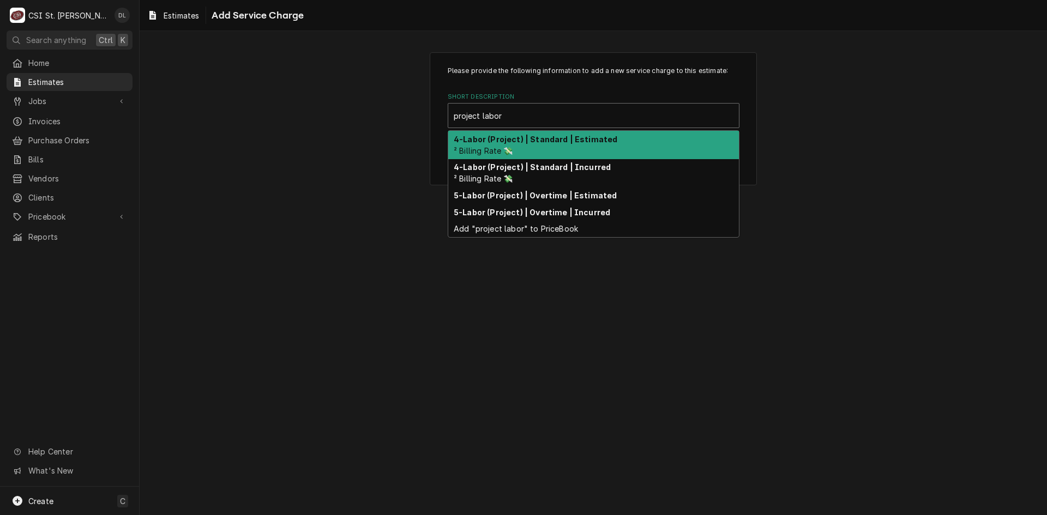
click at [546, 137] on strong "4-Labor (Project) | Standard | Estimated" at bounding box center [536, 139] width 164 height 9
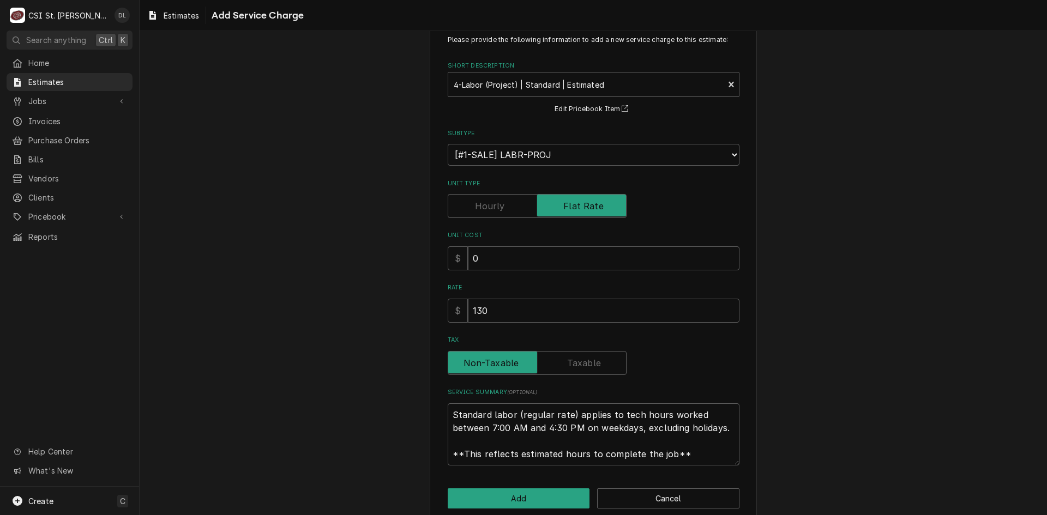
scroll to position [48, 0]
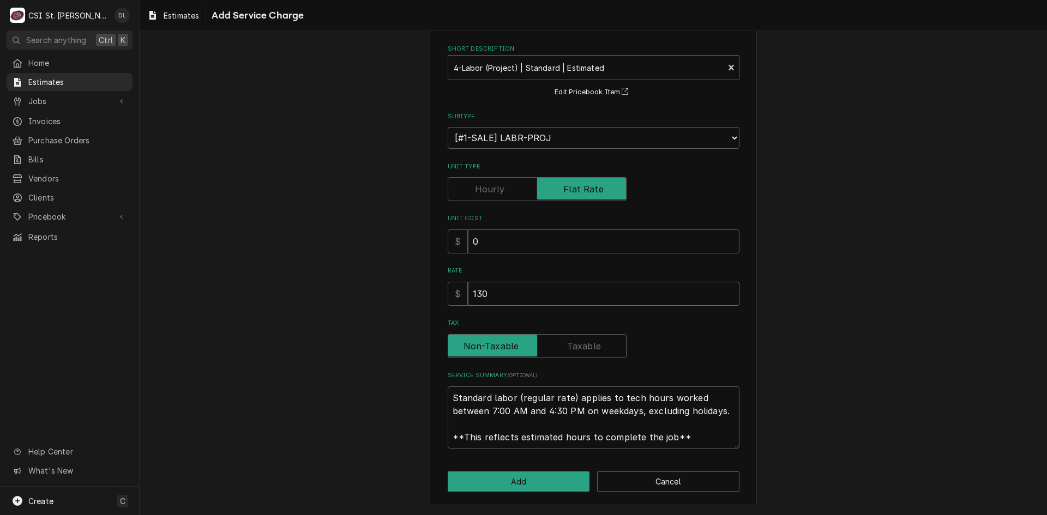
drag, startPoint x: 537, startPoint y: 305, endPoint x: 260, endPoint y: 290, distance: 277.0
click at [266, 291] on div "Please provide the following information to add a new service charge to this es…" at bounding box center [594, 255] width 908 height 521
type textarea "x"
type input "1"
type textarea "x"
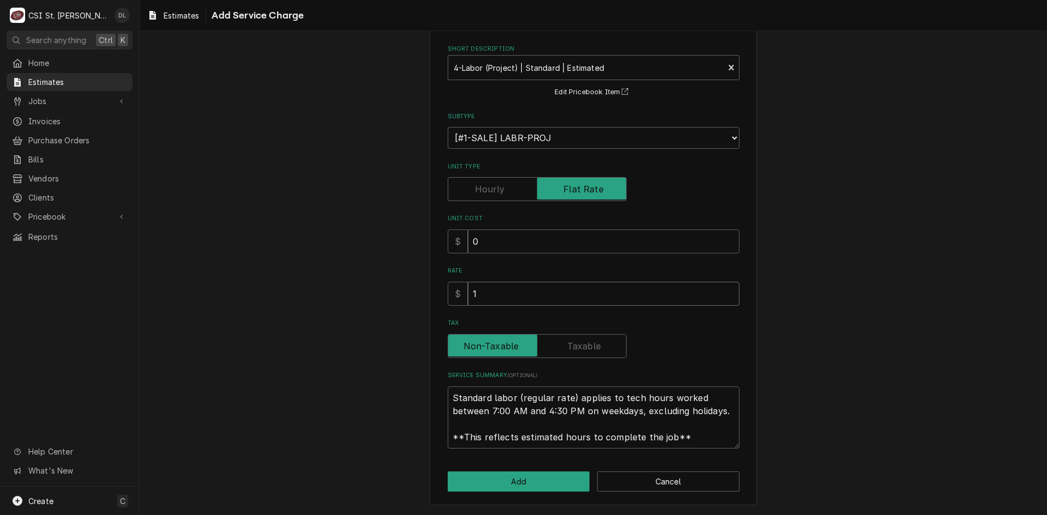
type input "10"
type textarea "x"
type input "104"
type textarea "x"
type input "1040"
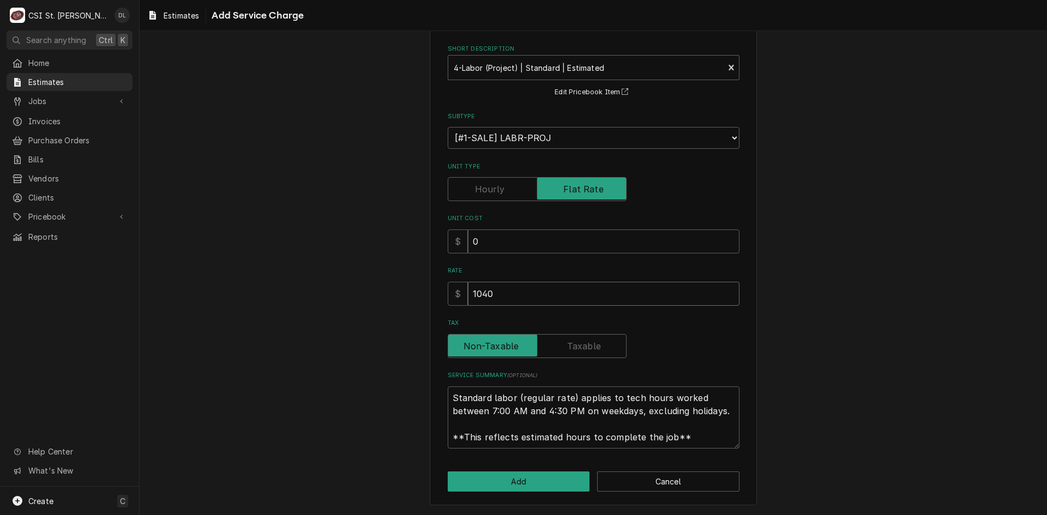
type textarea "x"
type input "1040"
click at [529, 482] on button "Add" at bounding box center [519, 482] width 142 height 20
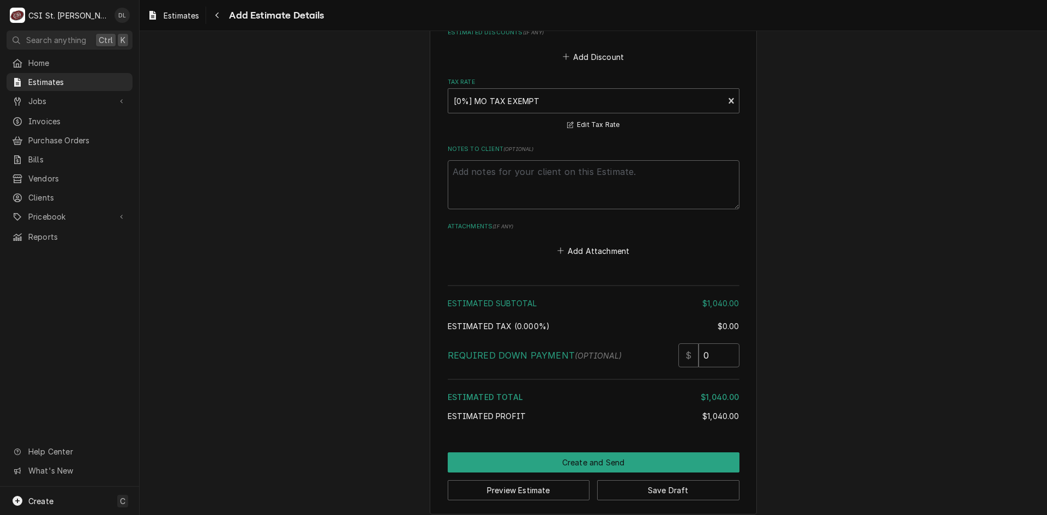
scroll to position [1710, 0]
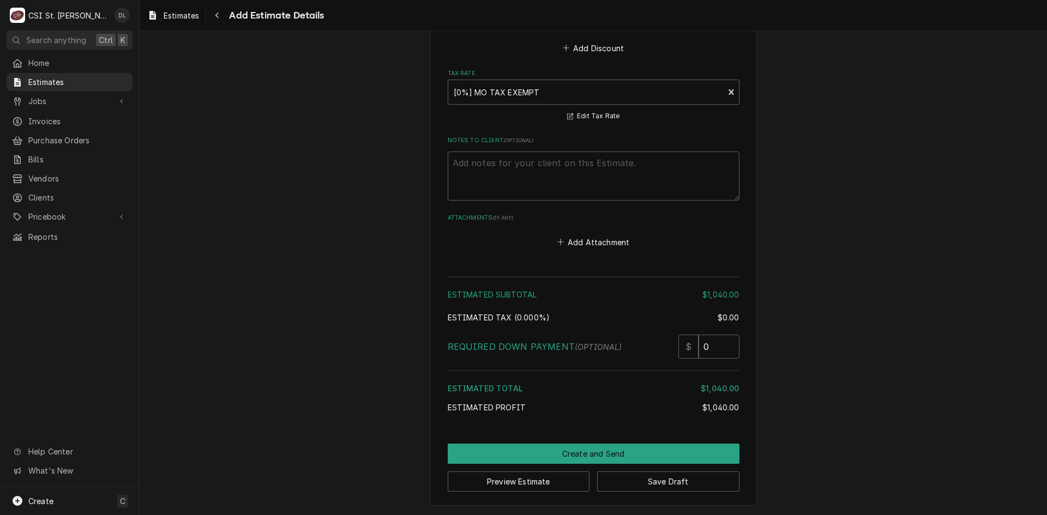
click at [626, 466] on div "Preview Estimate Save Draft" at bounding box center [594, 478] width 292 height 28
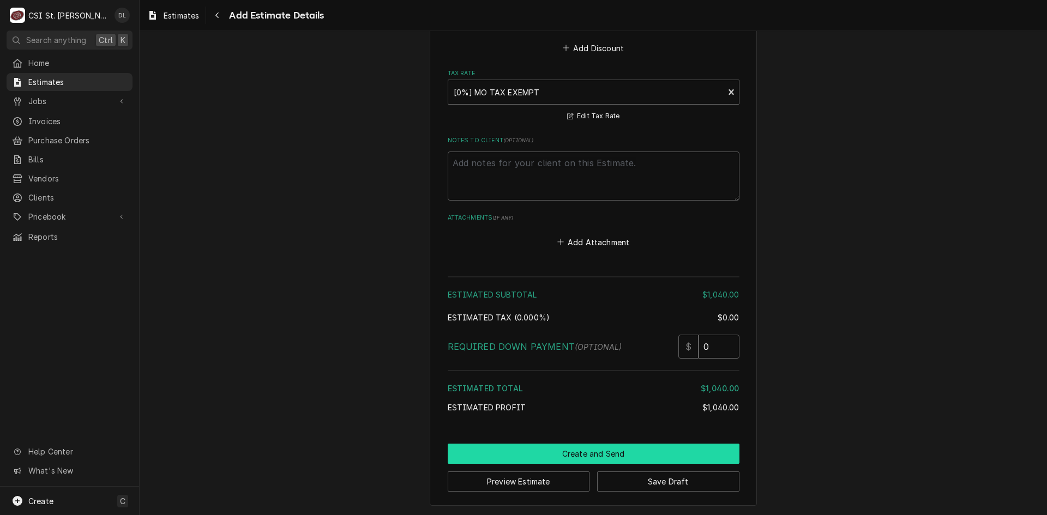
click at [580, 452] on button "Create and Send" at bounding box center [594, 454] width 292 height 20
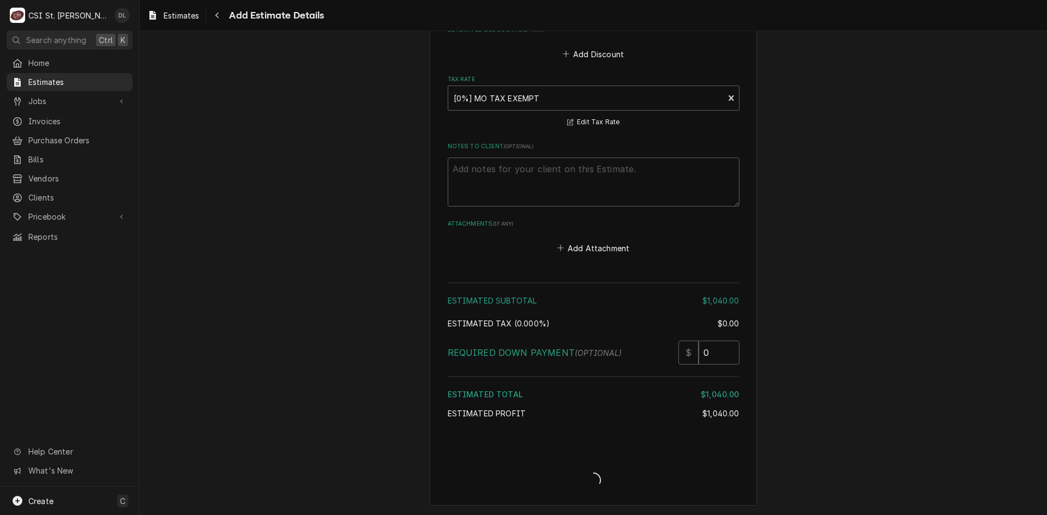
scroll to position [1704, 0]
type textarea "x"
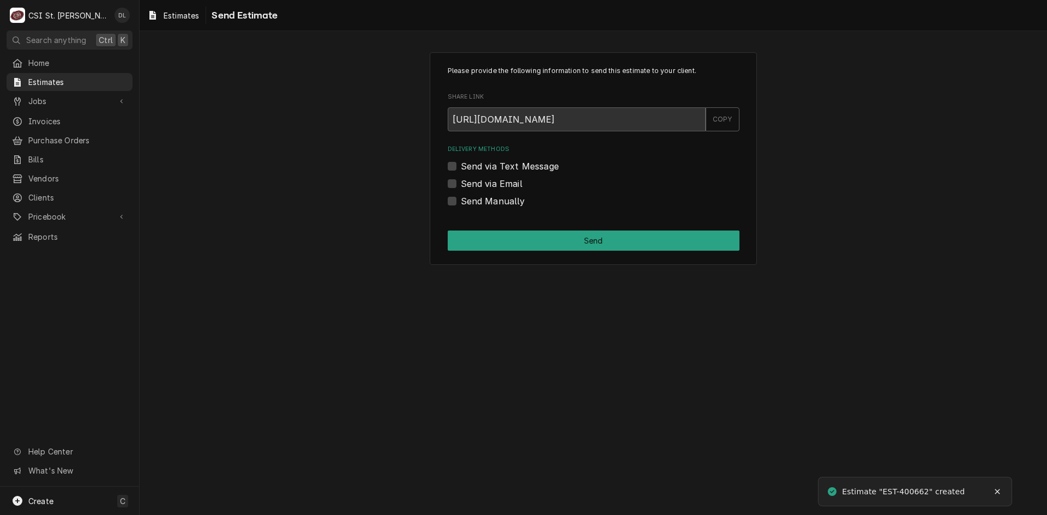
click at [461, 200] on label "Send Manually" at bounding box center [493, 201] width 64 height 13
click at [461, 200] on input "Send Manually" at bounding box center [607, 207] width 292 height 24
checkbox input "true"
click at [587, 245] on button "Send" at bounding box center [594, 241] width 292 height 20
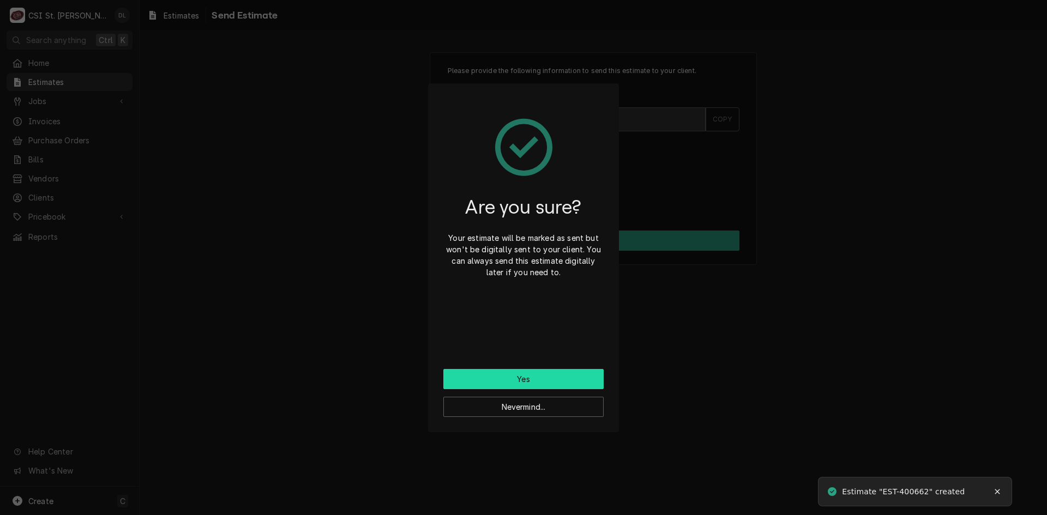
click at [544, 380] on button "Yes" at bounding box center [523, 379] width 160 height 20
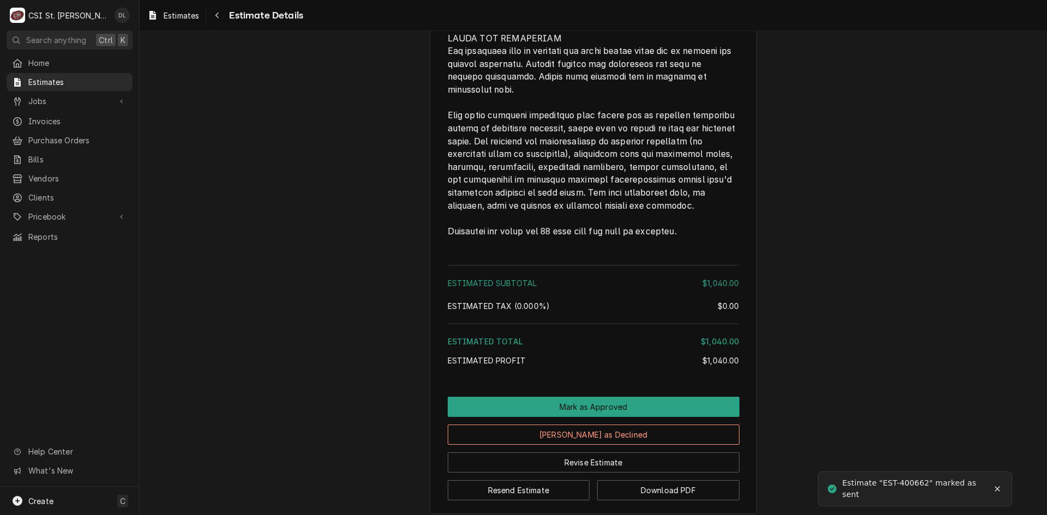
scroll to position [1717, 0]
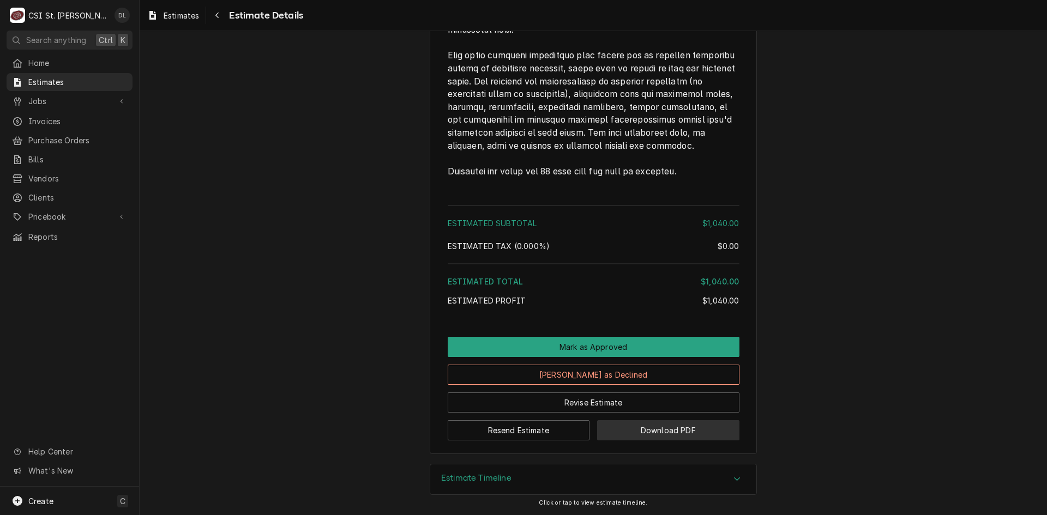
click at [650, 429] on button "Download PDF" at bounding box center [668, 431] width 142 height 20
click at [47, 97] on span "Jobs" at bounding box center [69, 100] width 82 height 11
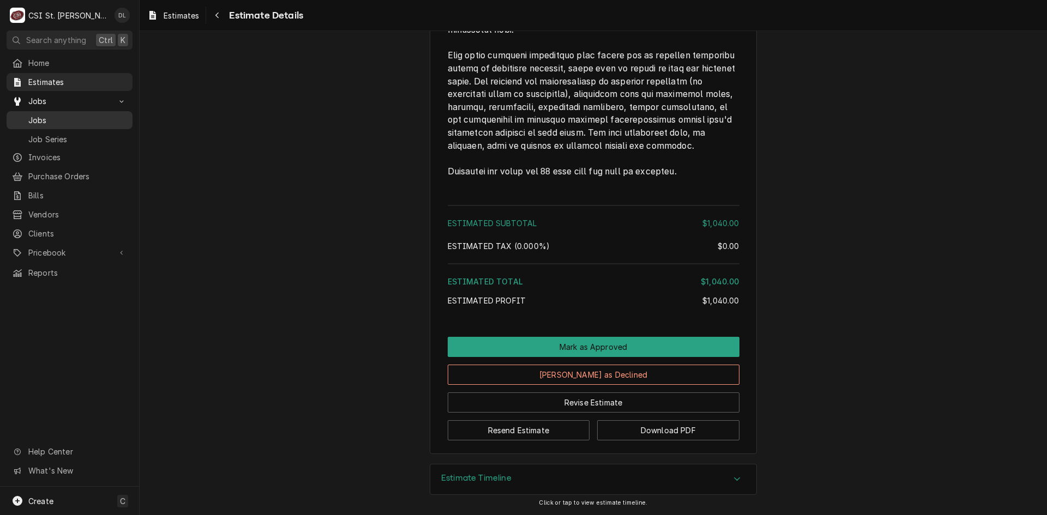
click at [50, 115] on span "Jobs" at bounding box center [77, 120] width 99 height 11
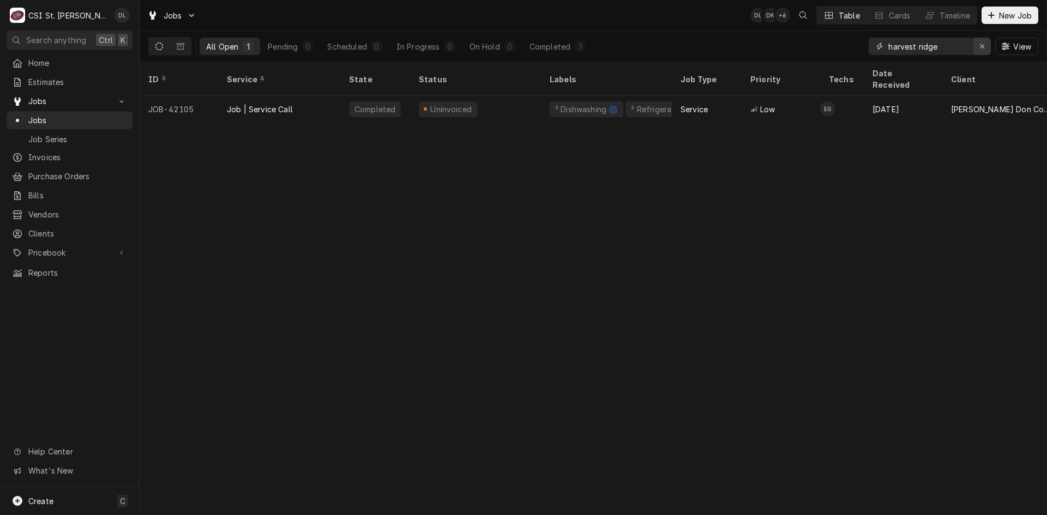
click at [984, 46] on icon "Erase input" at bounding box center [983, 47] width 6 height 8
click at [925, 45] on input "Dynamic Content Wrapper" at bounding box center [940, 46] width 103 height 17
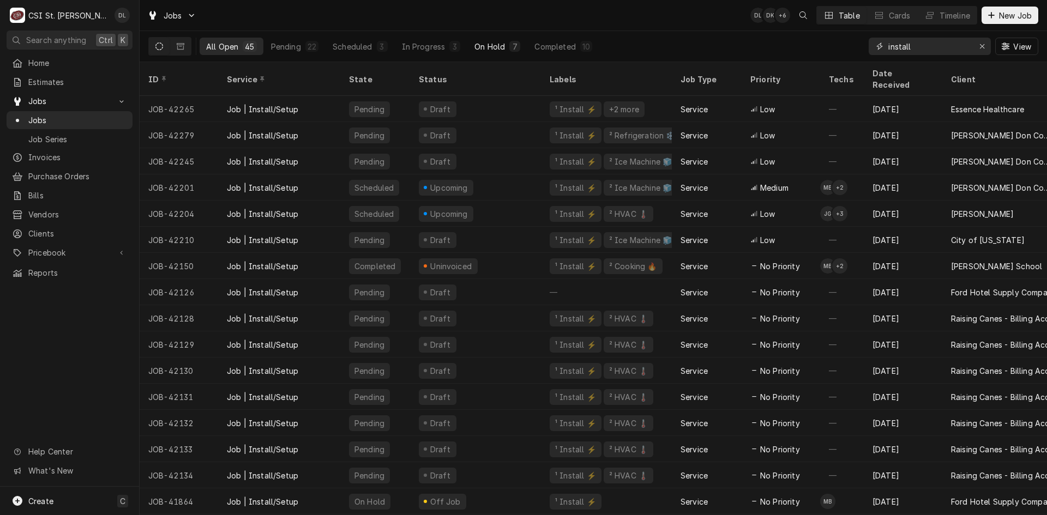
type input "install"
click at [493, 51] on div "On Hold" at bounding box center [490, 46] width 31 height 11
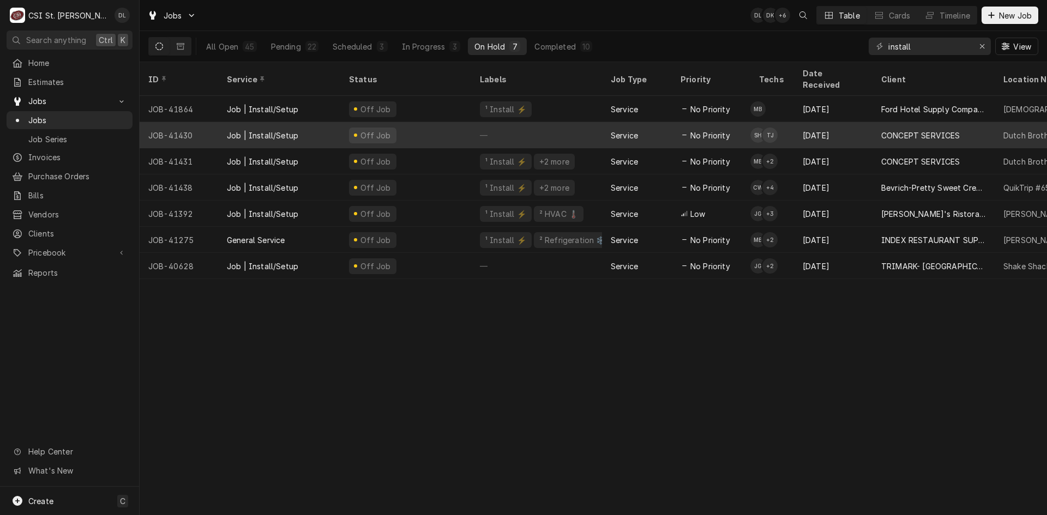
click at [532, 124] on div "—" at bounding box center [536, 135] width 131 height 26
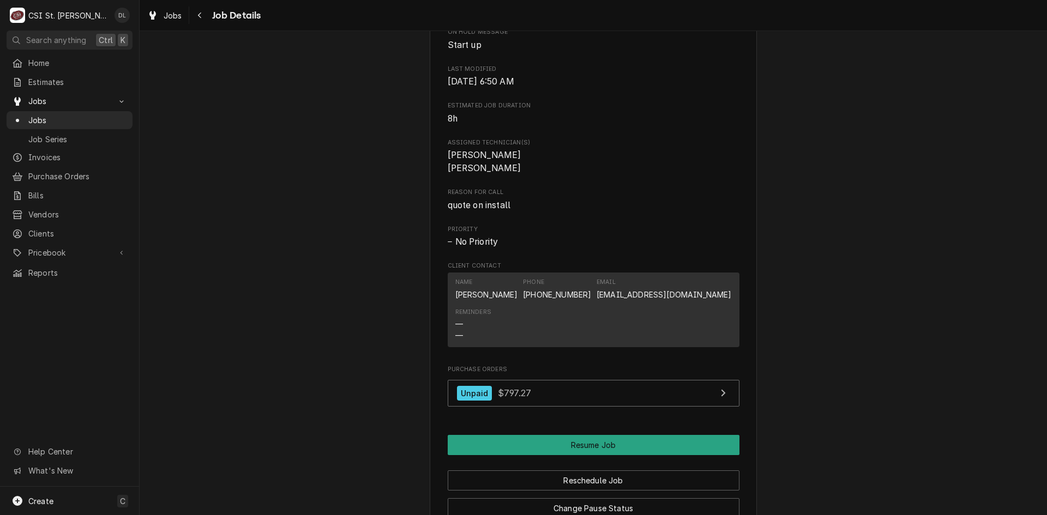
scroll to position [1036, 0]
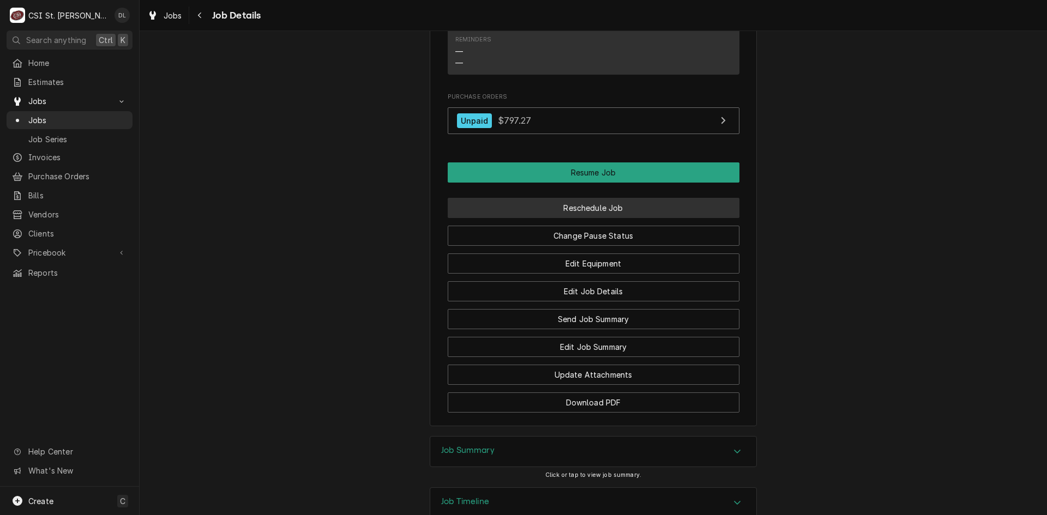
click at [593, 218] on button "Reschedule Job" at bounding box center [594, 208] width 292 height 20
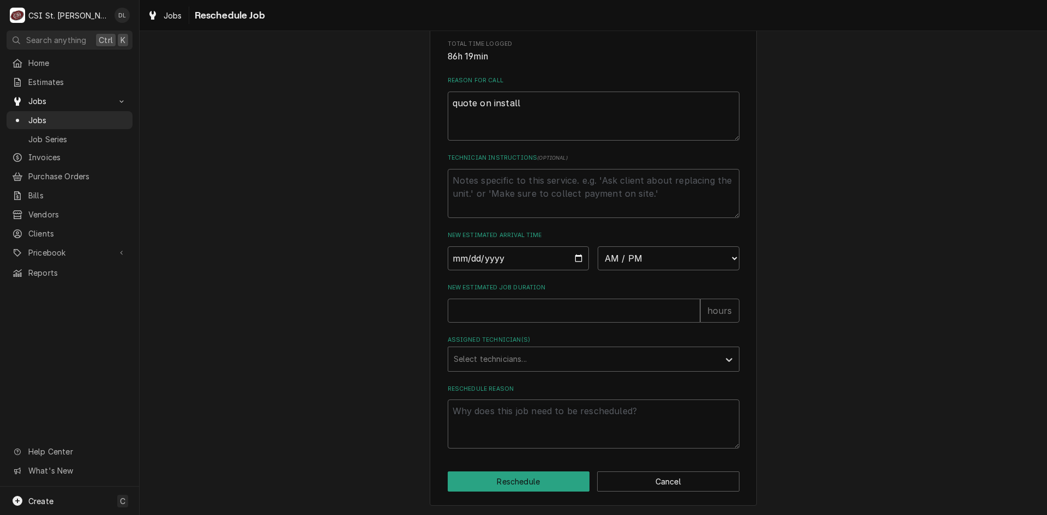
scroll to position [300, 0]
click at [574, 256] on input "Date" at bounding box center [519, 259] width 142 height 24
type textarea "x"
type input "2025-08-28"
click at [727, 255] on select "AM / PM 6:00 AM 6:15 AM 6:30 AM 6:45 AM 7:00 AM 7:15 AM 7:30 AM 7:45 AM 8:00 AM…" at bounding box center [669, 259] width 142 height 24
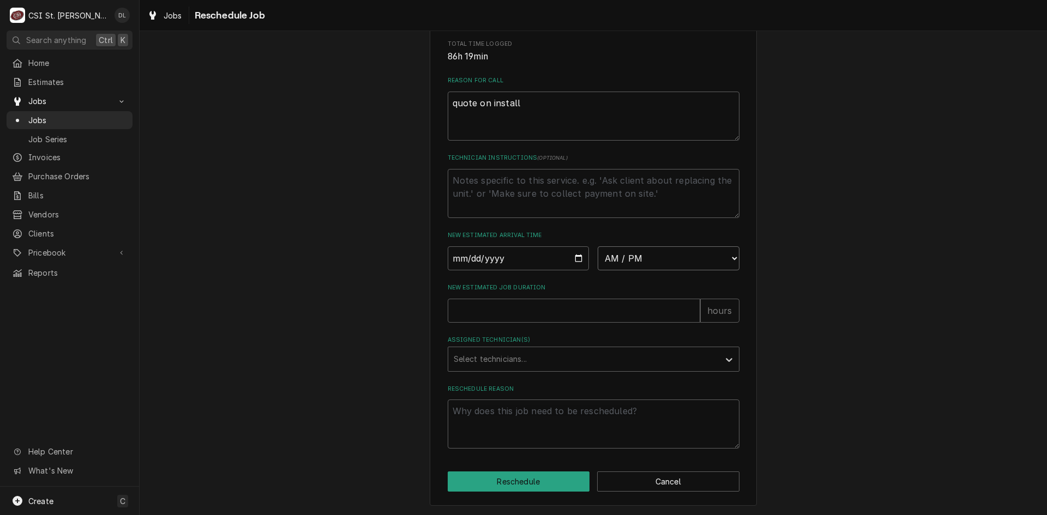
select select "07:00:00"
click at [598, 247] on select "AM / PM 6:00 AM 6:15 AM 6:30 AM 6:45 AM 7:00 AM 7:15 AM 7:30 AM 7:45 AM 8:00 AM…" at bounding box center [669, 259] width 142 height 24
type textarea "x"
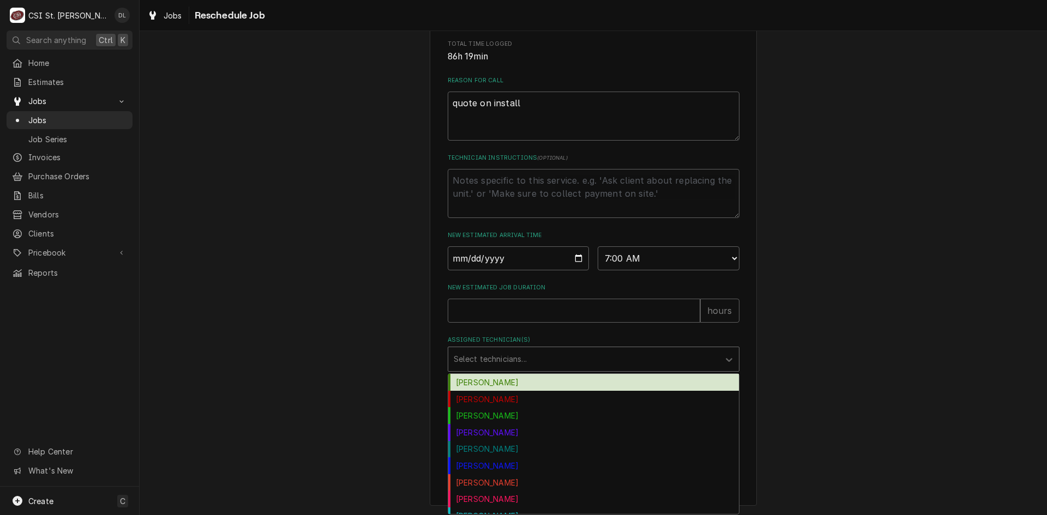
click at [695, 363] on div "Assigned Technician(s)" at bounding box center [584, 360] width 260 height 20
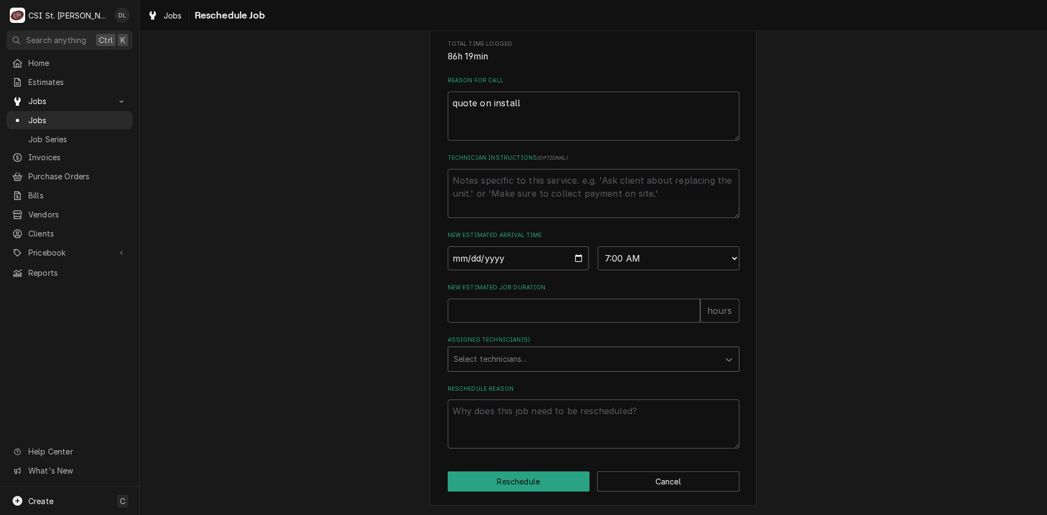
click at [665, 357] on div "Assigned Technician(s)" at bounding box center [584, 360] width 260 height 20
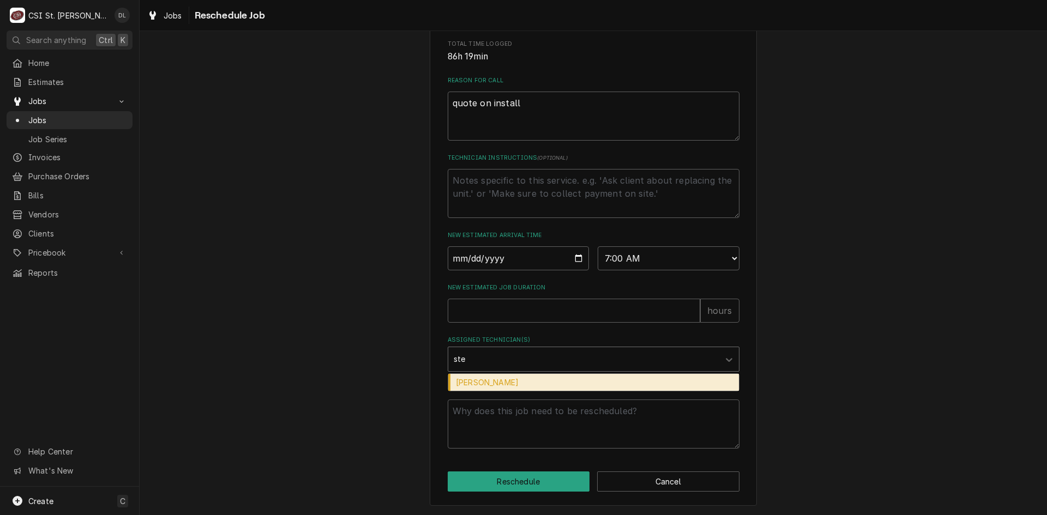
type input "stev"
type textarea "x"
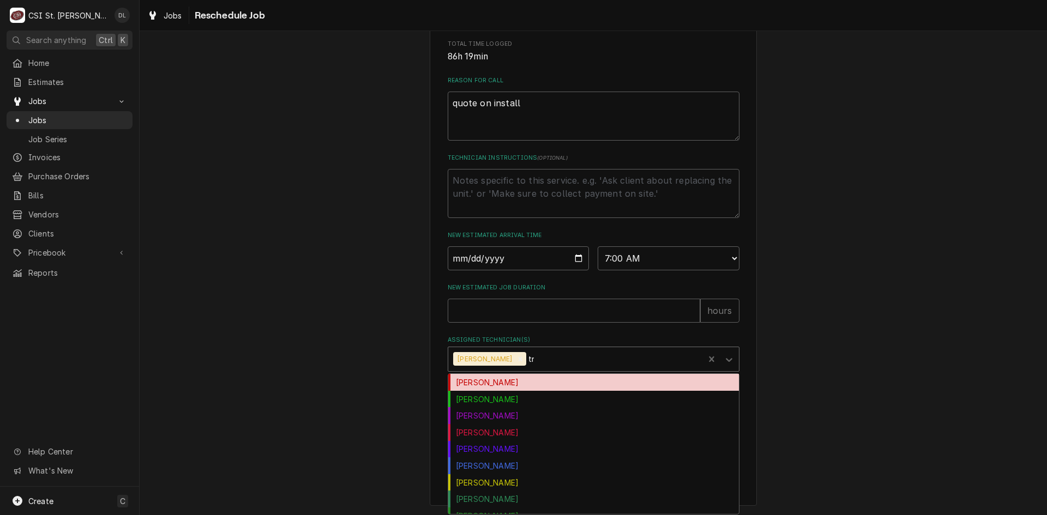
type input "tre"
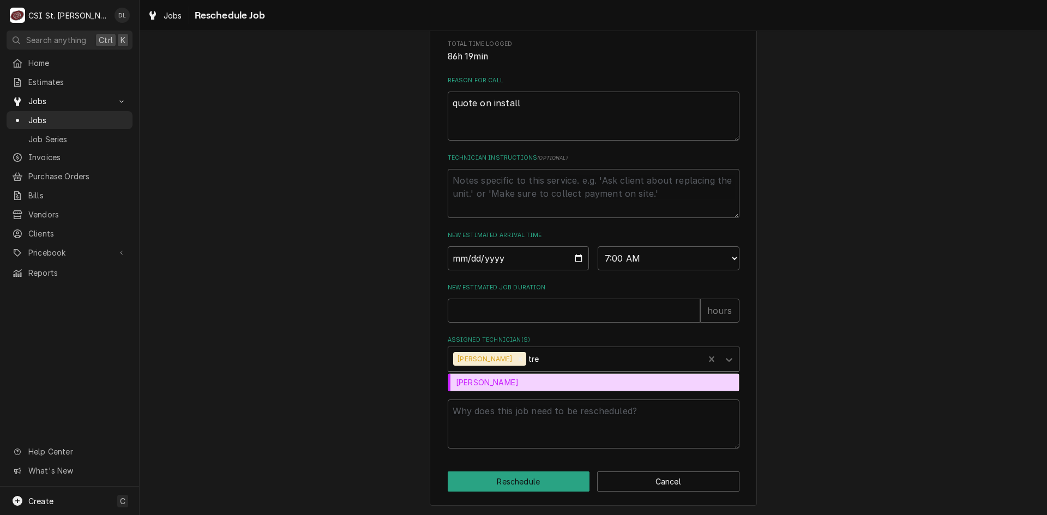
type textarea "x"
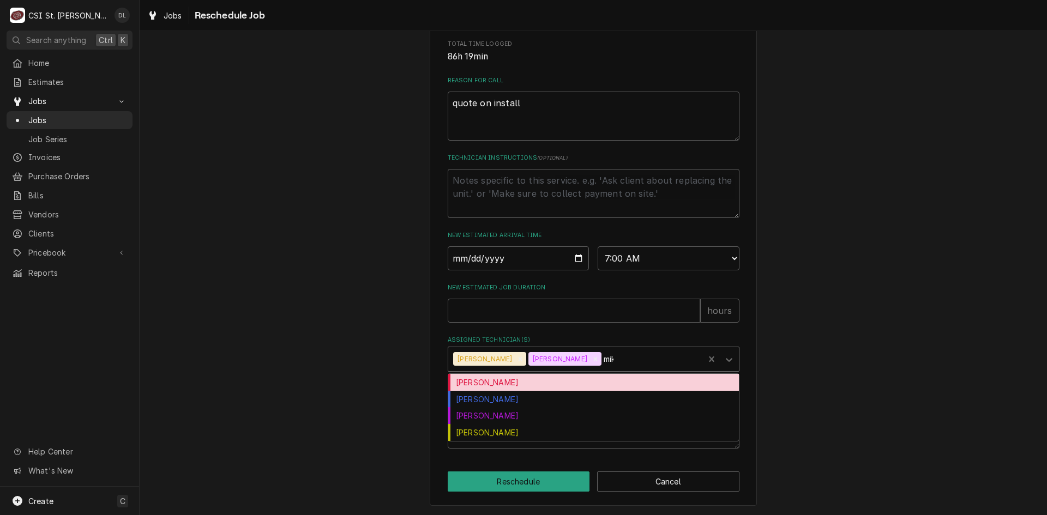
type input "mike"
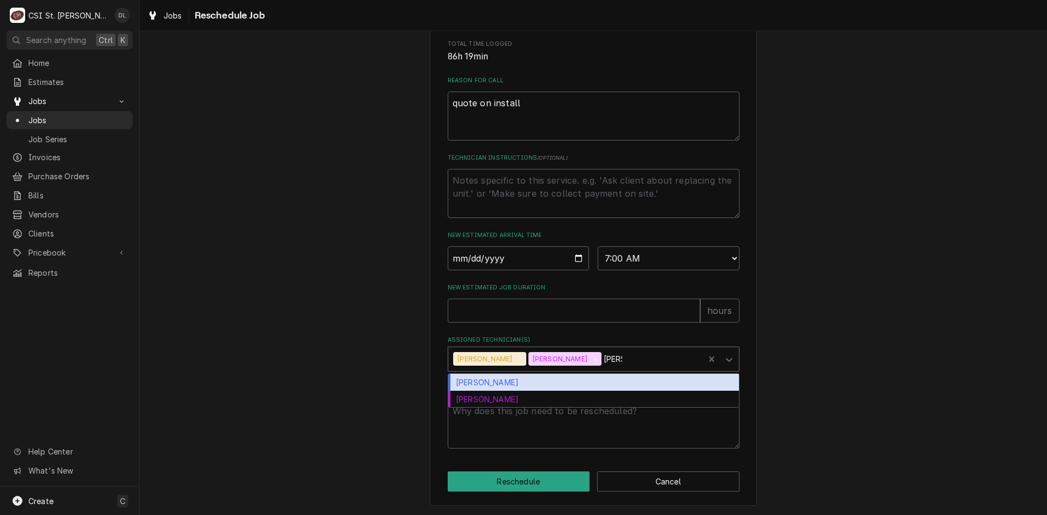
type textarea "x"
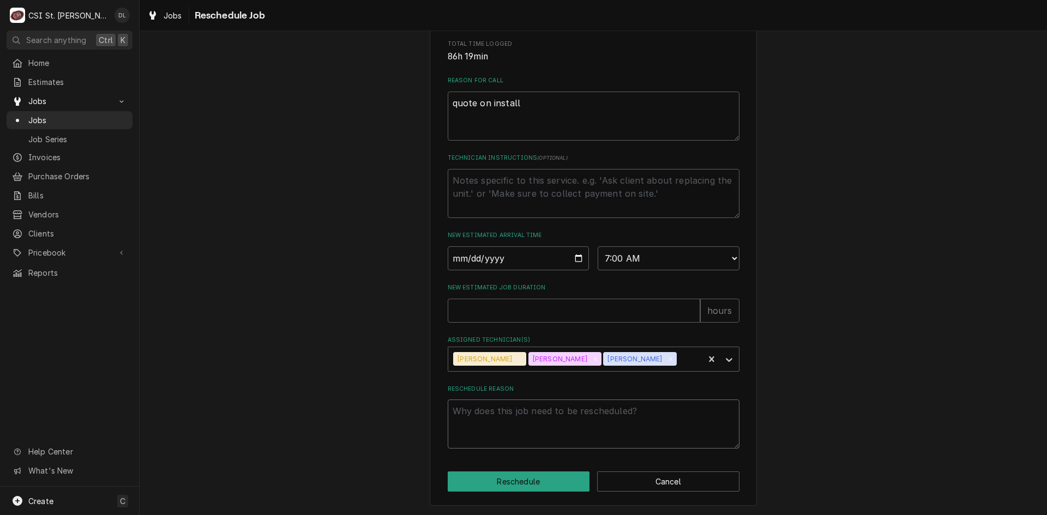
click at [535, 435] on textarea "Reschedule Reason" at bounding box center [594, 424] width 292 height 49
type textarea "x"
type textarea "t"
type textarea "x"
type textarea "ti"
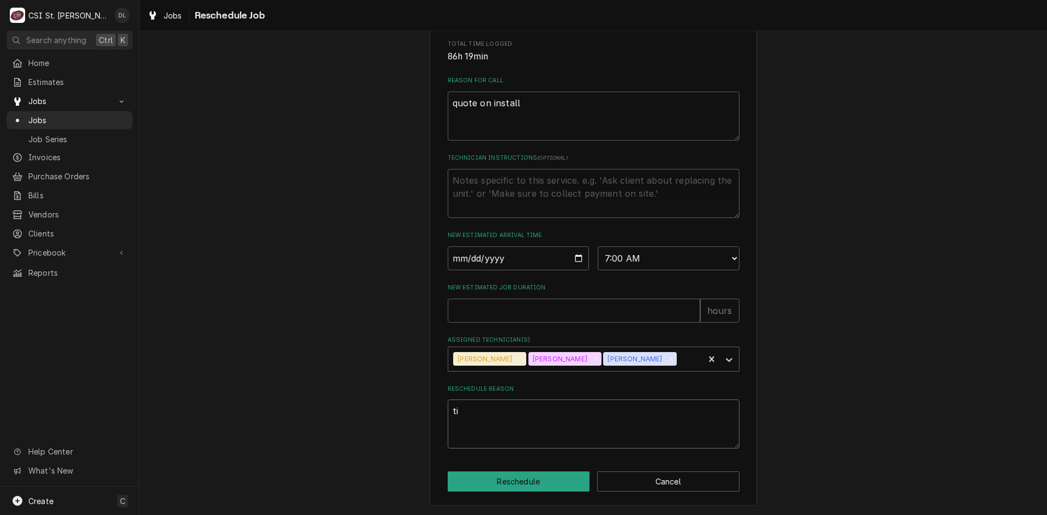
type textarea "x"
type textarea "tim"
type textarea "x"
type textarea "time"
type textarea "x"
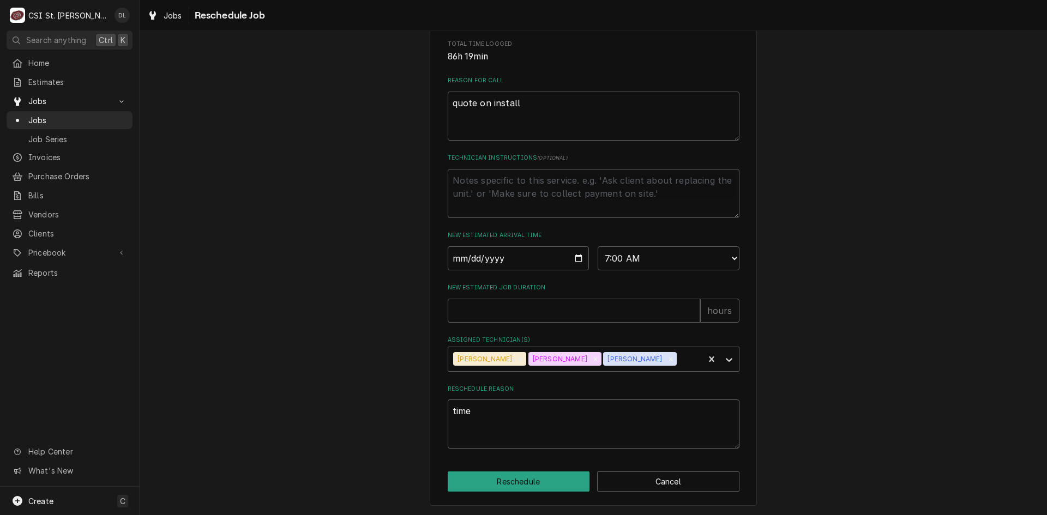
type textarea "time"
type textarea "x"
type textarea "time f"
type textarea "x"
type textarea "time for"
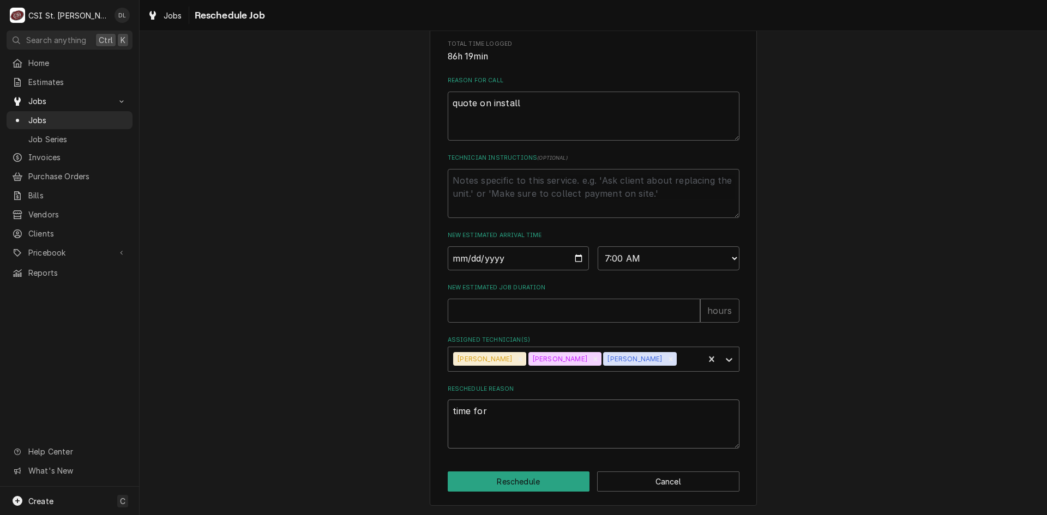
type textarea "x"
type textarea "time for"
type textarea "x"
type textarea "time for s"
type textarea "x"
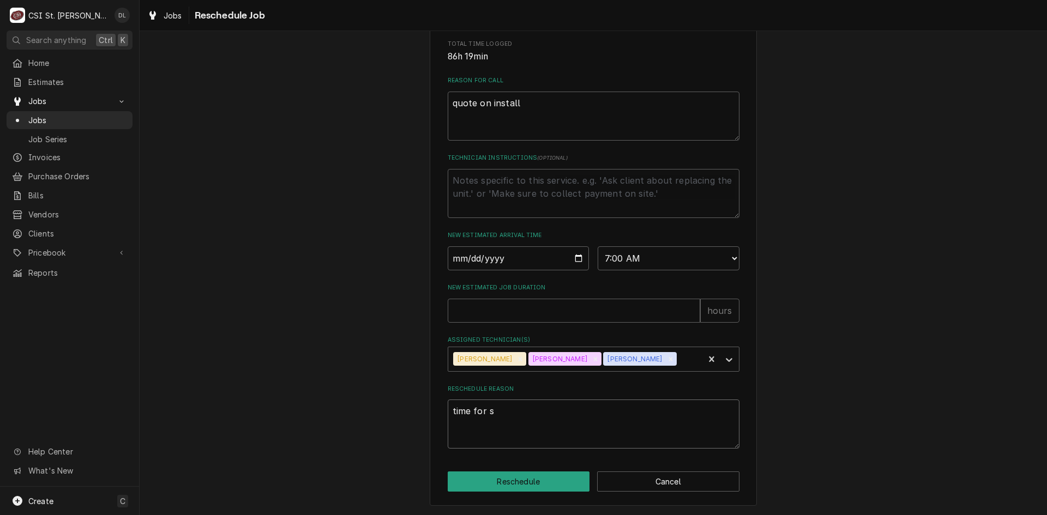
type textarea "time for st"
type textarea "x"
type textarea "time for sta"
type textarea "x"
type textarea "time for star"
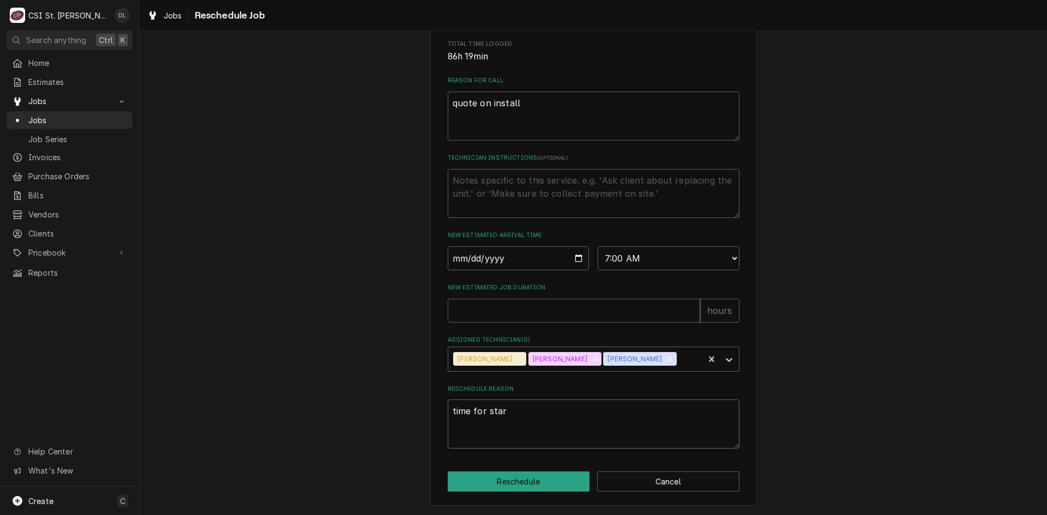
type textarea "x"
type textarea "time for start"
type textarea "x"
type textarea "time for start u"
type textarea "x"
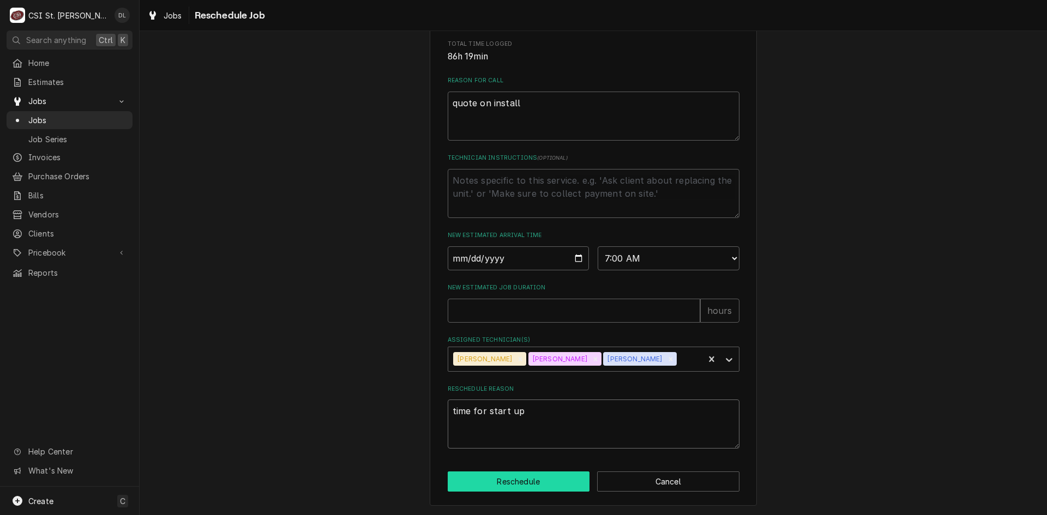
type textarea "time for start up"
click at [559, 483] on button "Reschedule" at bounding box center [519, 482] width 142 height 20
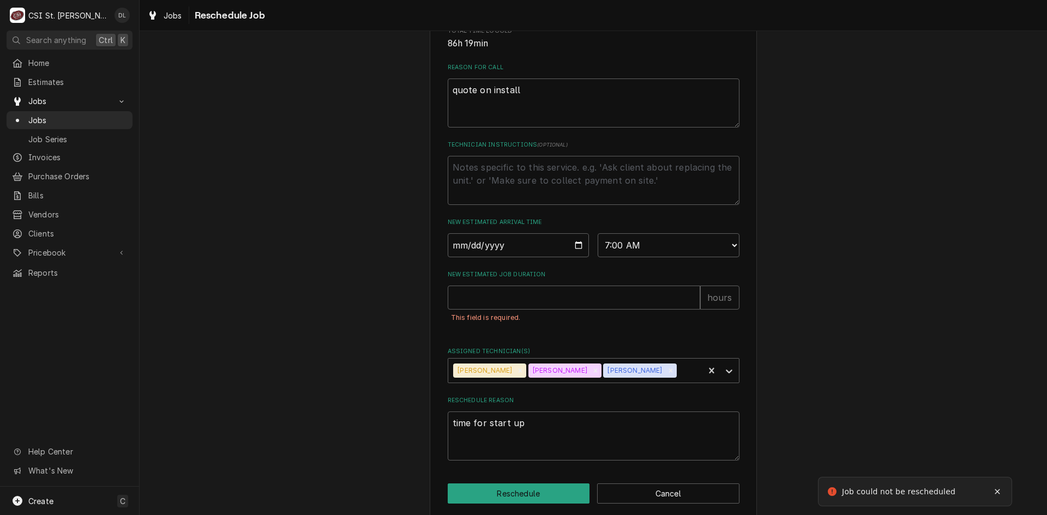
scroll to position [272, 0]
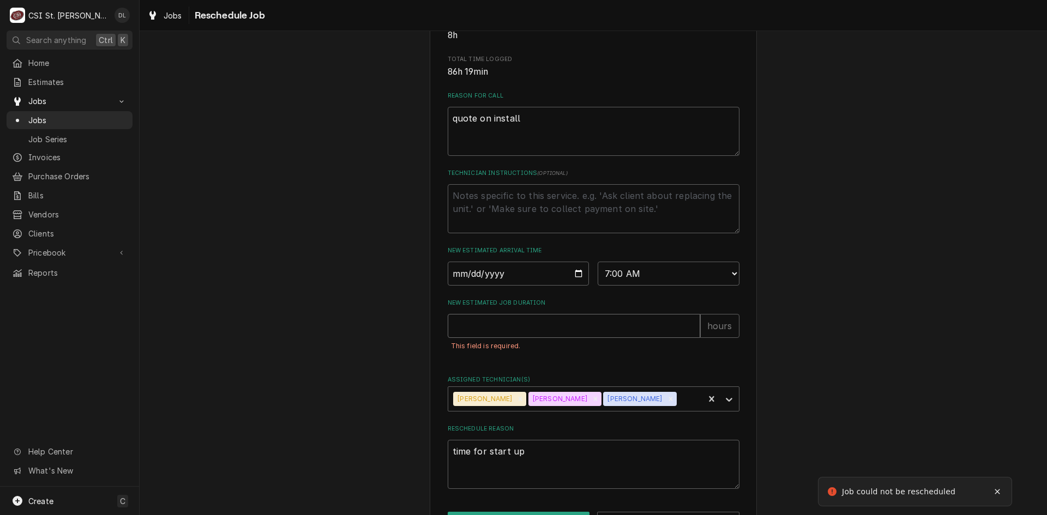
click at [547, 338] on input "New Estimated Job Duration" at bounding box center [574, 326] width 253 height 24
type textarea "x"
type input "4"
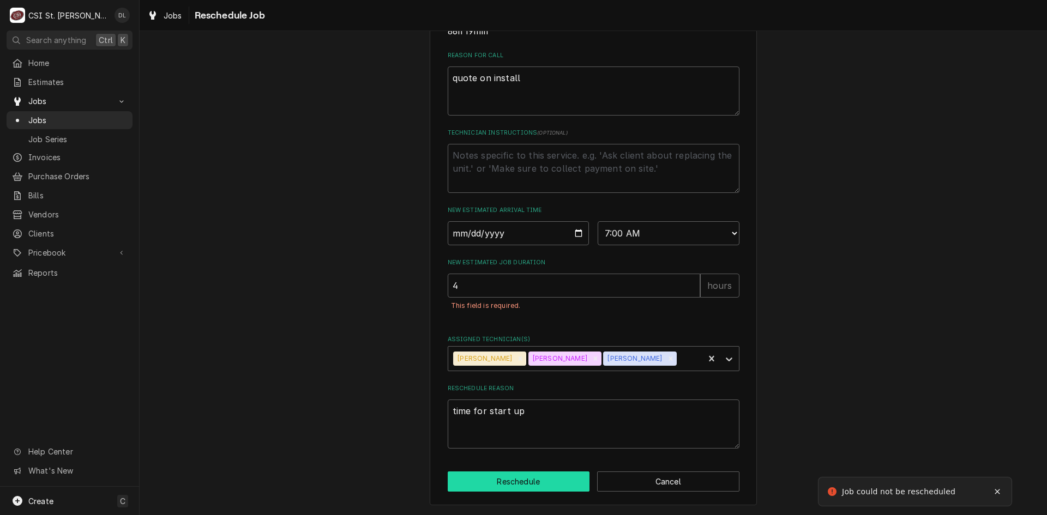
click at [533, 472] on button "Reschedule" at bounding box center [519, 482] width 142 height 20
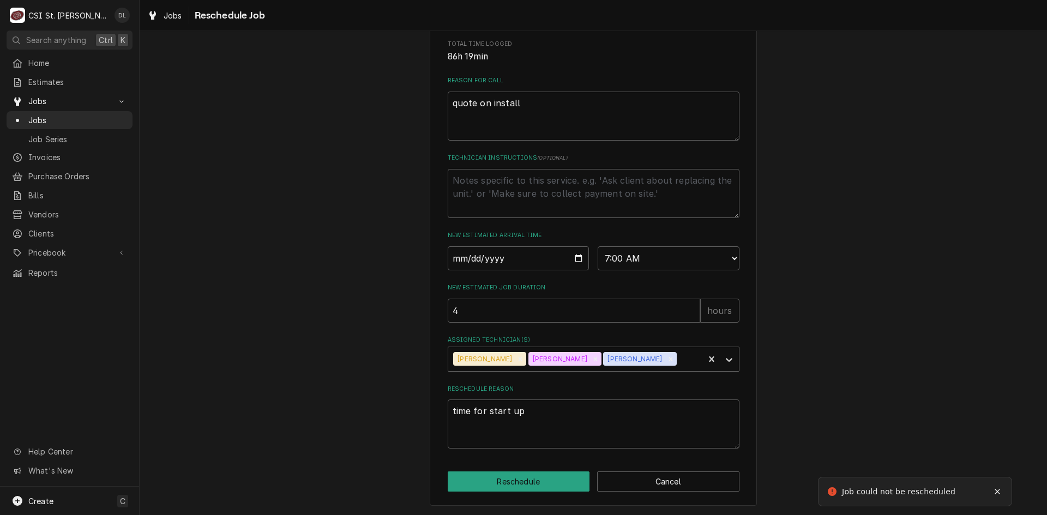
type textarea "x"
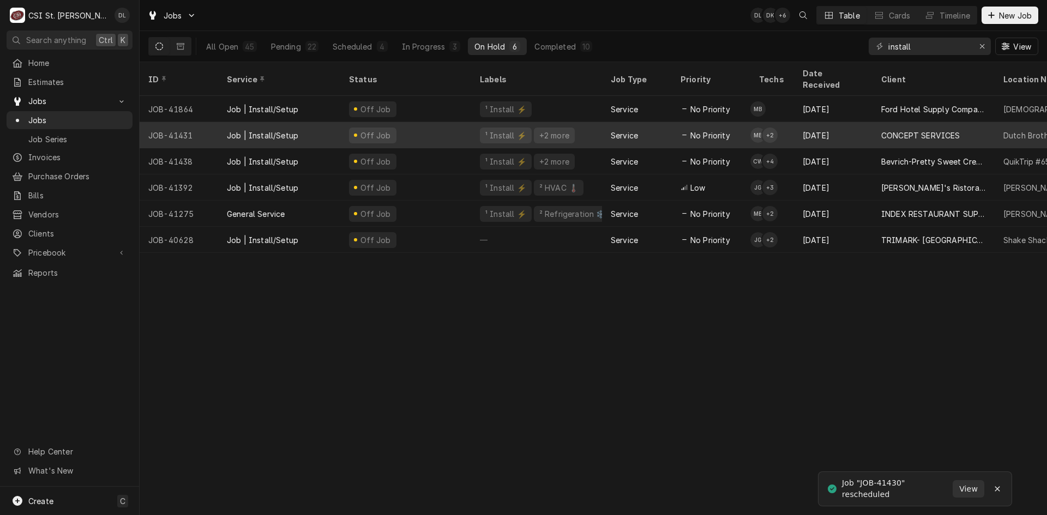
click at [637, 129] on div "Service" at bounding box center [637, 135] width 70 height 26
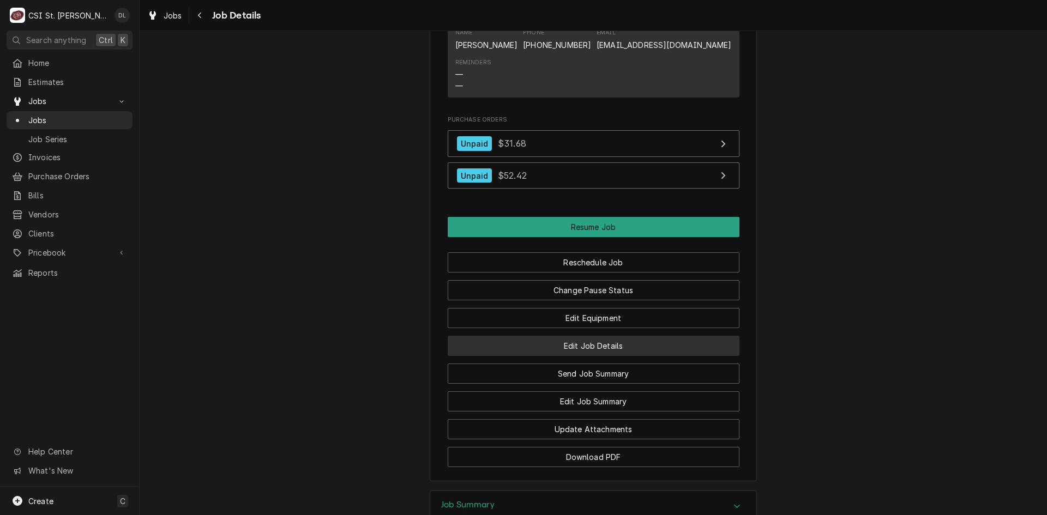
scroll to position [1209, 0]
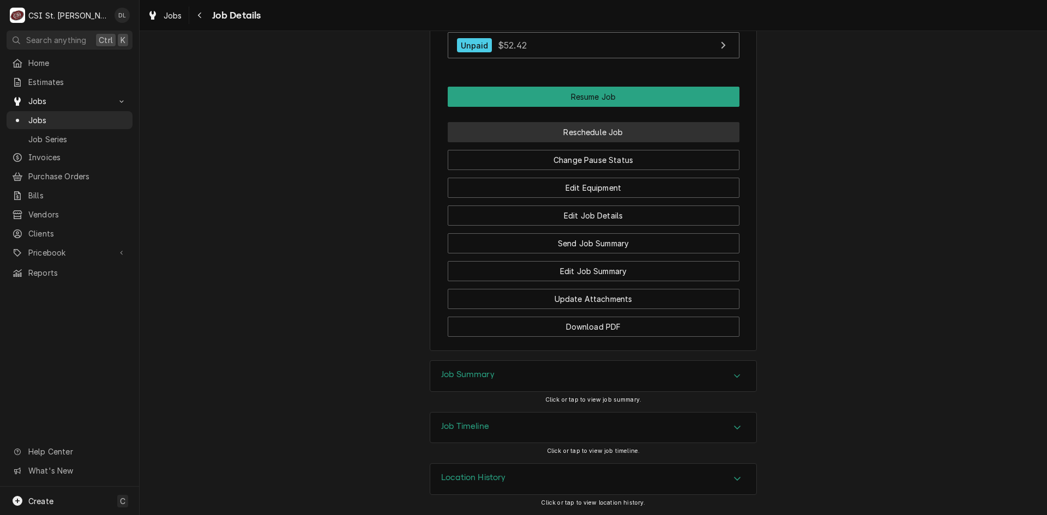
click at [601, 131] on button "Reschedule Job" at bounding box center [594, 132] width 292 height 20
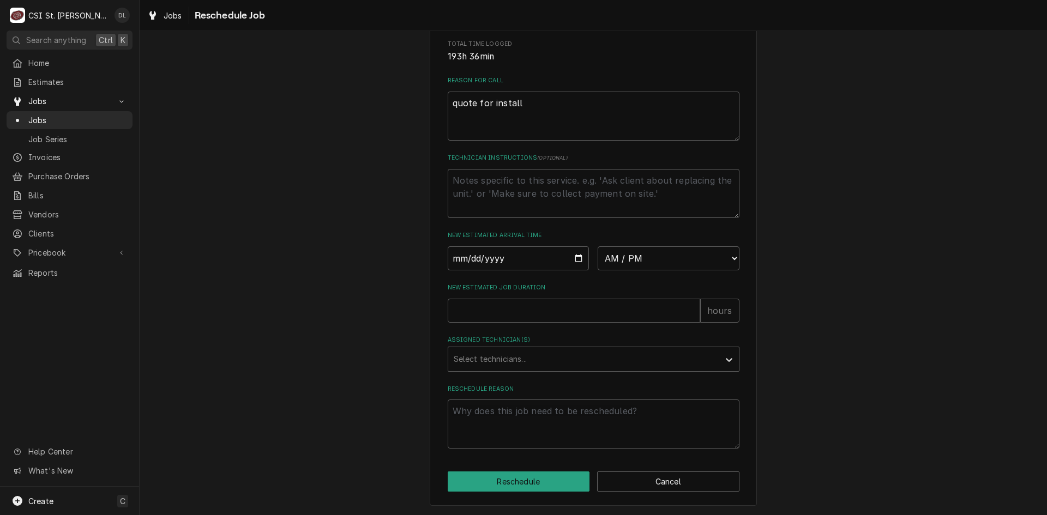
scroll to position [300, 0]
click at [564, 255] on input "Date" at bounding box center [519, 259] width 142 height 24
click at [571, 257] on input "Date" at bounding box center [519, 259] width 142 height 24
type input "2025-08-28"
type textarea "x"
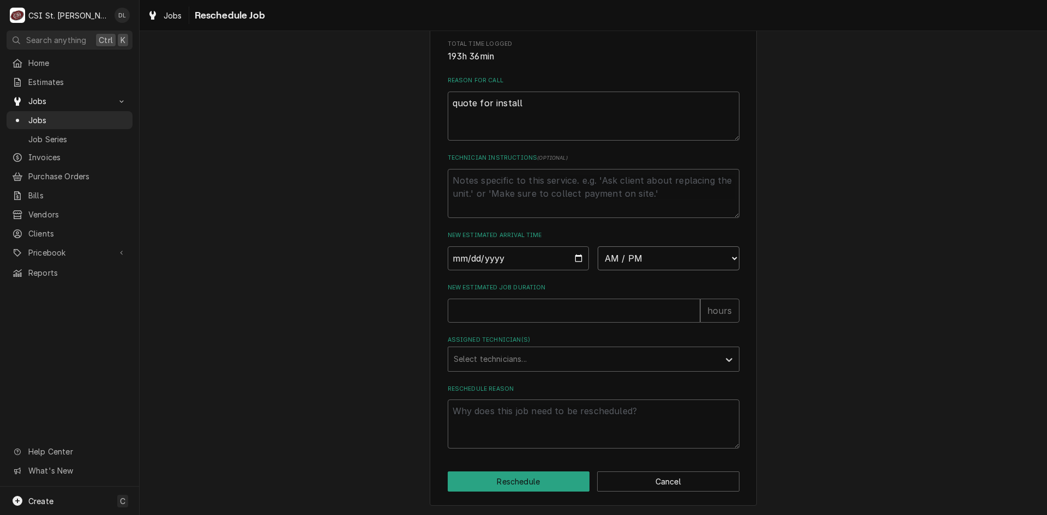
click at [730, 254] on select "AM / PM 6:00 AM 6:15 AM 6:30 AM 6:45 AM 7:00 AM 7:15 AM 7:30 AM 7:45 AM 8:00 AM…" at bounding box center [669, 259] width 142 height 24
select select "10:00:00"
click at [598, 247] on select "AM / PM 6:00 AM 6:15 AM 6:30 AM 6:45 AM 7:00 AM 7:15 AM 7:30 AM 7:45 AM 8:00 AM…" at bounding box center [669, 259] width 142 height 24
type textarea "x"
click at [536, 364] on div "Assigned Technician(s)" at bounding box center [584, 360] width 260 height 20
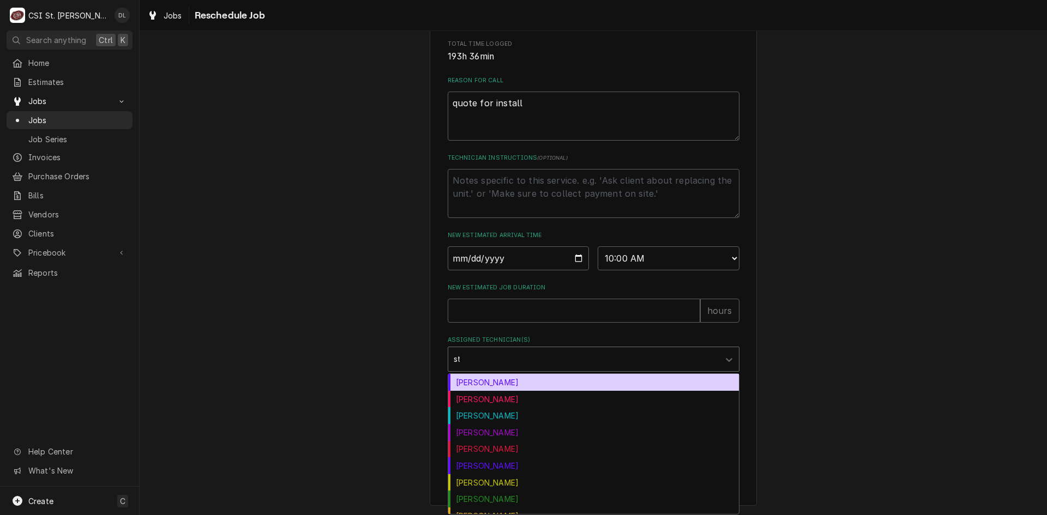
type input "ste"
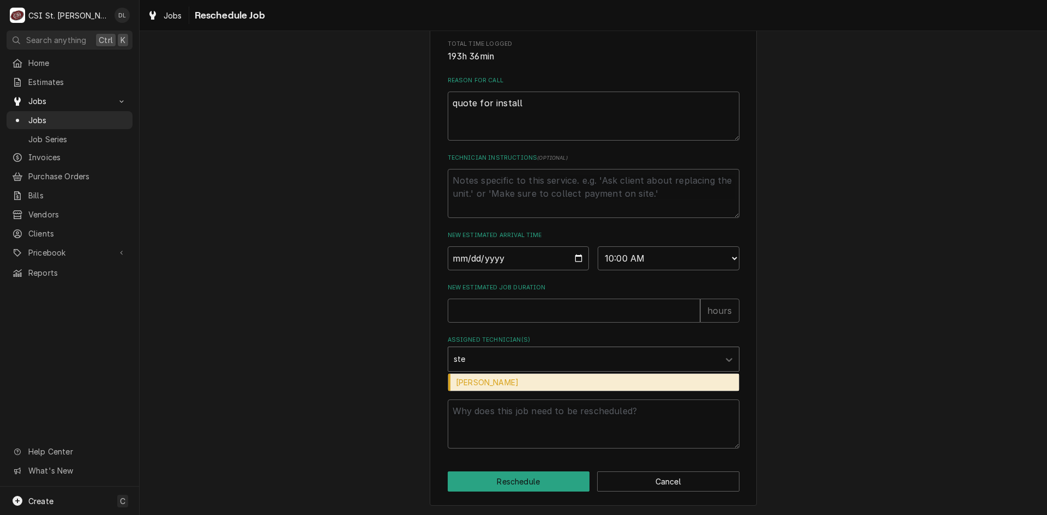
type textarea "x"
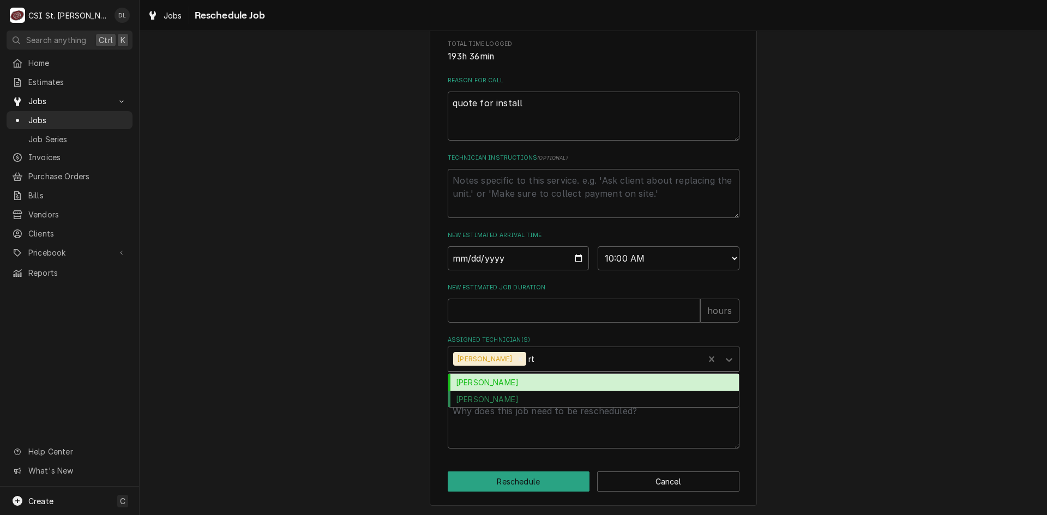
type input "r"
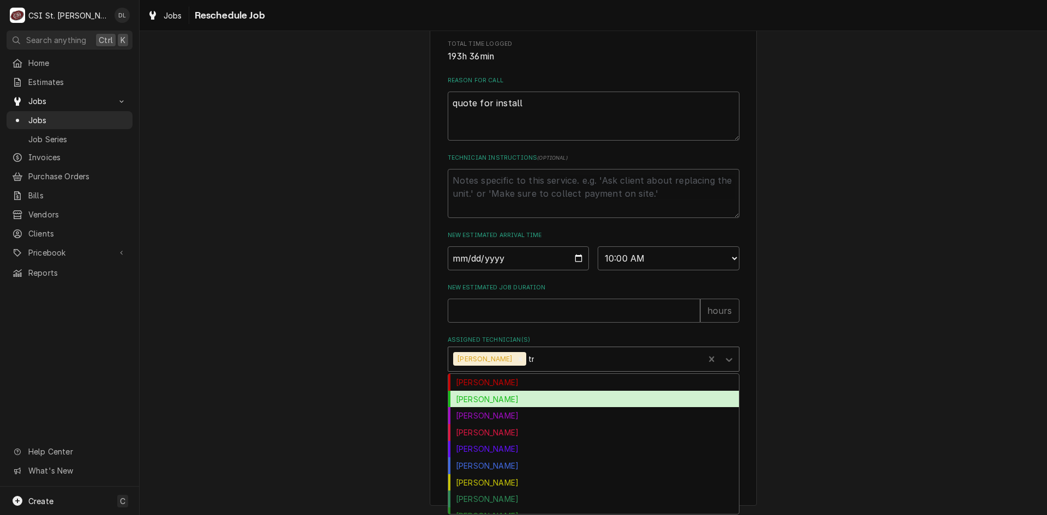
type input "tre"
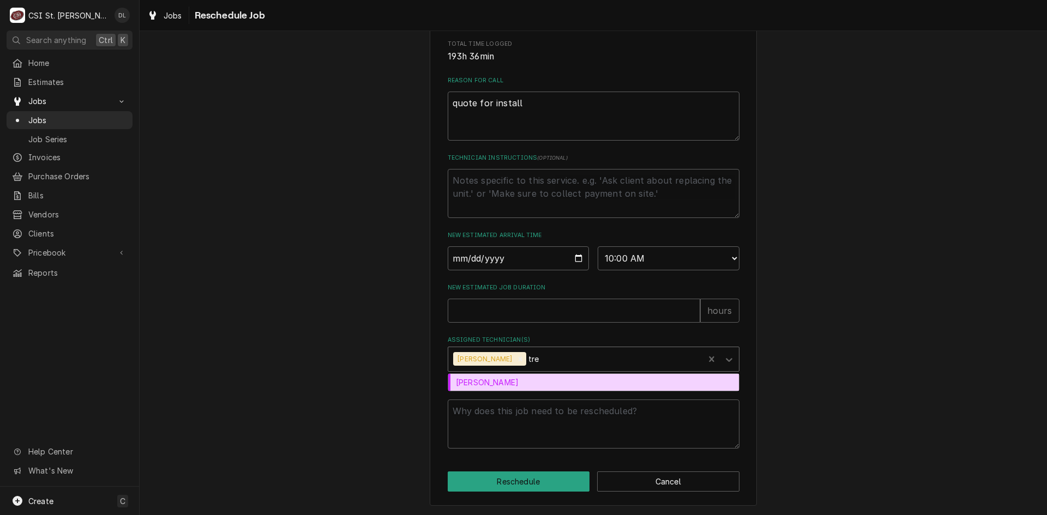
type textarea "x"
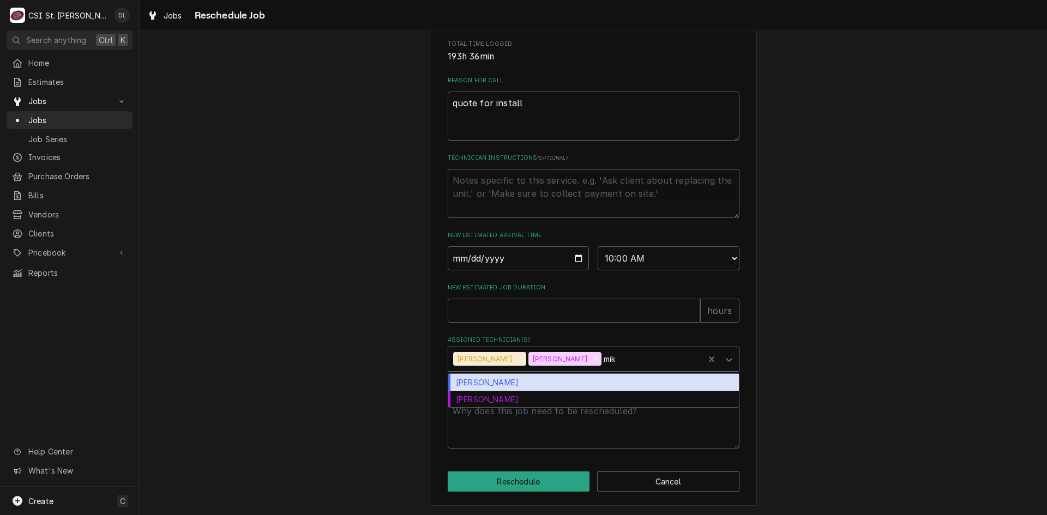
type input "mike"
type textarea "x"
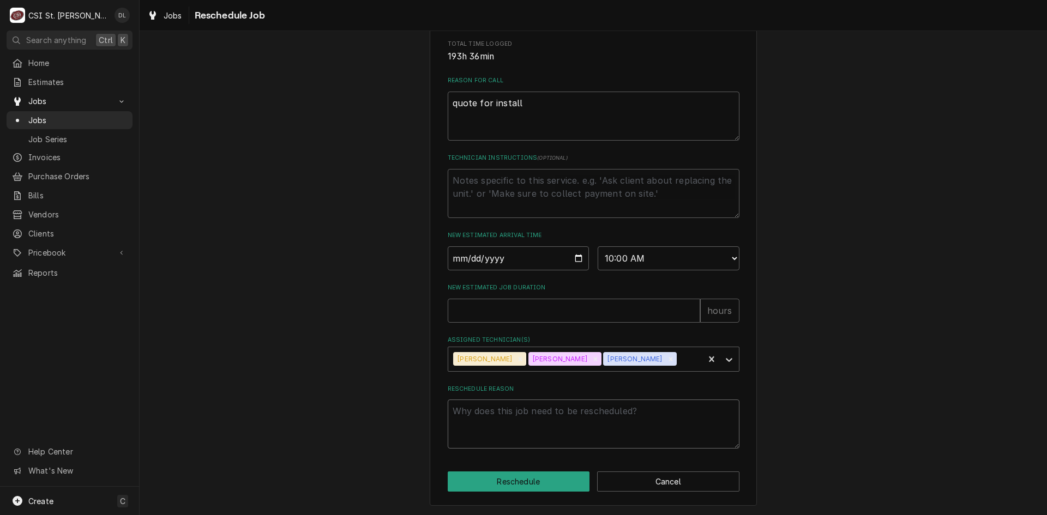
click at [523, 419] on textarea "Reschedule Reason" at bounding box center [594, 424] width 292 height 49
type textarea "x"
type textarea "t"
type textarea "x"
type textarea "ti"
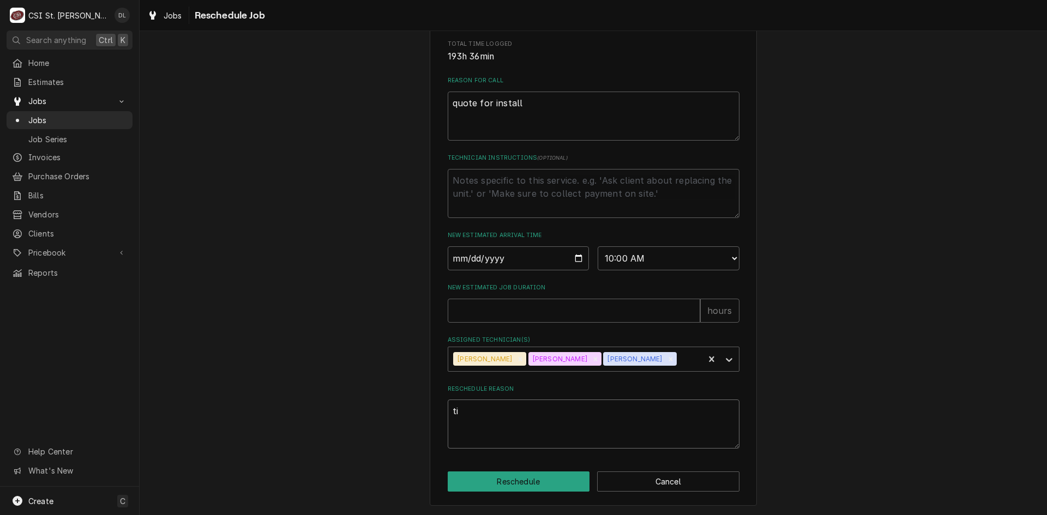
type textarea "x"
type textarea "tim"
type textarea "x"
type textarea "time"
type textarea "x"
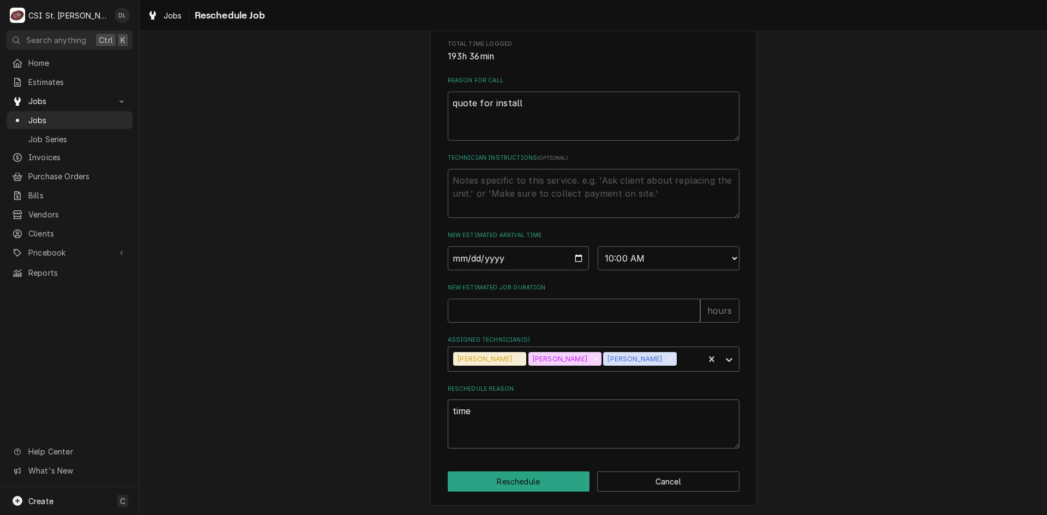
type textarea "time"
type textarea "x"
type textarea "time f"
type textarea "x"
type textarea "time fo"
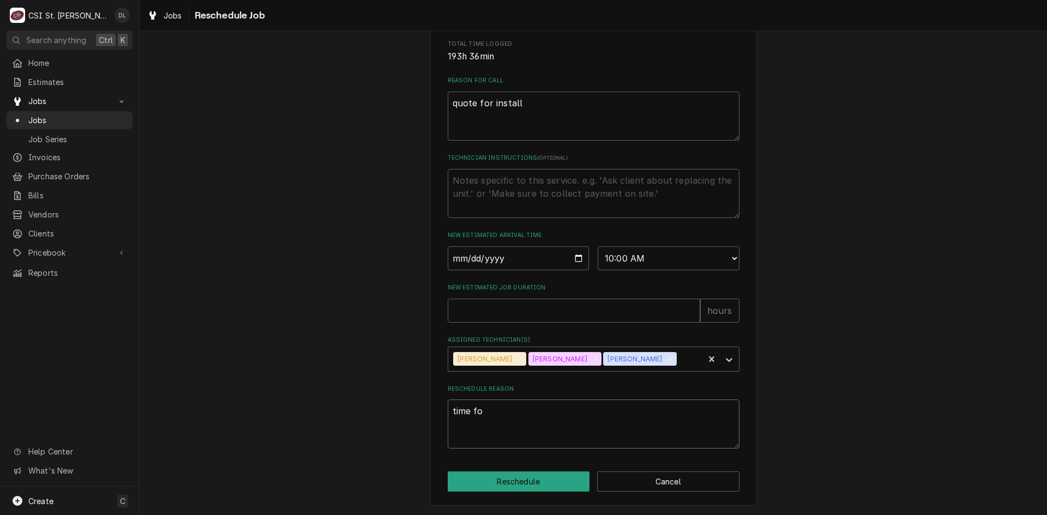
type textarea "x"
type textarea "time for"
type textarea "x"
type textarea "time for"
type textarea "x"
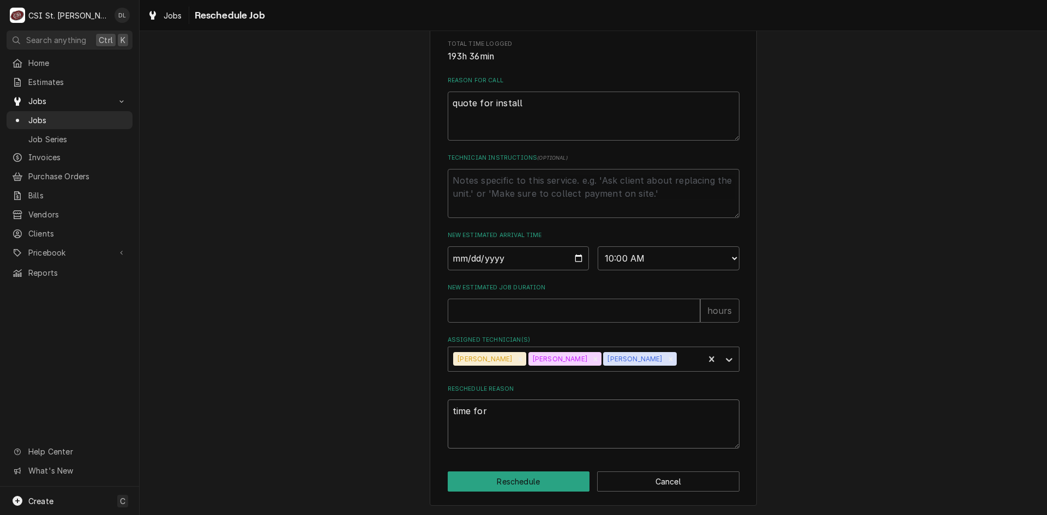
type textarea "time for s"
type textarea "x"
type textarea "time for st"
type textarea "x"
type textarea "time for sta"
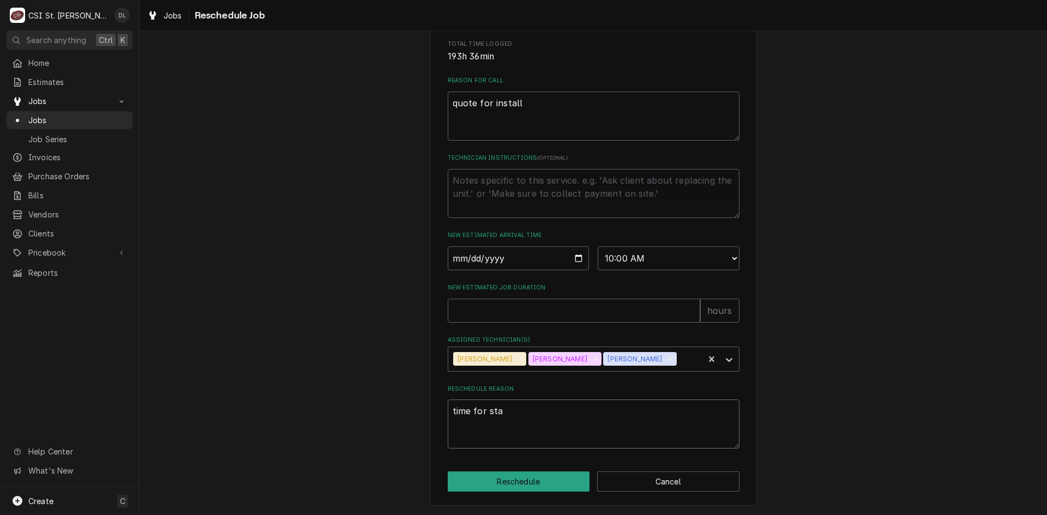
type textarea "x"
type textarea "time for star"
type textarea "x"
type textarea "time for start"
type textarea "x"
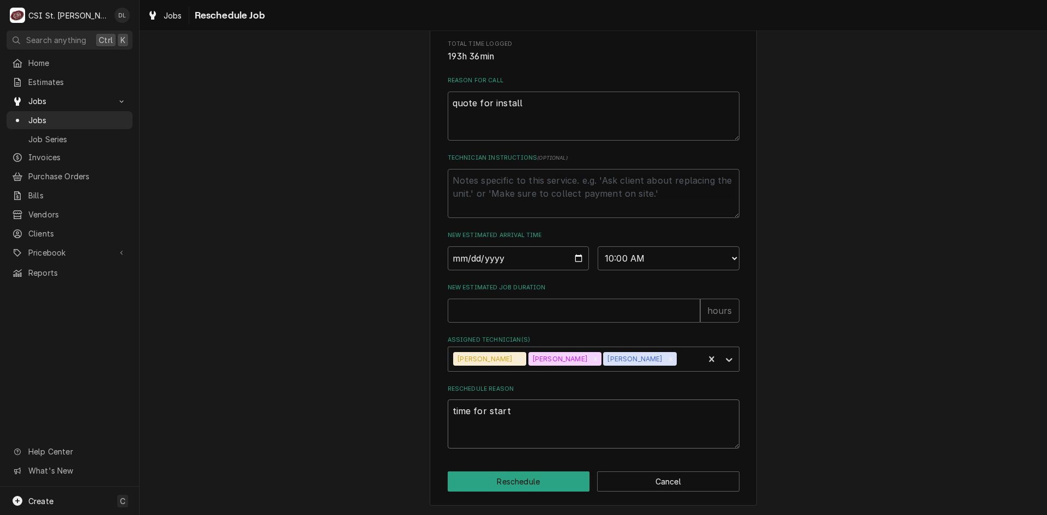
type textarea "time for start"
type textarea "x"
type textarea "time for start u"
type textarea "x"
type textarea "time for start up"
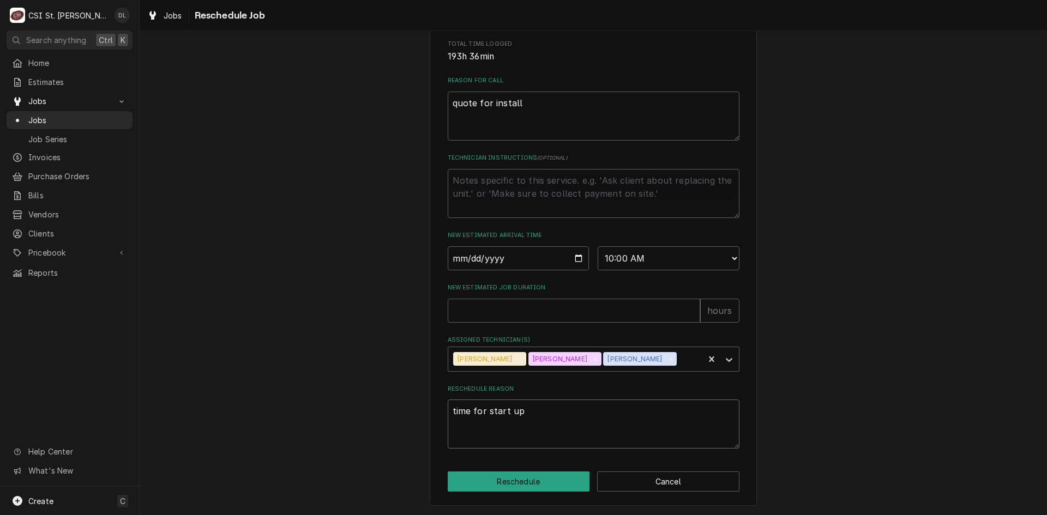
type textarea "x"
type textarea "time for start up."
click at [549, 313] on input "New Estimated Job Duration" at bounding box center [574, 311] width 253 height 24
type textarea "x"
type input "5"
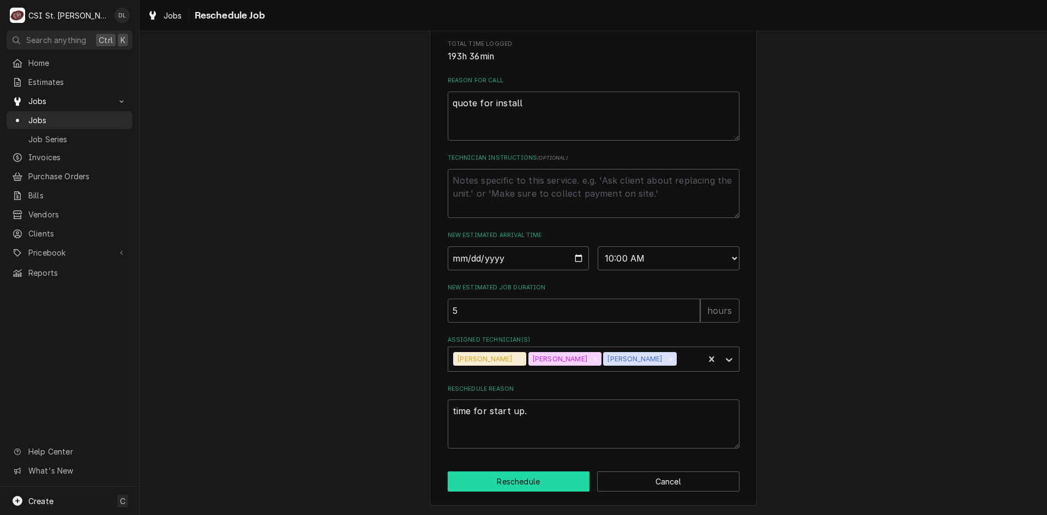
click at [524, 473] on button "Reschedule" at bounding box center [519, 482] width 142 height 20
type textarea "x"
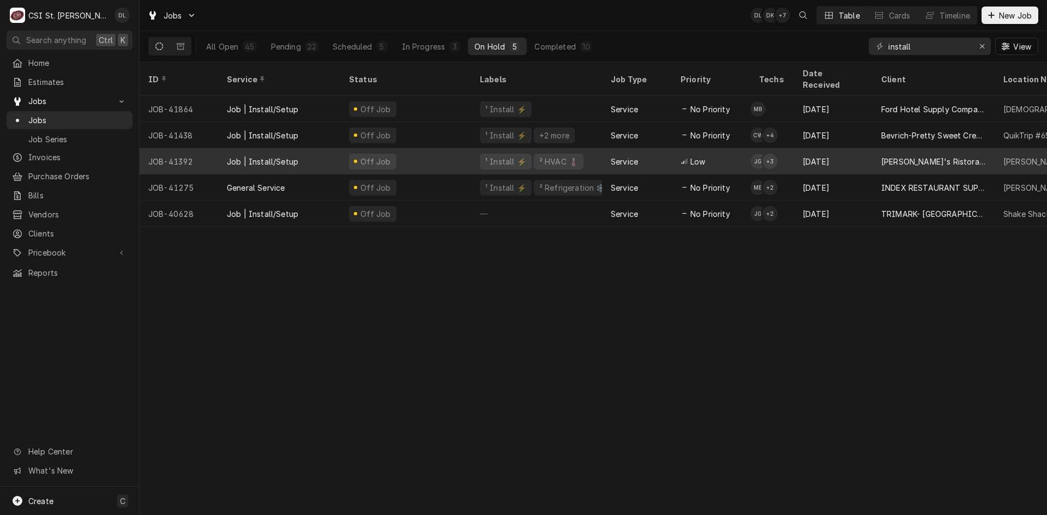
click at [723, 152] on div "Low" at bounding box center [711, 161] width 79 height 26
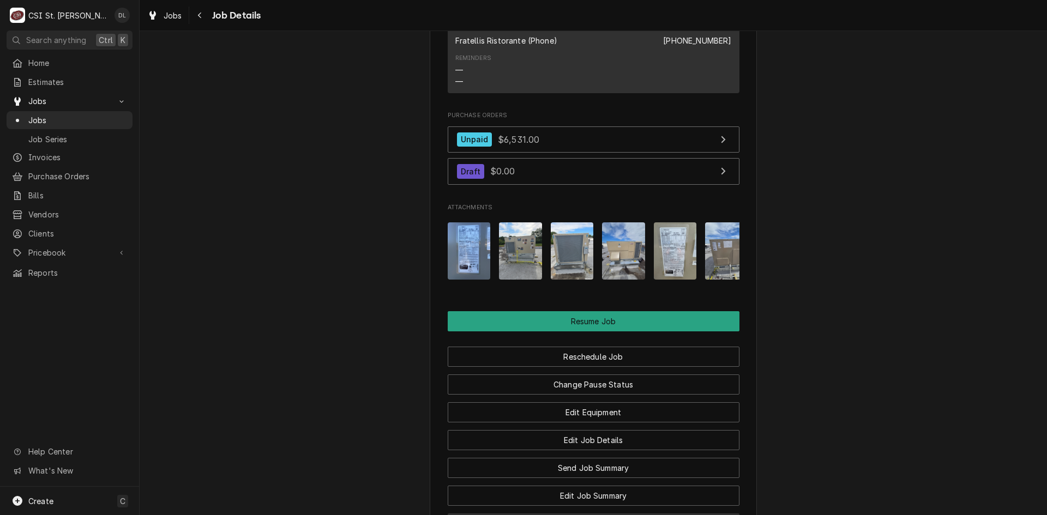
scroll to position [1717, 0]
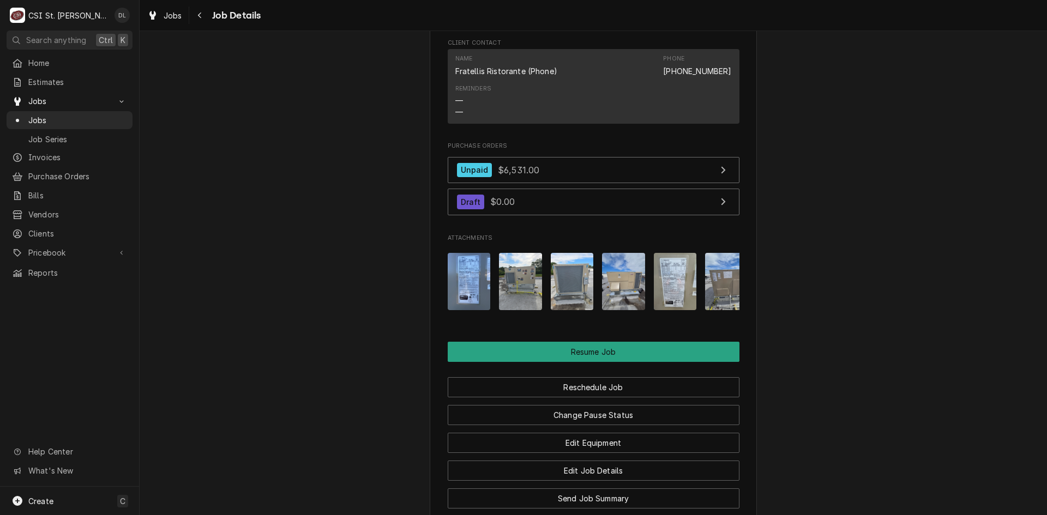
click at [706, 305] on img "Attachments" at bounding box center [726, 281] width 43 height 57
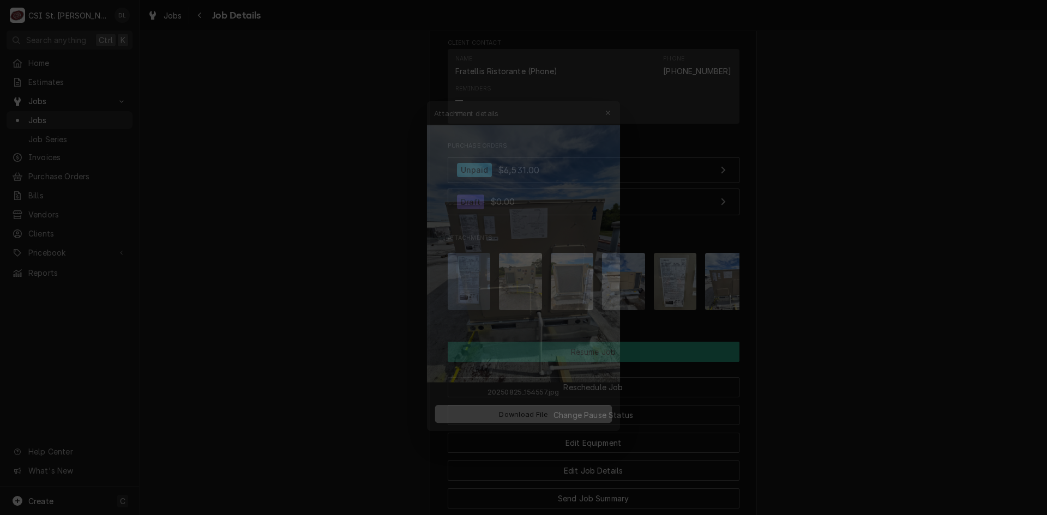
click at [618, 91] on div "button" at bounding box center [615, 91] width 11 height 11
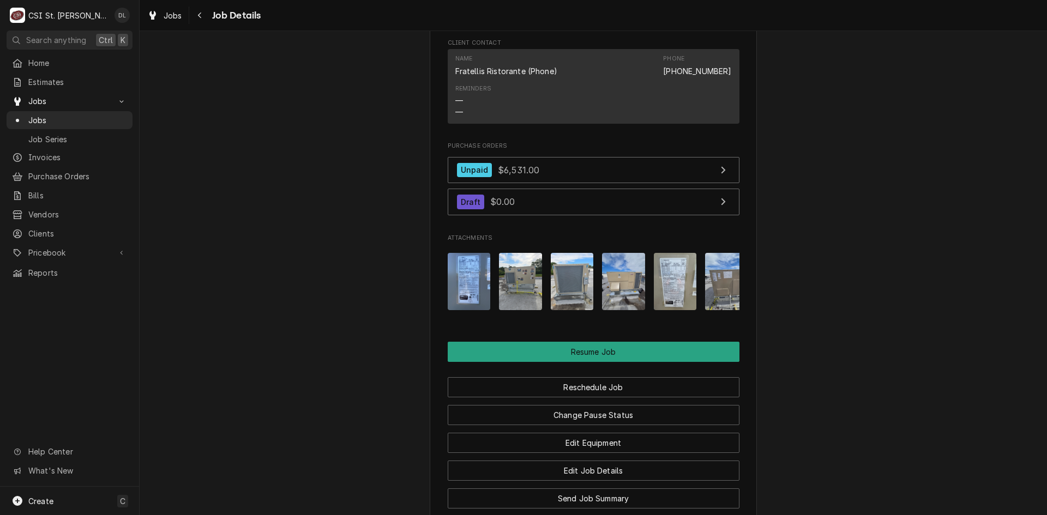
click at [680, 310] on img "Attachments" at bounding box center [675, 281] width 43 height 57
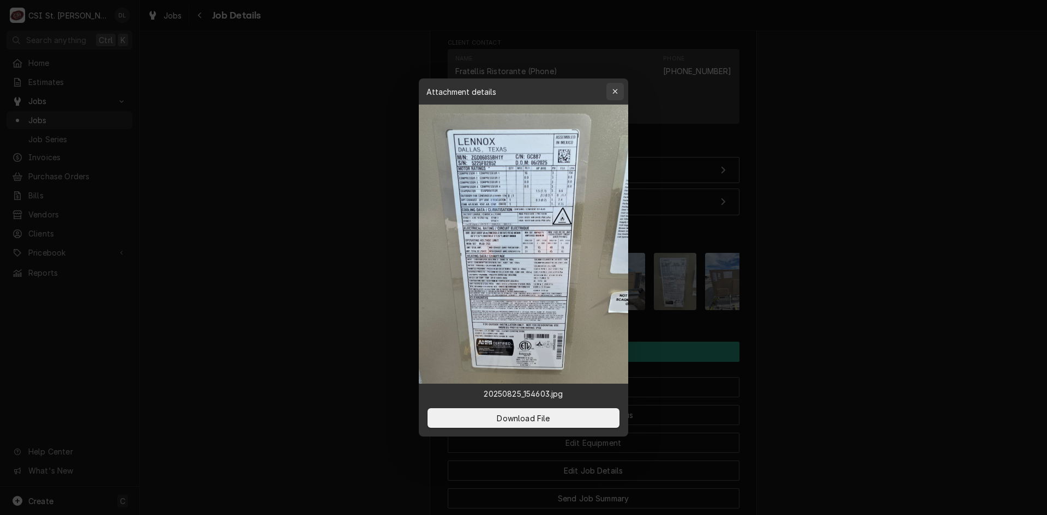
click at [614, 95] on div "button" at bounding box center [615, 91] width 11 height 11
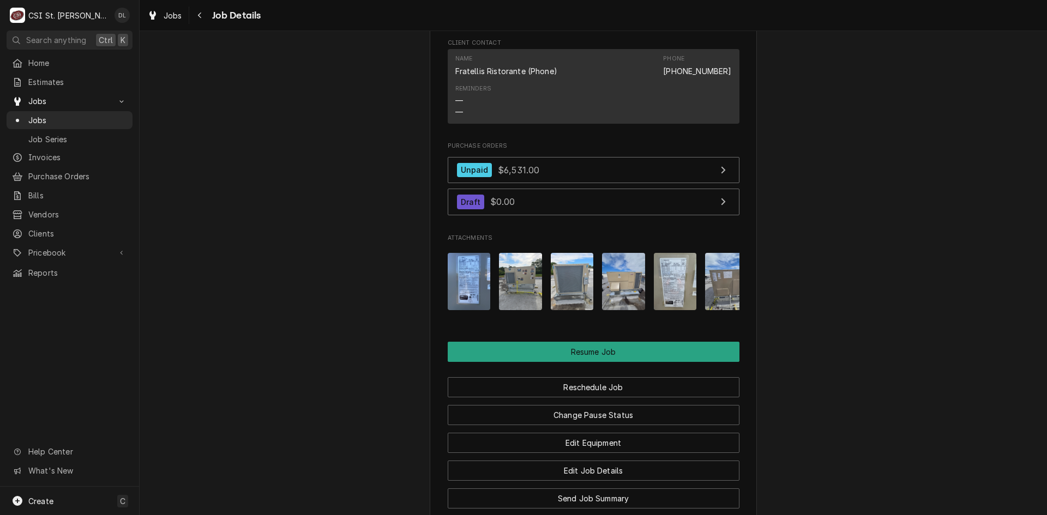
click at [628, 303] on img "Attachments" at bounding box center [623, 281] width 43 height 57
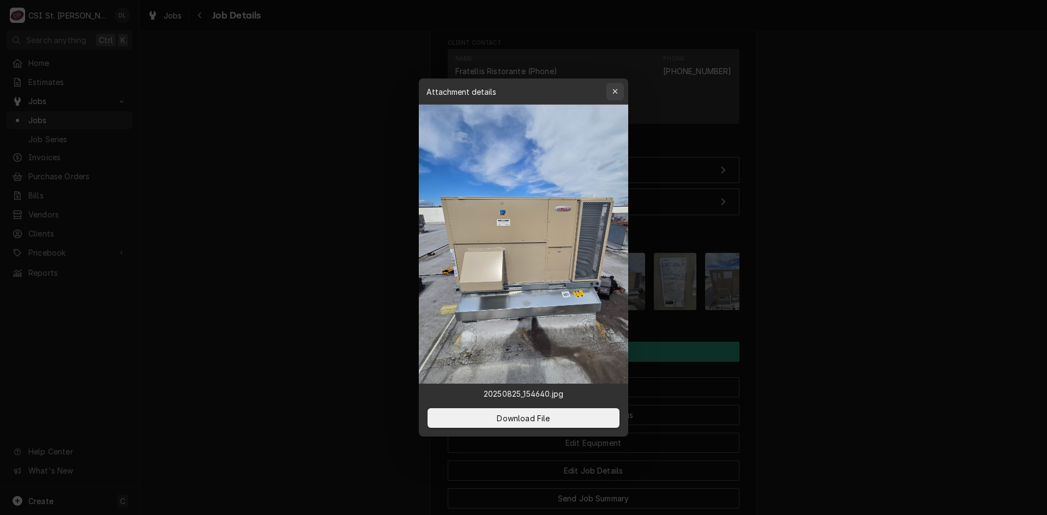
click at [613, 86] on div "button" at bounding box center [615, 91] width 11 height 11
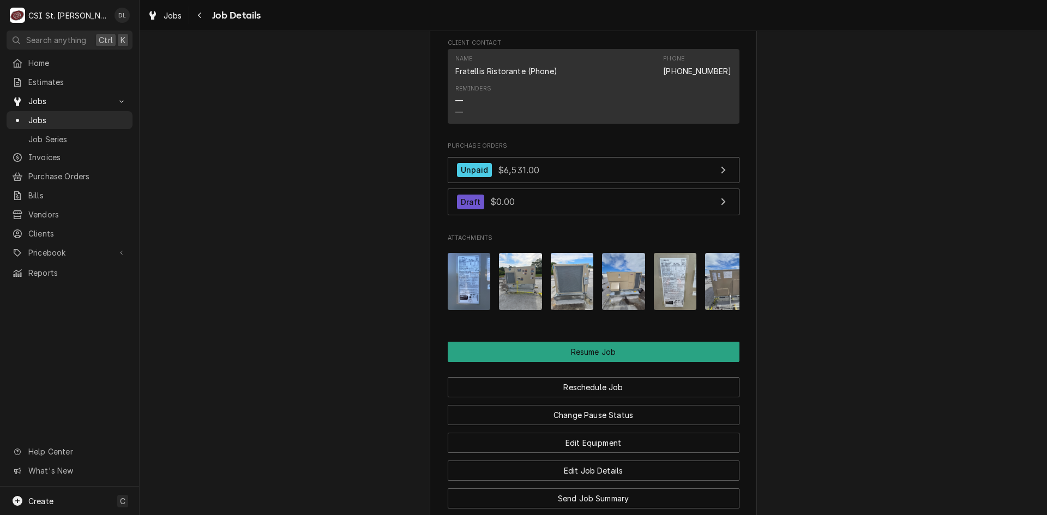
click at [579, 309] on img "Attachments" at bounding box center [572, 281] width 43 height 57
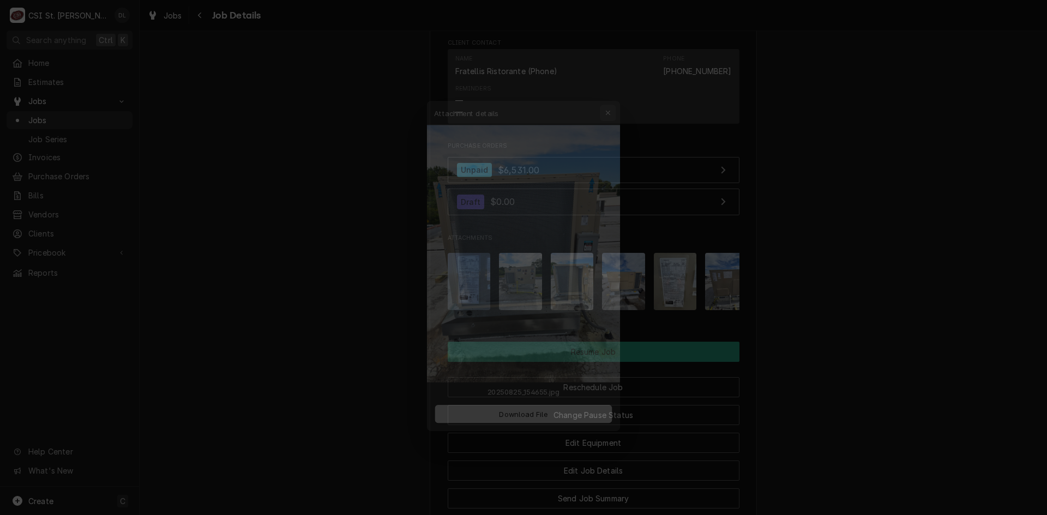
click at [616, 92] on icon "button" at bounding box center [616, 92] width 6 height 8
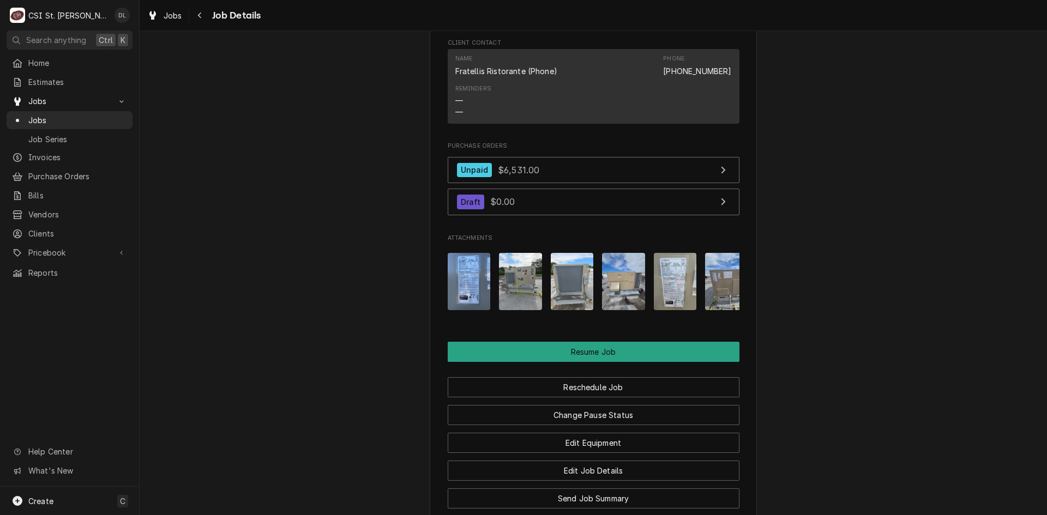
click at [508, 290] on img "Attachments" at bounding box center [520, 281] width 43 height 57
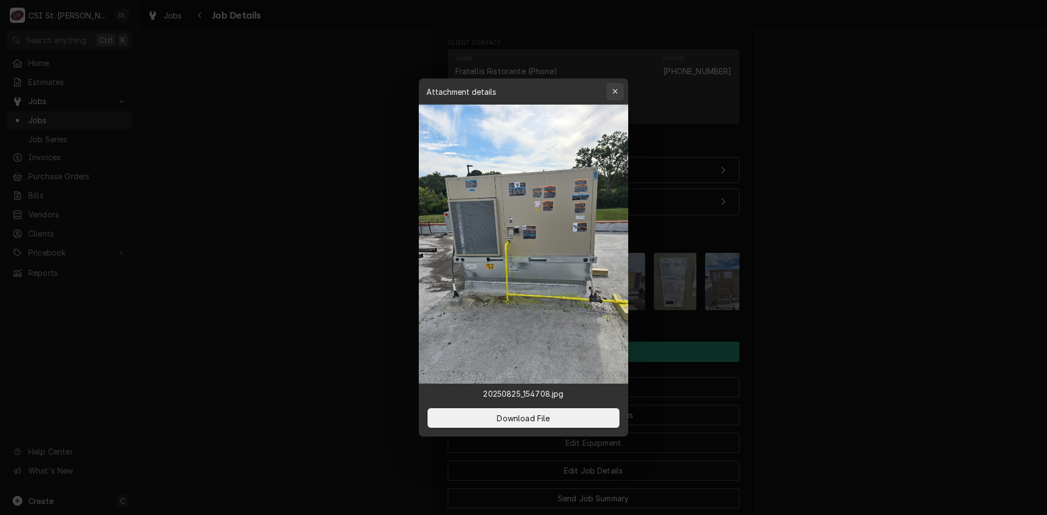
click at [609, 90] on button "button" at bounding box center [615, 91] width 17 height 17
